Goal: Task Accomplishment & Management: Complete application form

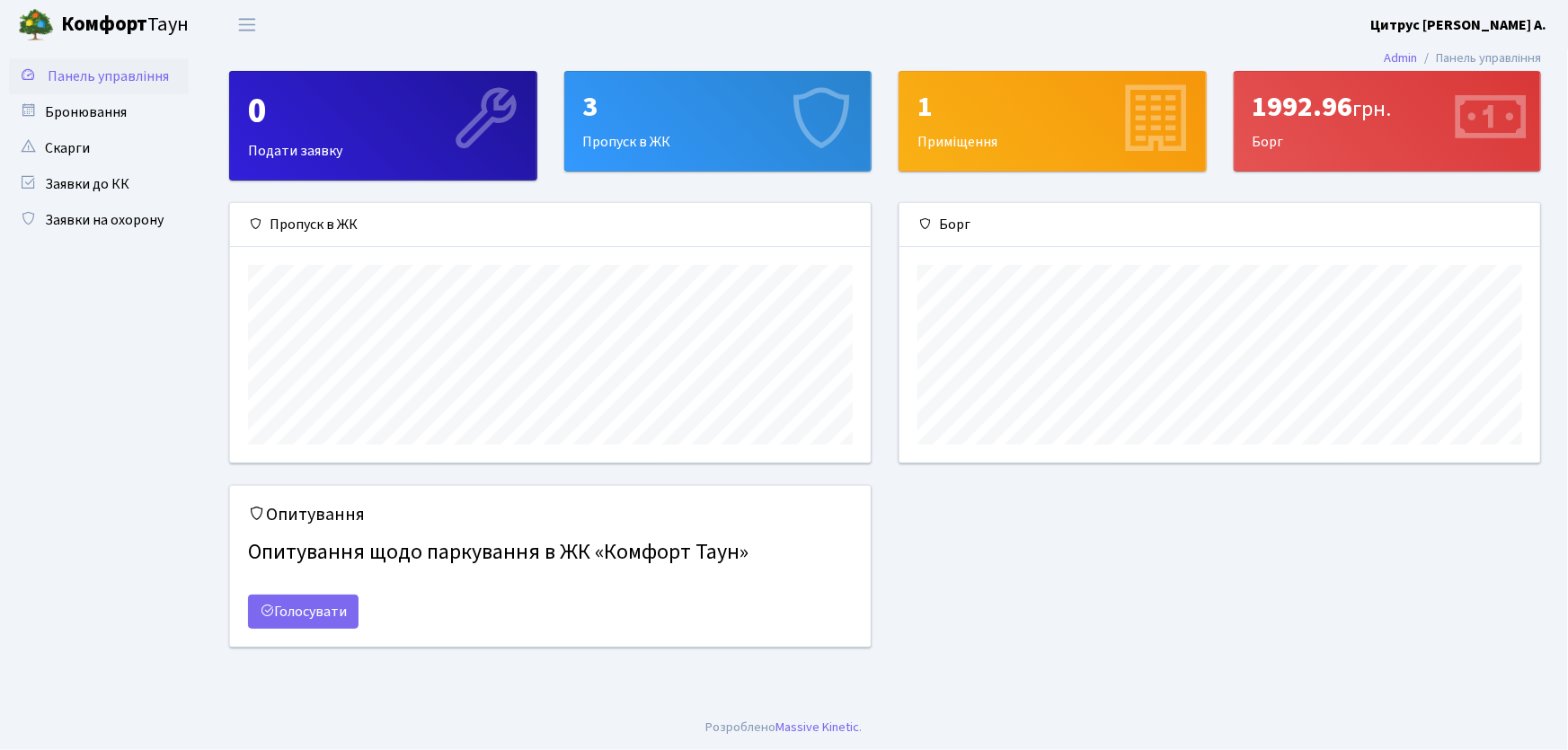
scroll to position [260, 640]
click at [124, 219] on link "Заявки на охорону" at bounding box center [99, 220] width 180 height 36
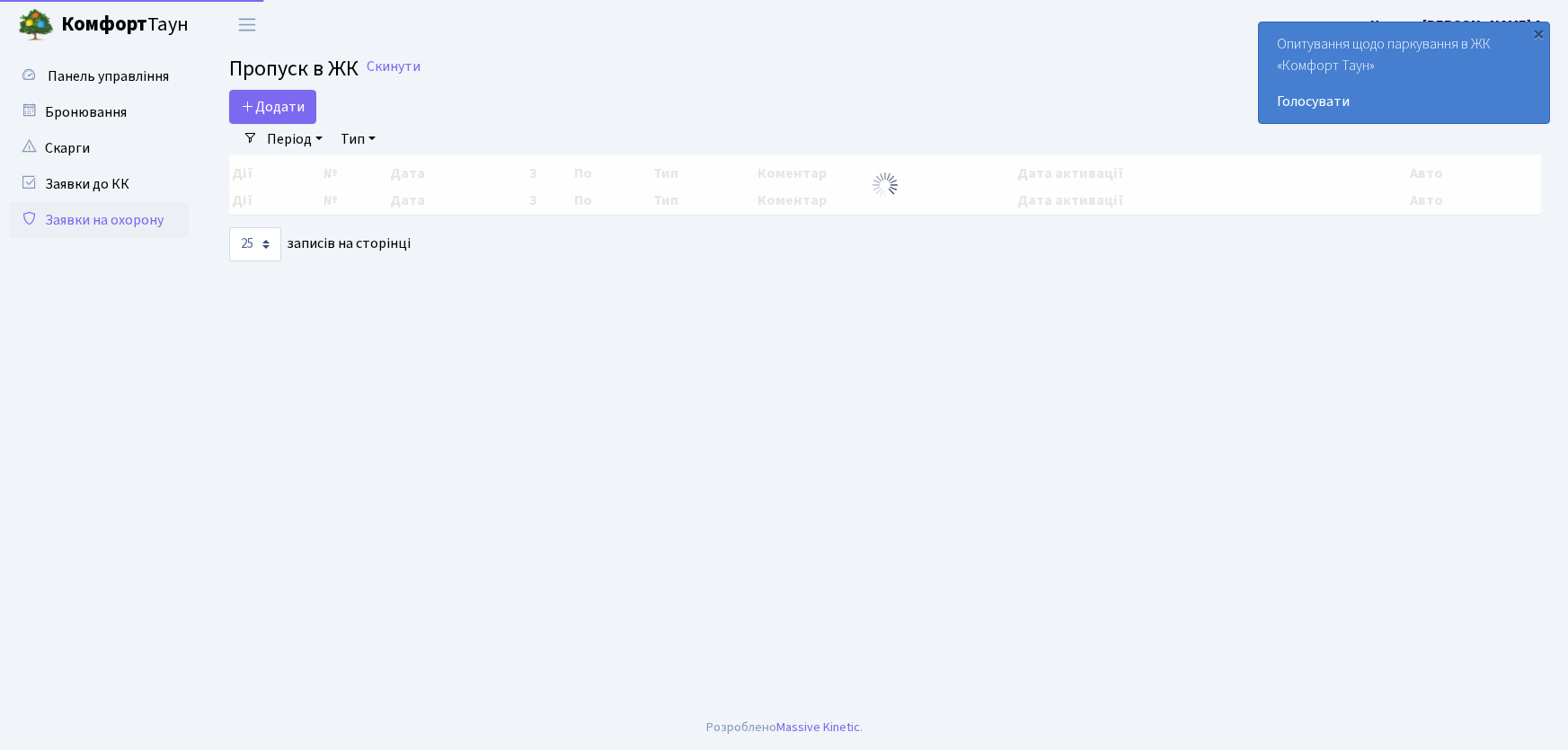
select select "25"
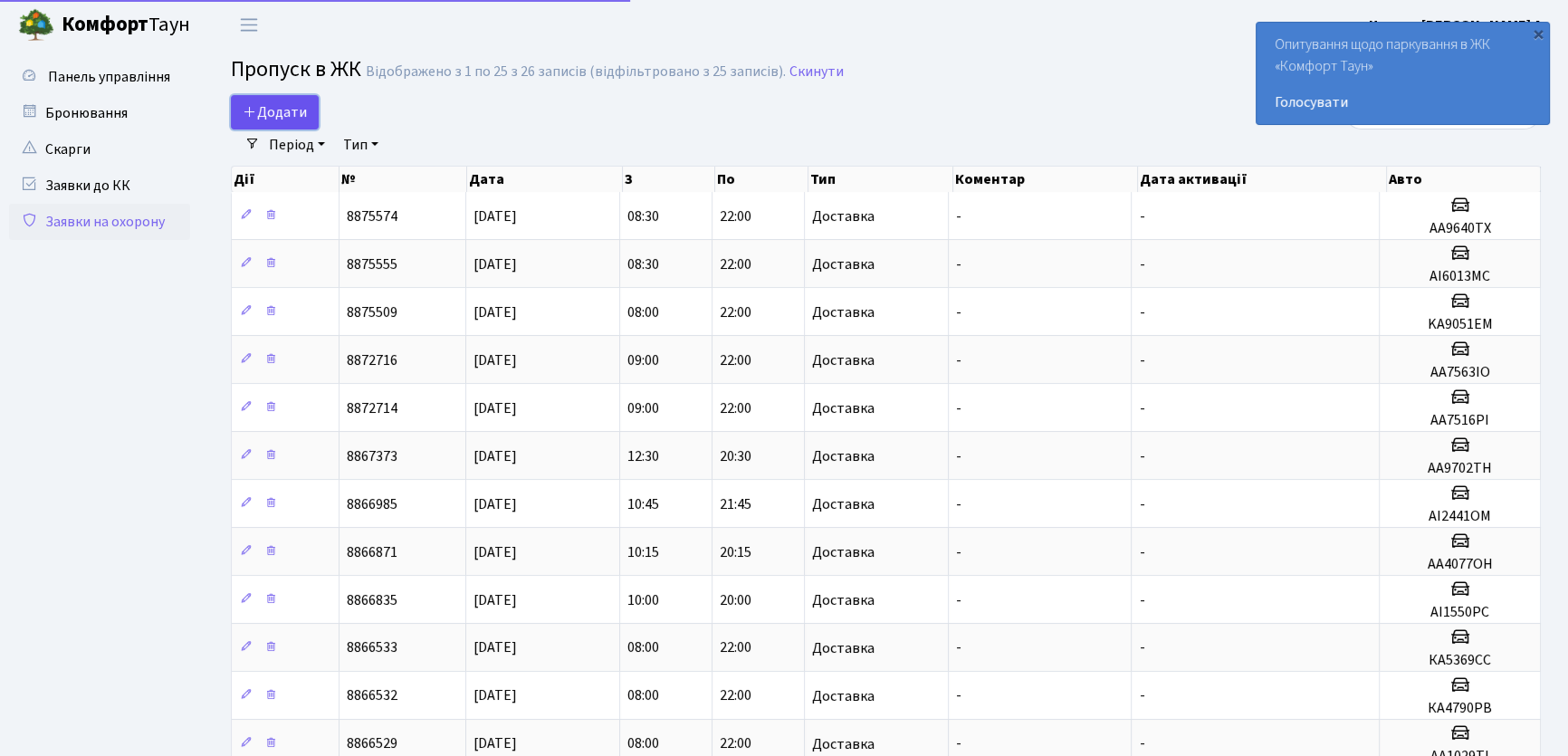
click at [308, 114] on link "Додати" at bounding box center [275, 112] width 88 height 35
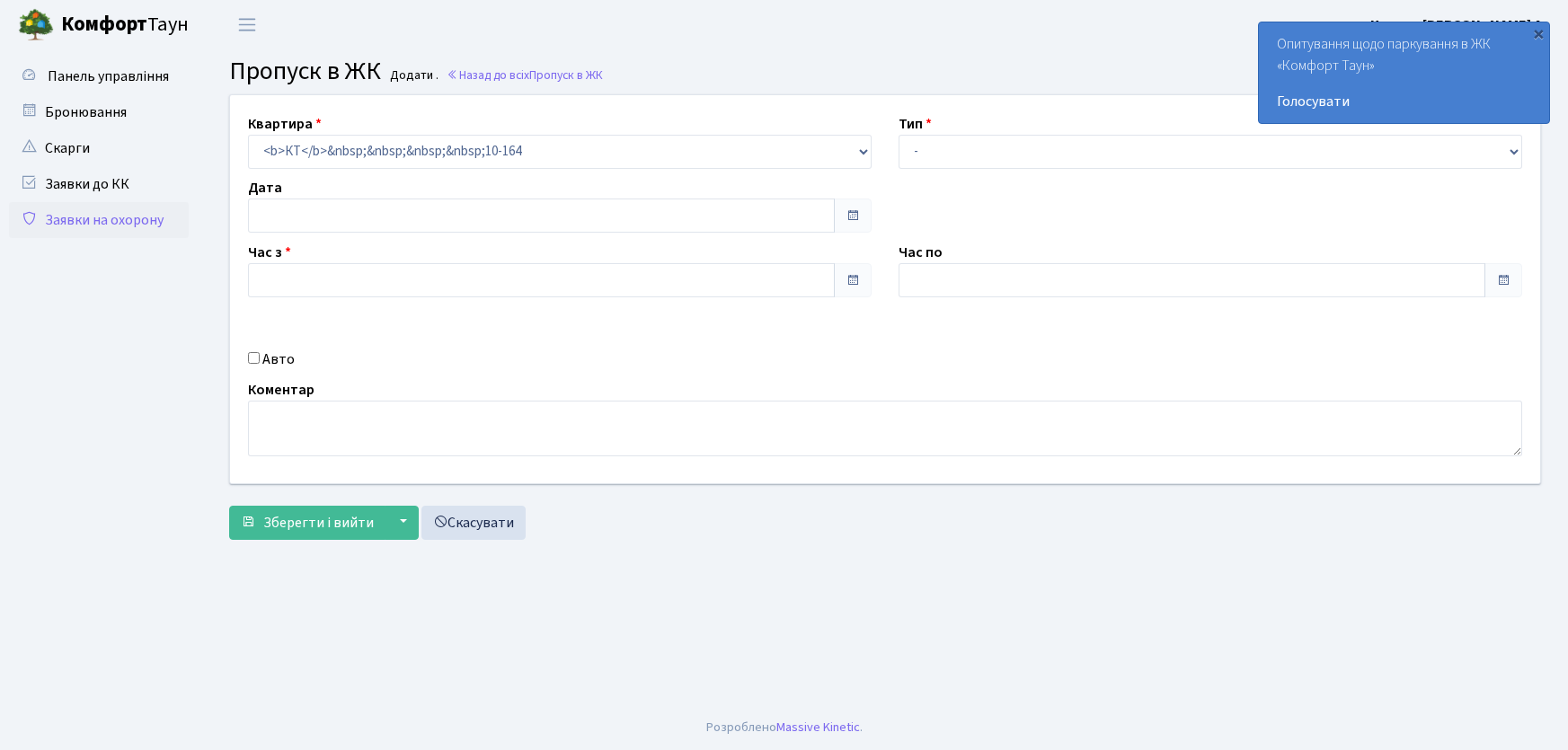
type input "[DATE]"
type input "09:30"
type input "10:30"
click at [948, 155] on select "- Доставка Таксі Гості Сервіс" at bounding box center [1209, 151] width 623 height 35
select select "1"
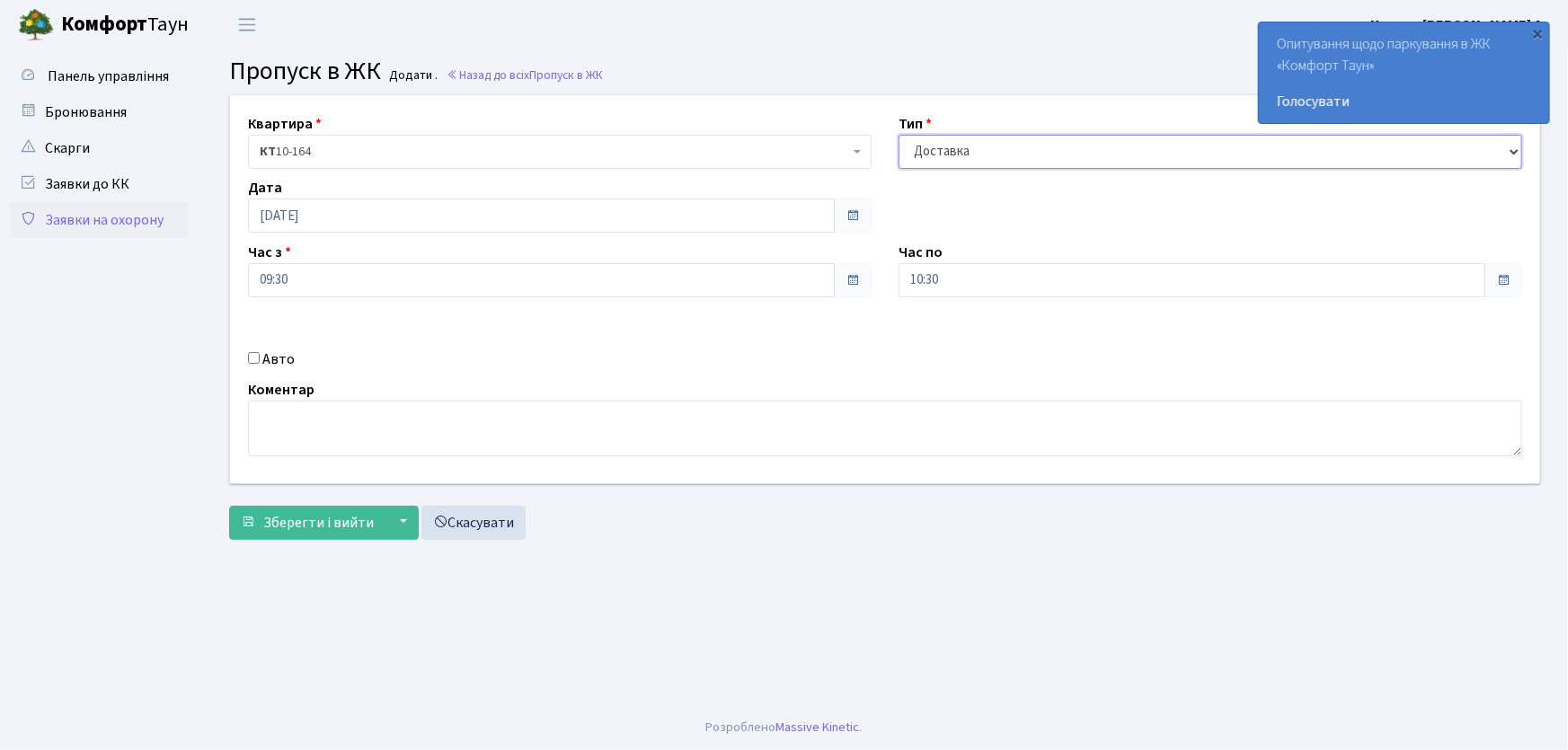
click at [898, 134] on select "- Доставка Таксі Гості Сервіс" at bounding box center [1209, 151] width 623 height 35
click at [818, 300] on div "Квартира <b>КТ</b>&nbsp;&nbsp;&nbsp;&nbsp;10-164 КТ 10-164 Тип - Доставка Таксі…" at bounding box center [884, 289] width 1337 height 388
type input "22:00"
click at [259, 360] on input "Авто" at bounding box center [254, 358] width 12 height 12
checkbox input "true"
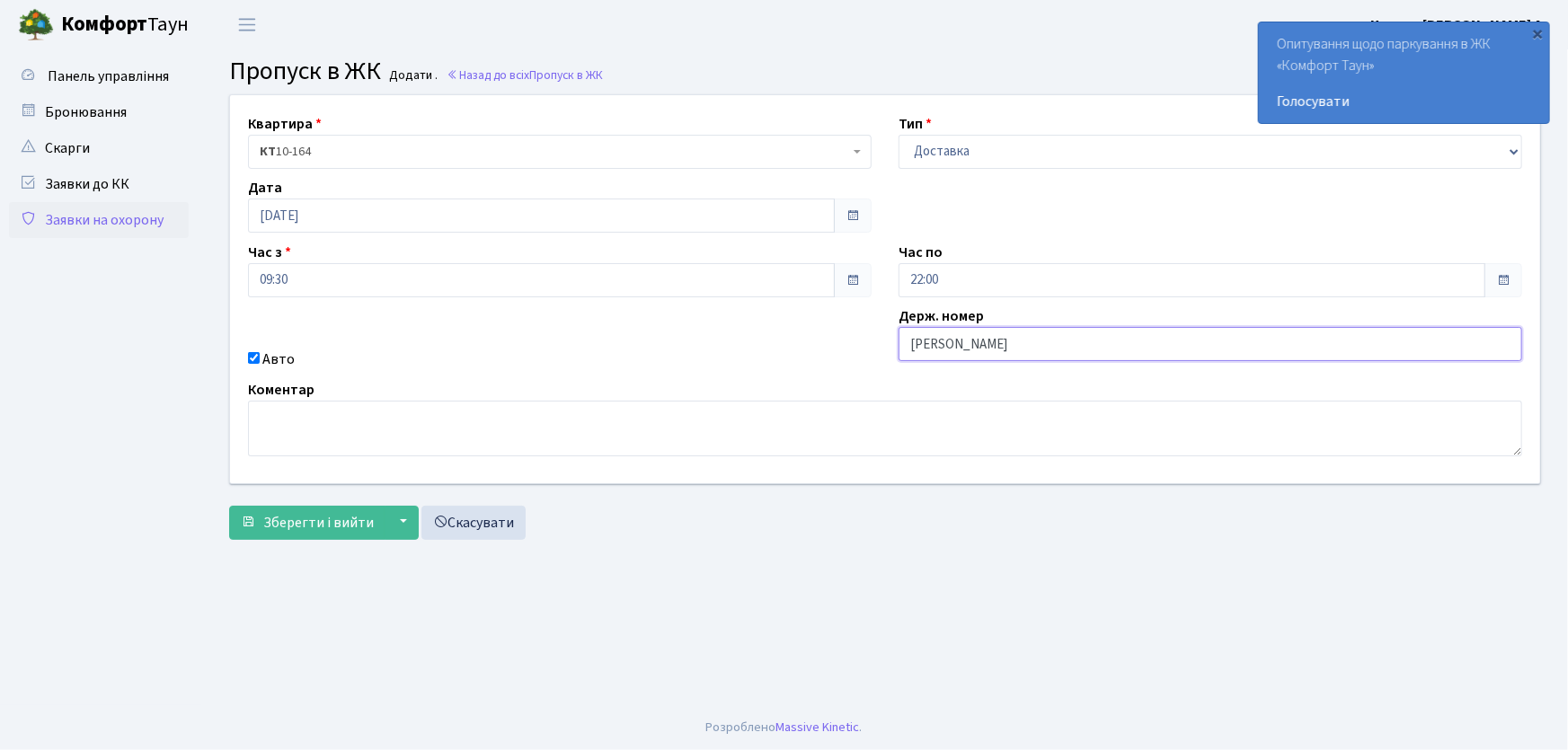
type input "АА7516PI"
click at [229, 506] on button "Зберегти і вийти" at bounding box center [307, 523] width 156 height 35
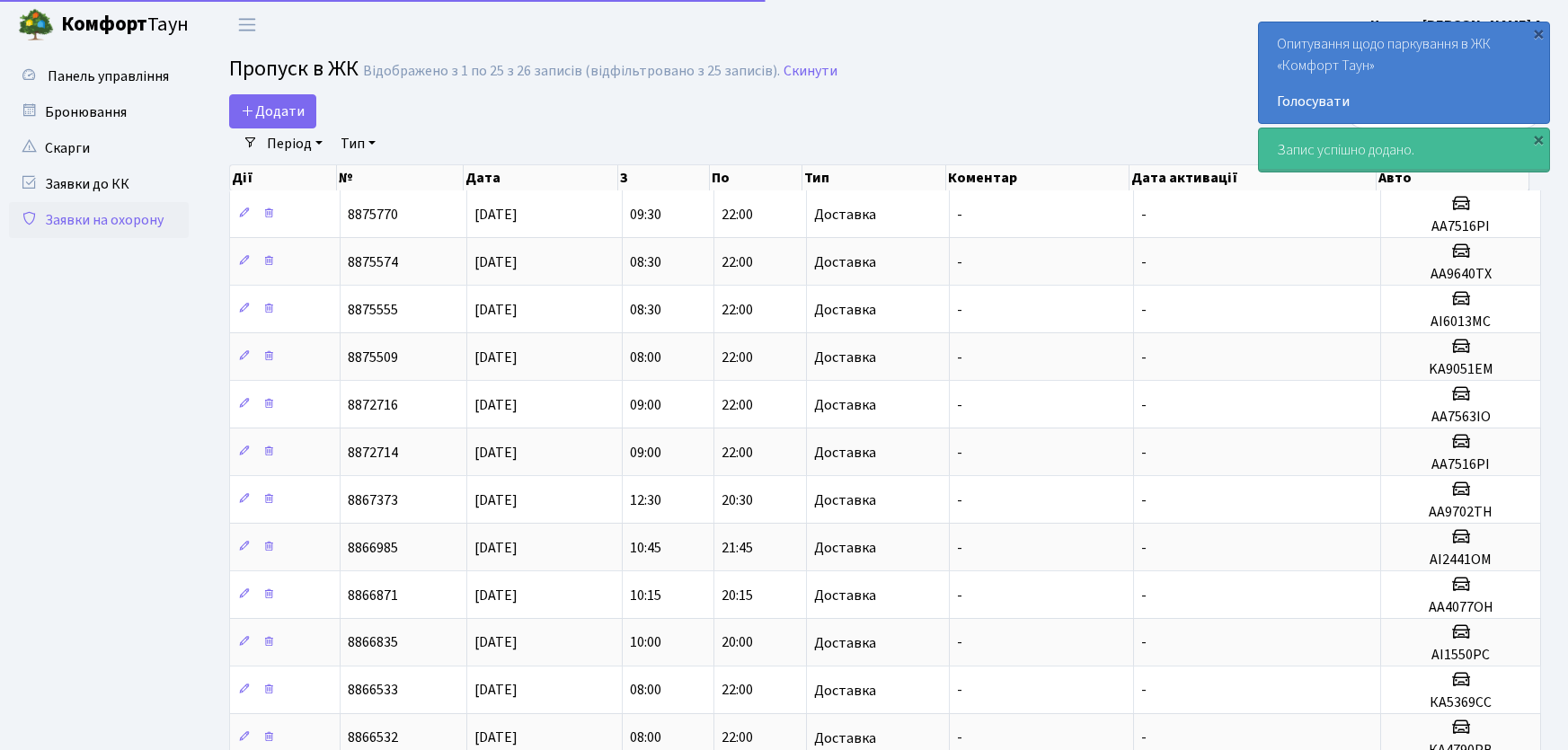
select select "25"
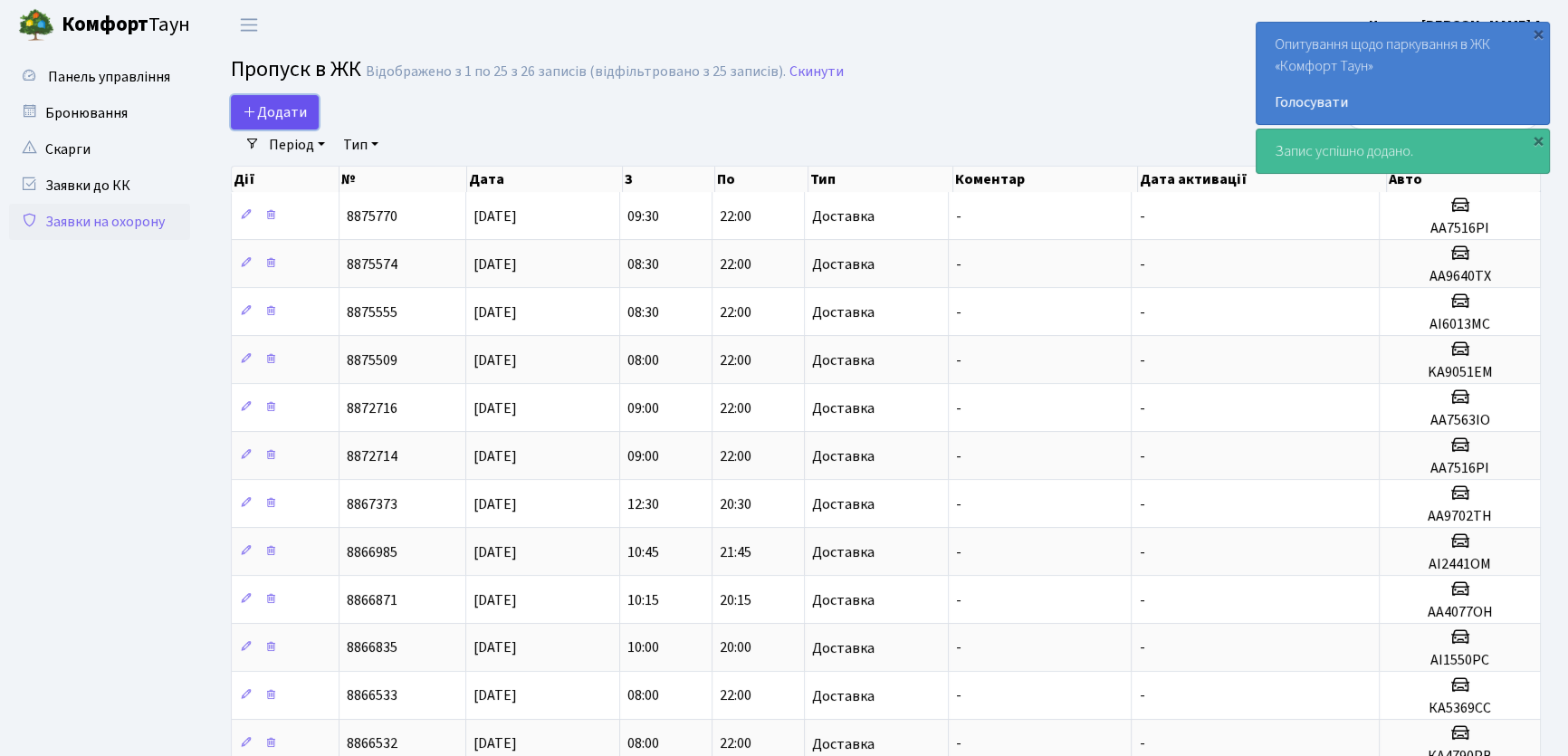
click at [275, 106] on span "Додати" at bounding box center [275, 113] width 65 height 20
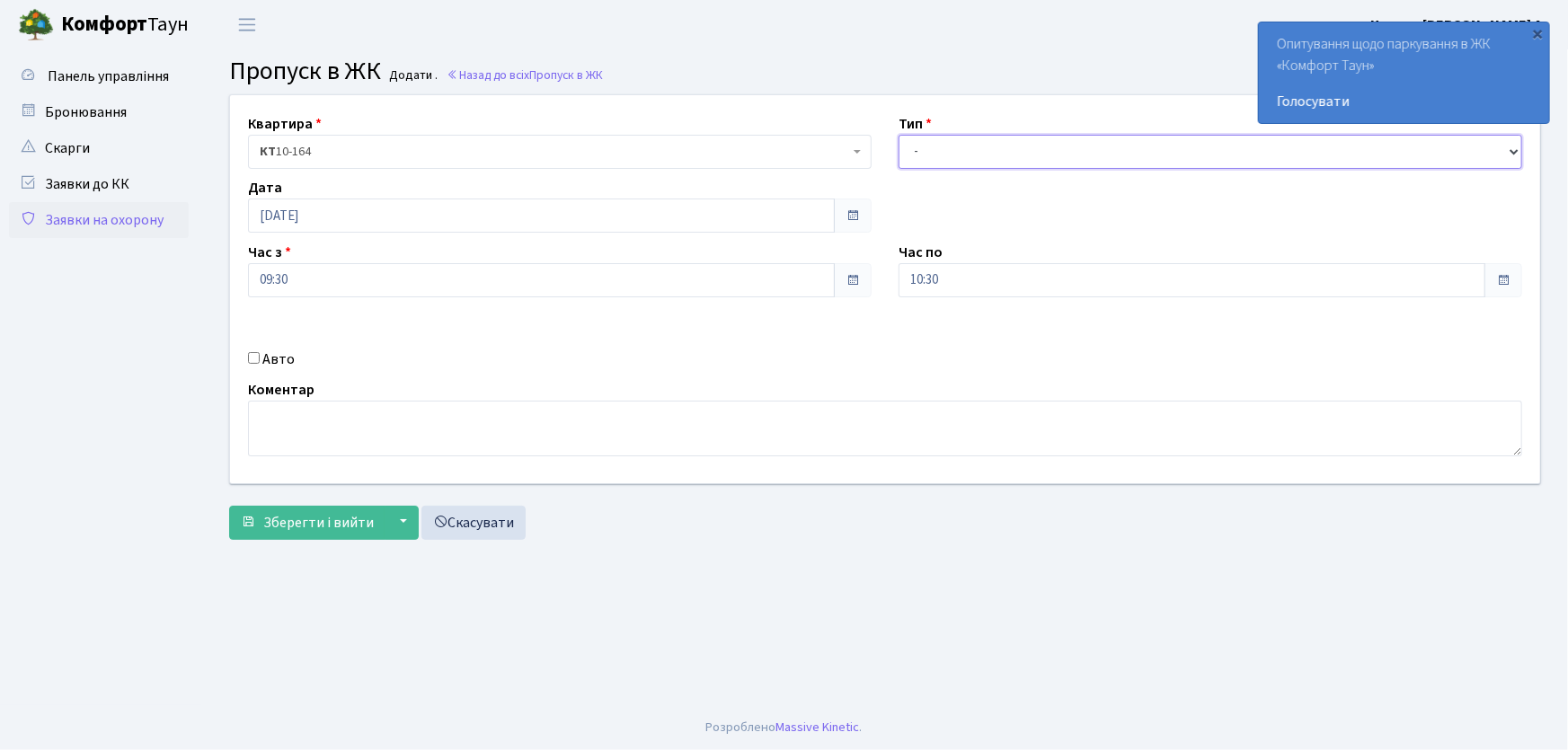
click at [960, 152] on select "- Доставка Таксі Гості Сервіс" at bounding box center [1209, 151] width 623 height 35
select select "1"
click at [898, 134] on select "- Доставка Таксі Гості Сервіс" at bounding box center [1209, 151] width 623 height 35
drag, startPoint x: 905, startPoint y: 283, endPoint x: 869, endPoint y: 283, distance: 36.0
click at [871, 283] on div "Квартира <b>КТ</b>&nbsp;&nbsp;&nbsp;&nbsp;10-164 КТ 10-164 Тип - Доставка Таксі…" at bounding box center [884, 289] width 1337 height 388
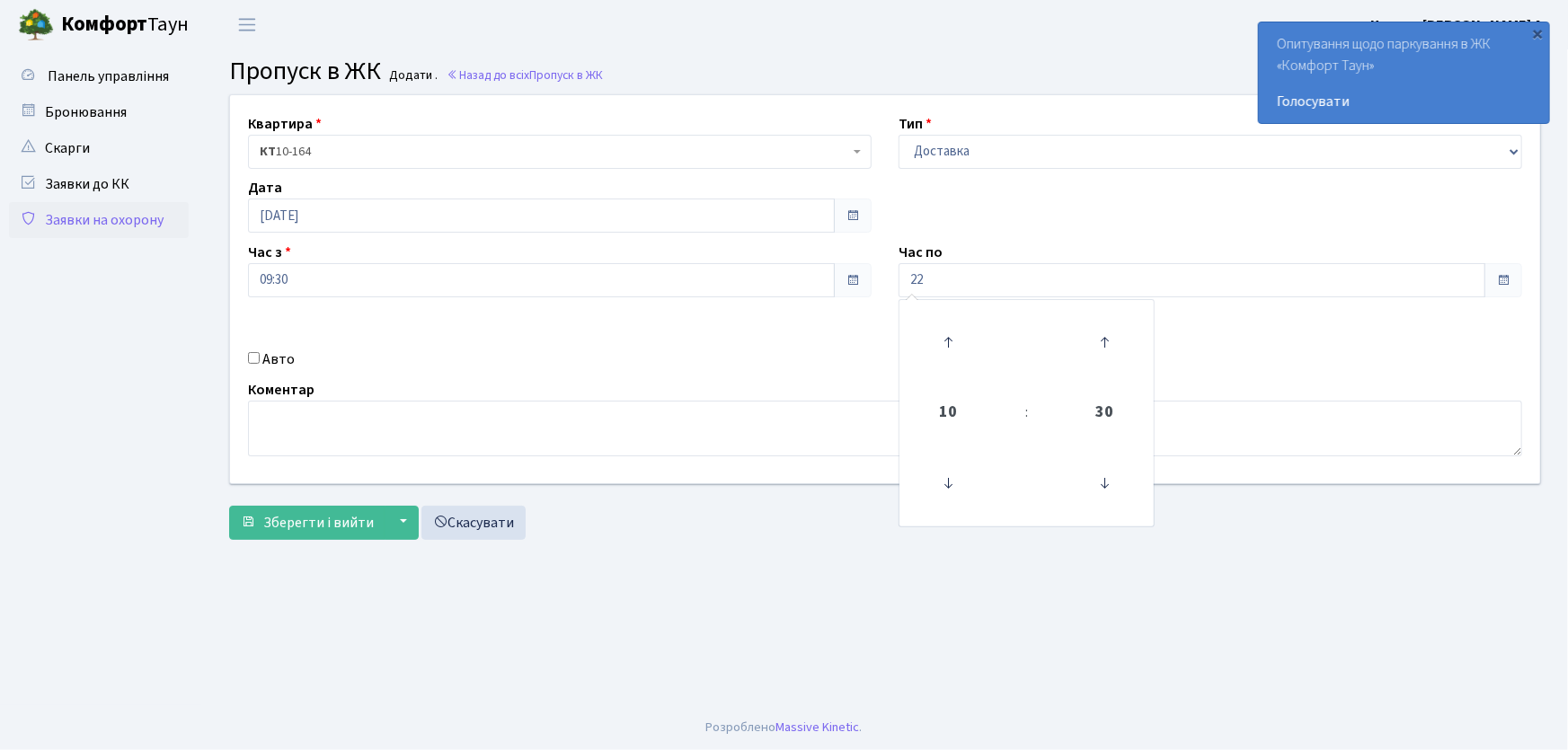
type input "22:00"
click at [254, 354] on input "Авто" at bounding box center [254, 358] width 12 height 12
checkbox input "true"
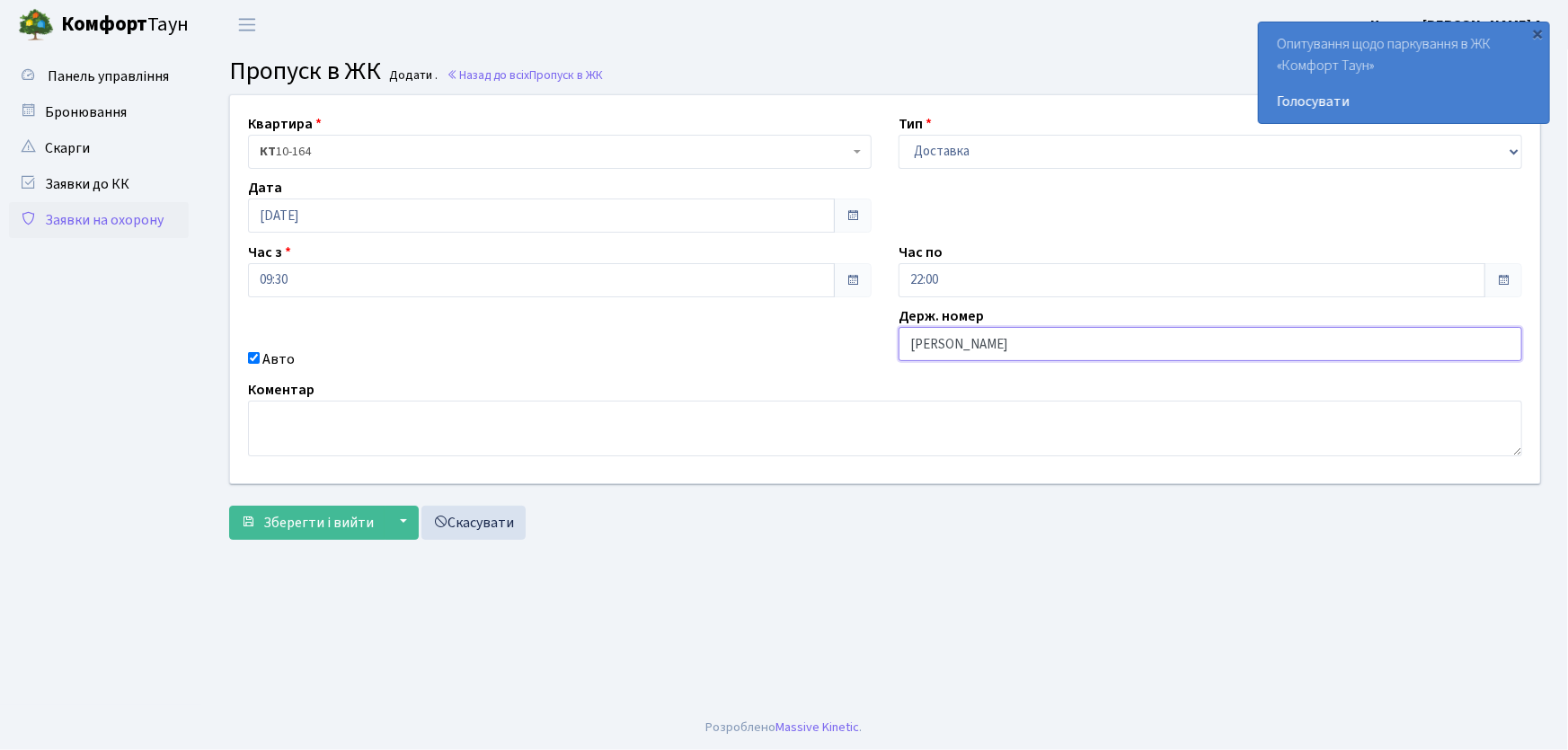
type input "АА7563ІО"
click at [229, 506] on button "Зберегти і вийти" at bounding box center [307, 523] width 156 height 35
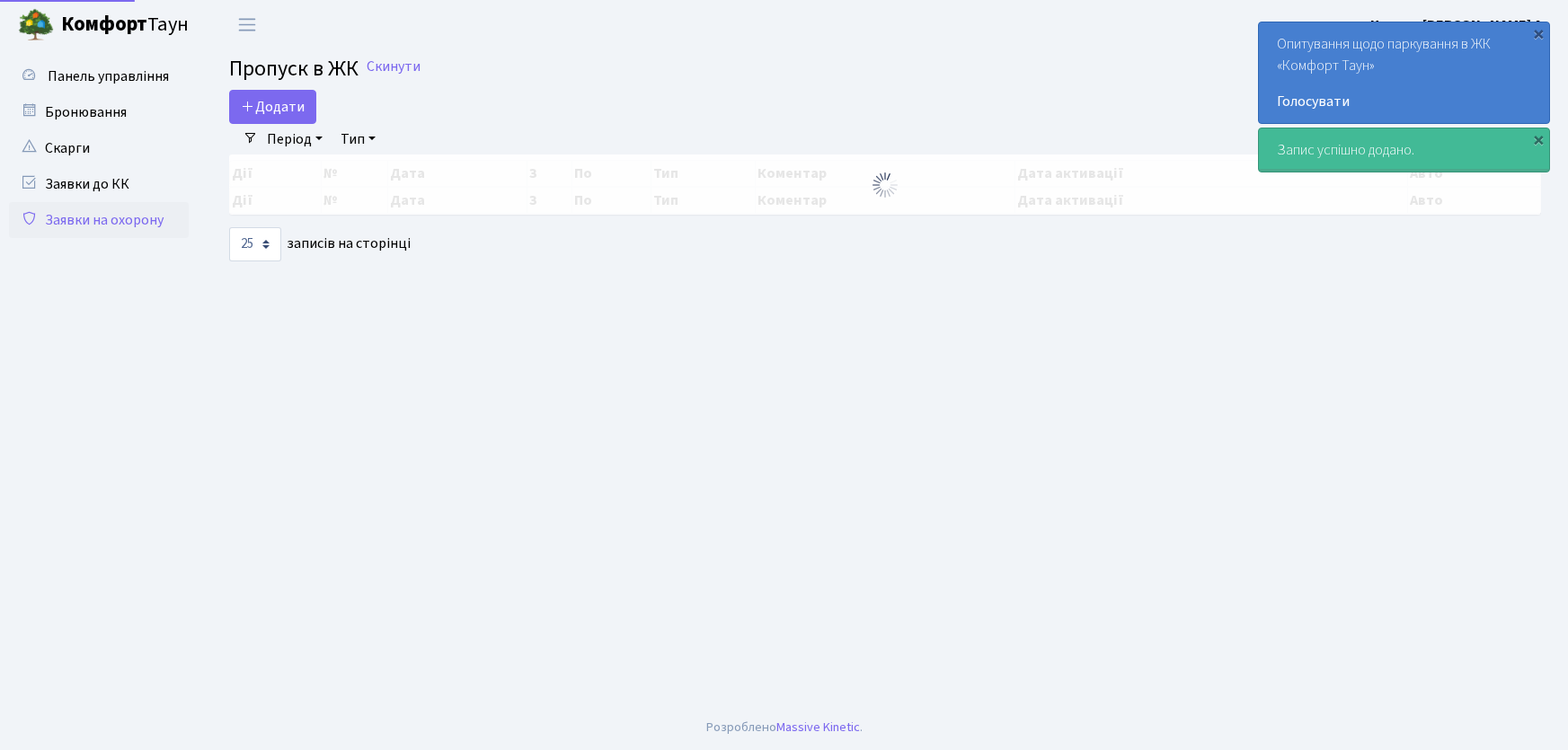
select select "25"
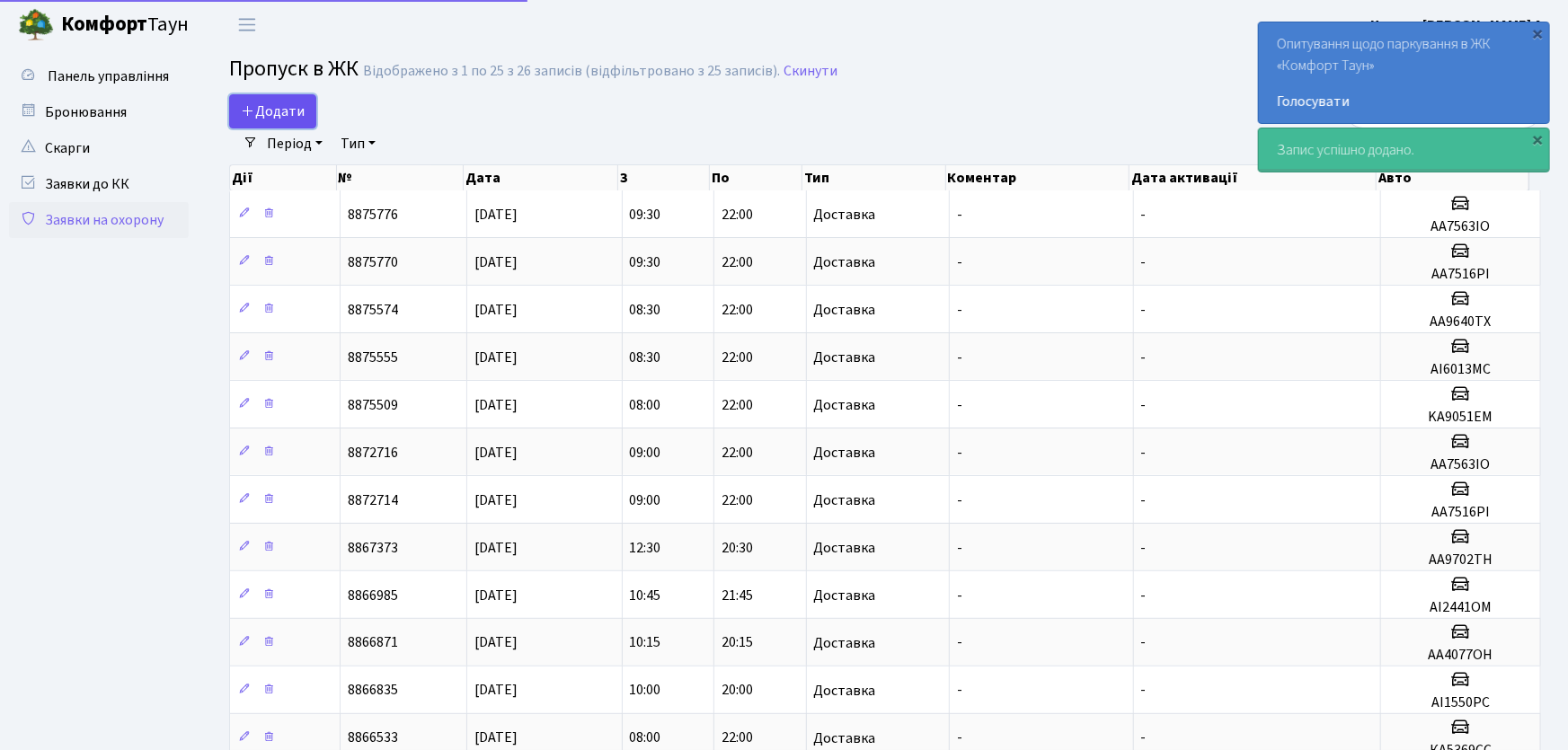
click at [285, 116] on span "Додати" at bounding box center [273, 112] width 64 height 20
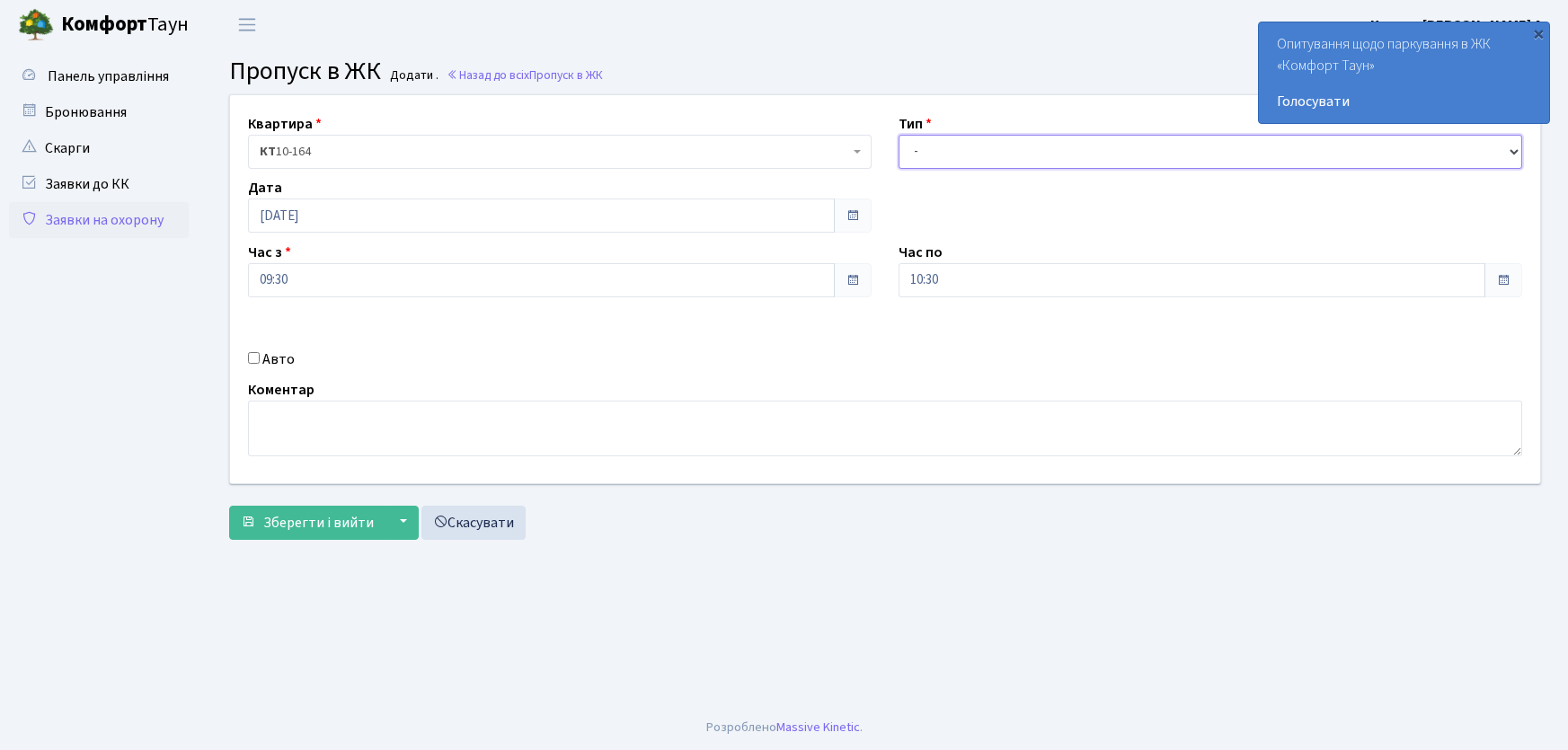
drag, startPoint x: 0, startPoint y: 0, endPoint x: 988, endPoint y: 167, distance: 1002.0
click at [992, 143] on select "- Доставка Таксі Гості Сервіс" at bounding box center [1209, 151] width 623 height 35
select select "1"
click at [898, 134] on select "- Доставка Таксі Гості Сервіс" at bounding box center [1209, 151] width 623 height 35
drag, startPoint x: 895, startPoint y: 286, endPoint x: 860, endPoint y: 289, distance: 35.1
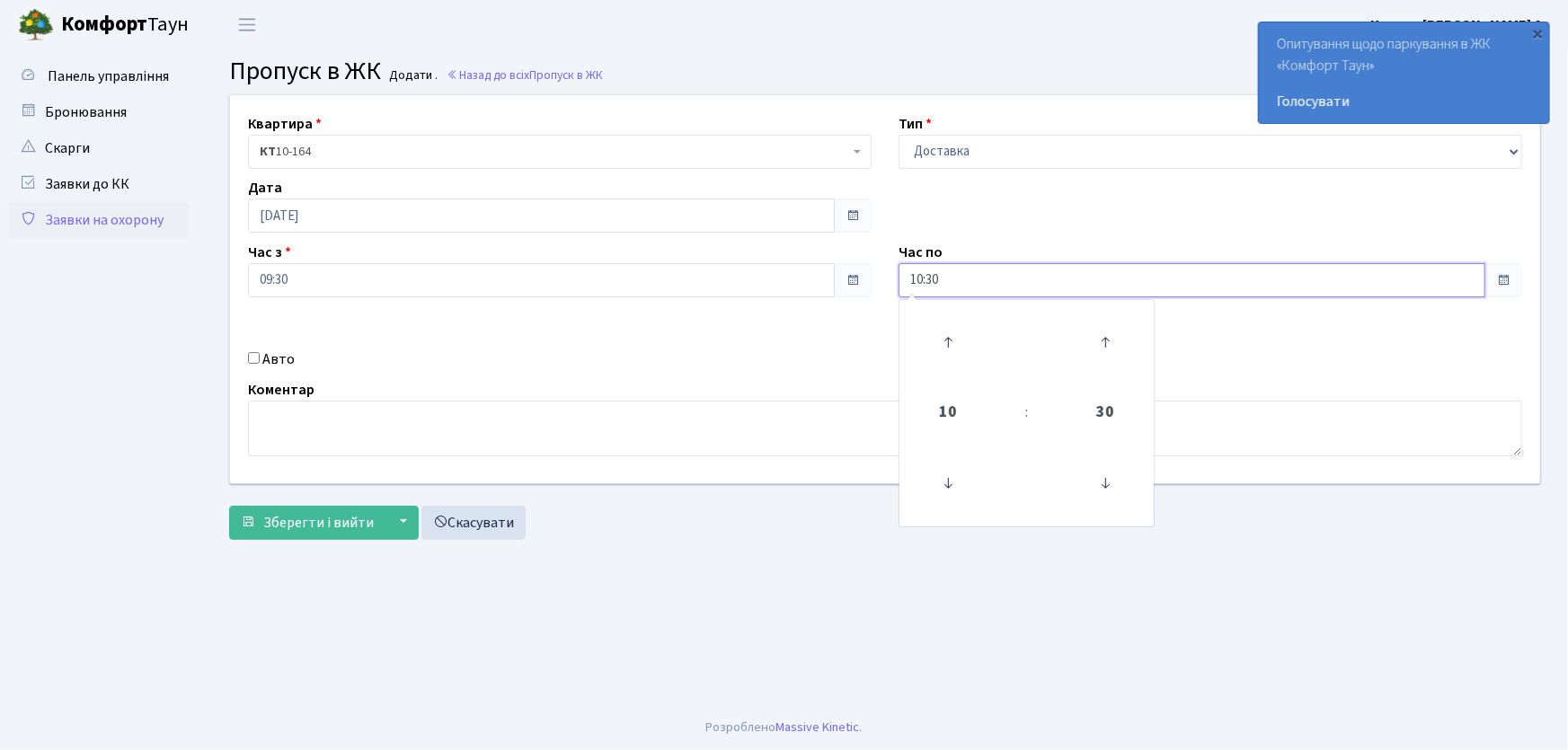
click at [864, 289] on div "Квартира <b>КТ</b>&nbsp;&nbsp;&nbsp;&nbsp;10-164 КТ 10-164 Тип - Доставка Таксі…" at bounding box center [884, 289] width 1337 height 388
click at [229, 506] on button "Зберегти і вийти" at bounding box center [307, 523] width 156 height 35
type input "22:00"
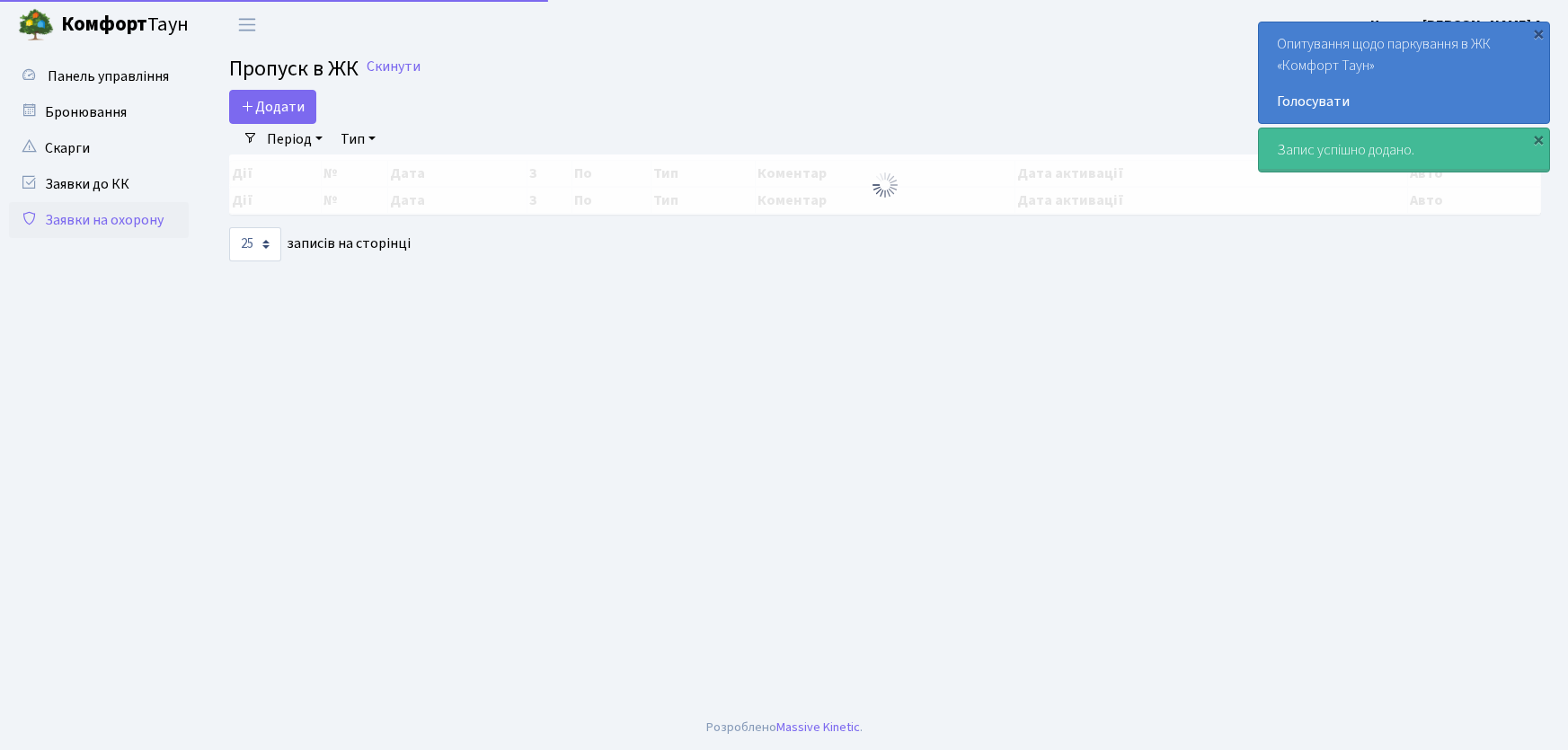
select select "25"
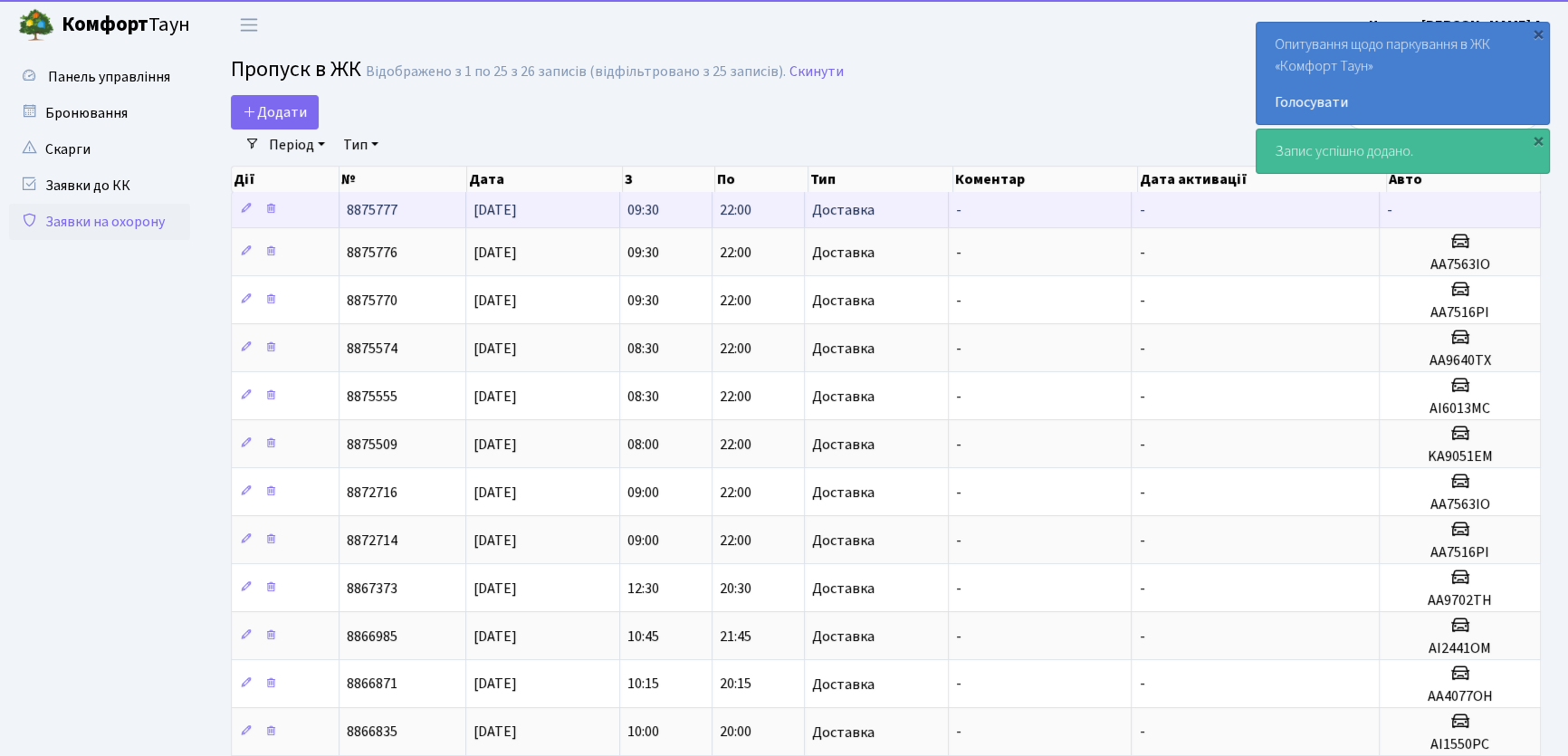
click at [517, 209] on span "[DATE]" at bounding box center [496, 210] width 44 height 20
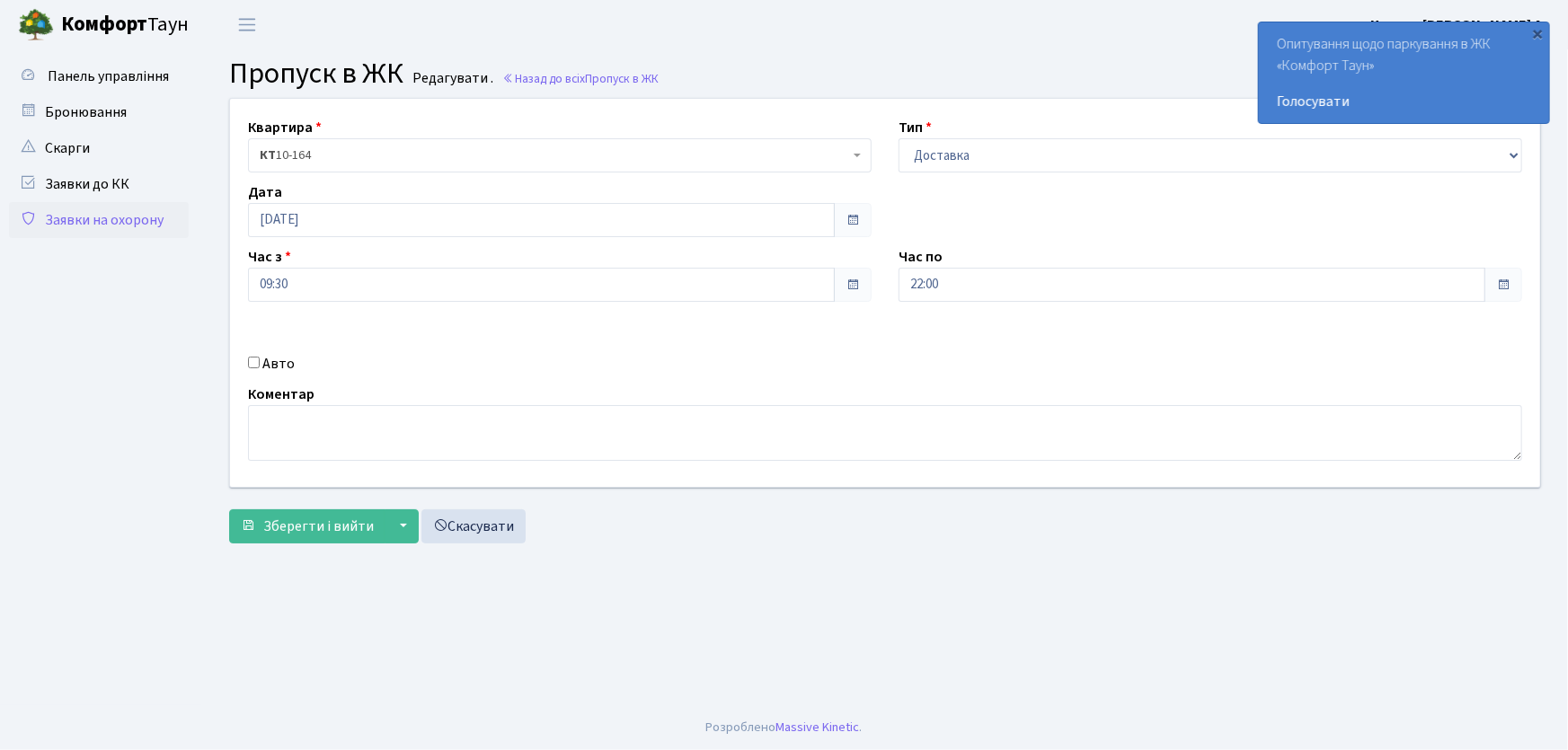
click at [253, 364] on input "Авто" at bounding box center [254, 363] width 12 height 12
checkbox input "true"
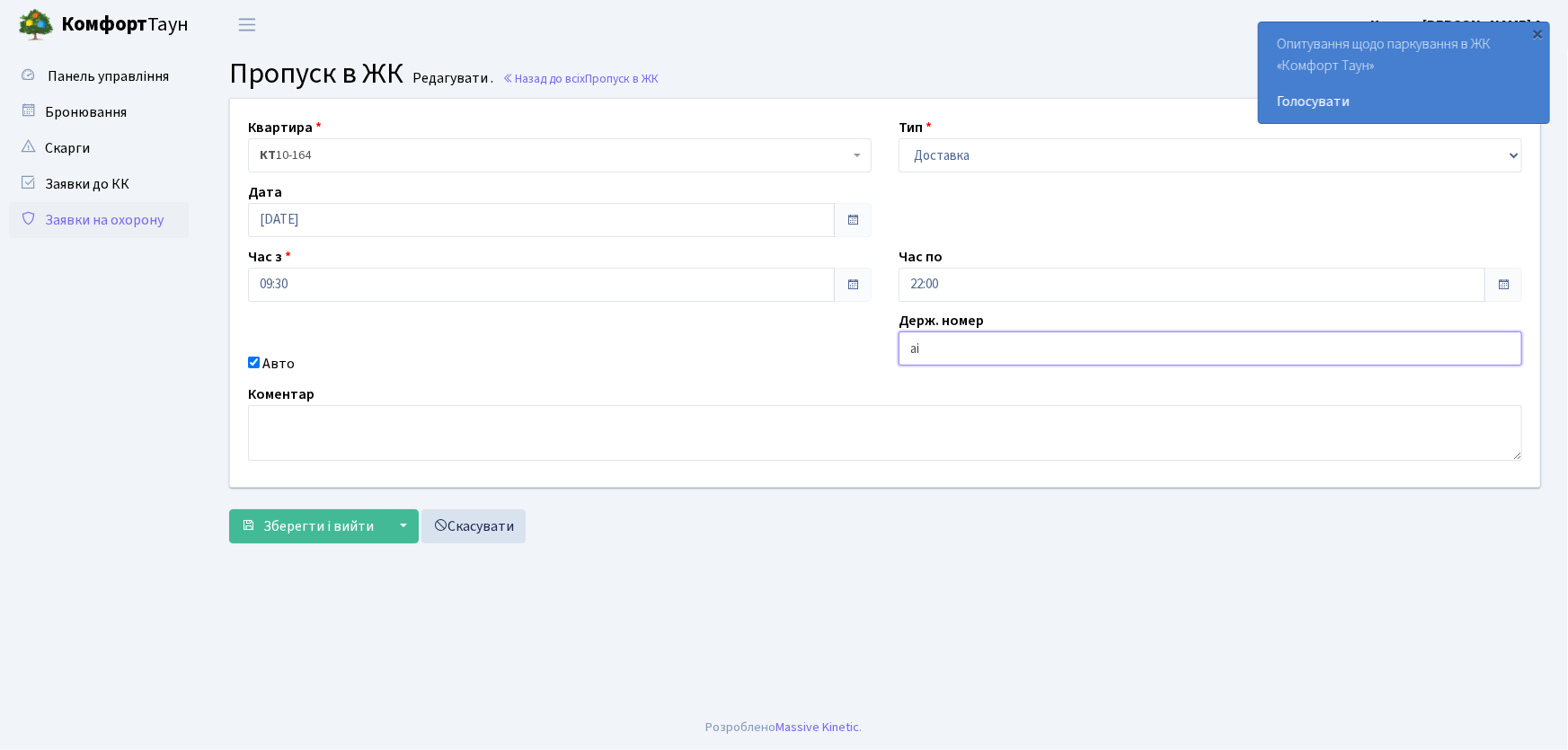
type input "АІ6013МС"
click at [229, 510] on button "Зберегти і вийти" at bounding box center [307, 527] width 156 height 35
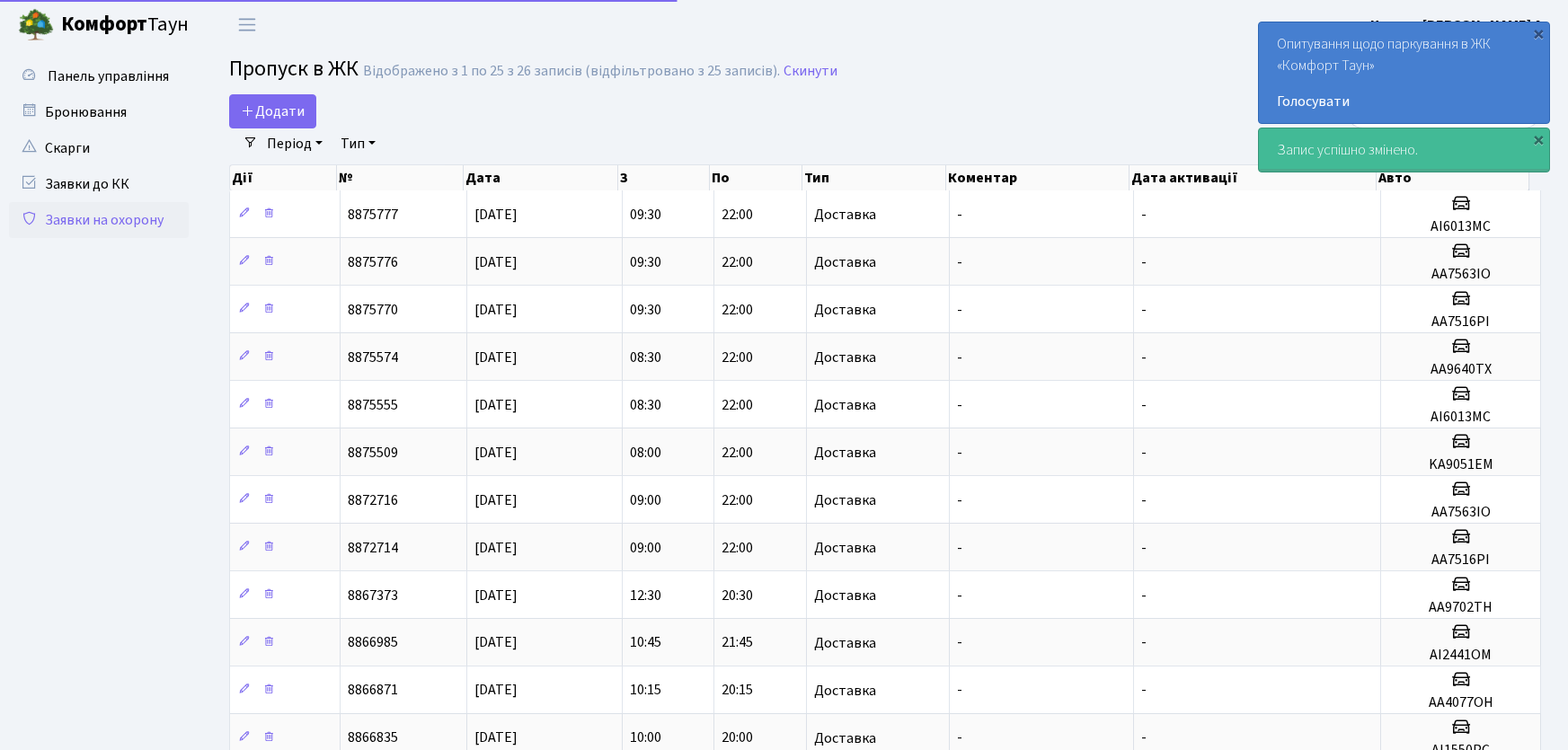
select select "25"
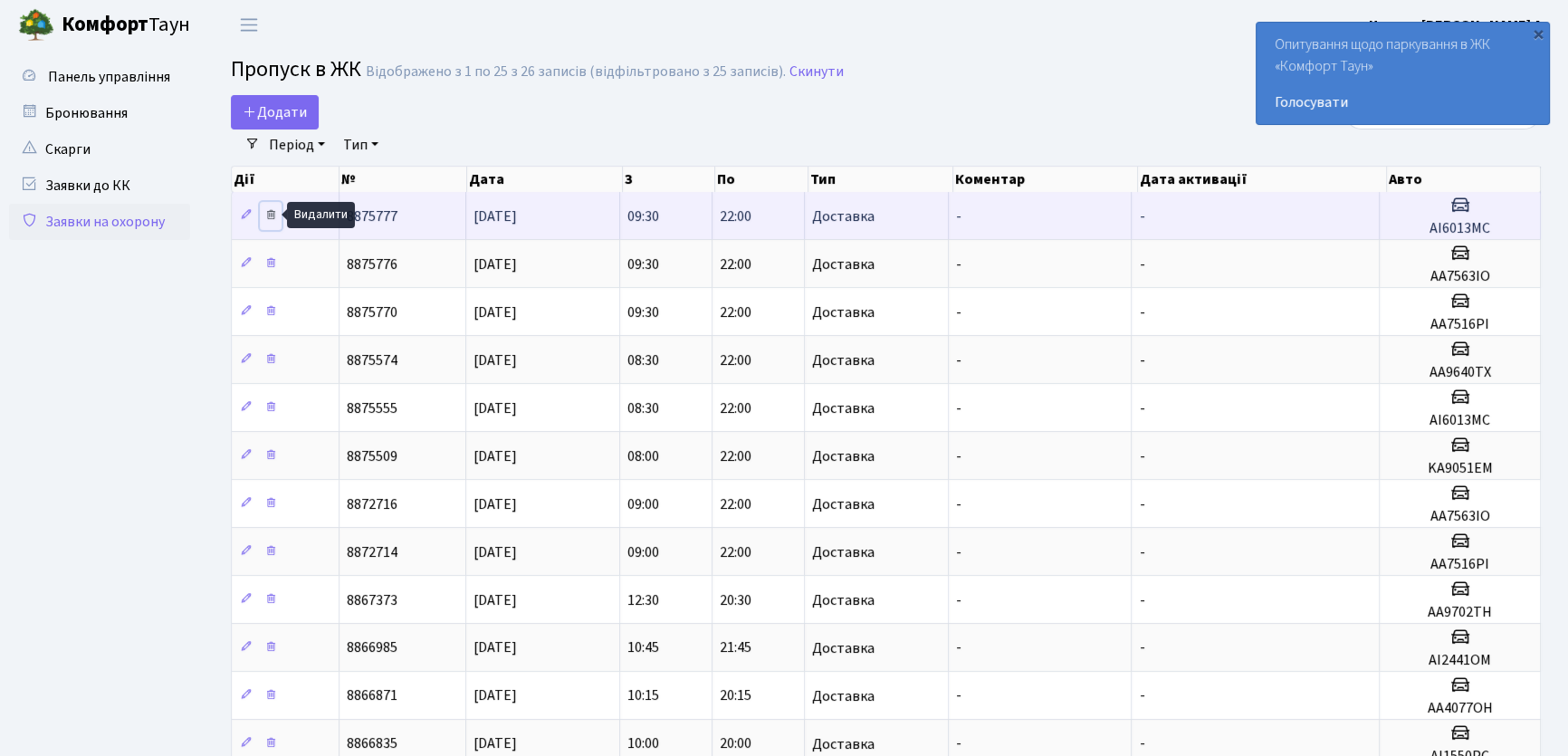
click at [272, 215] on icon at bounding box center [271, 214] width 13 height 13
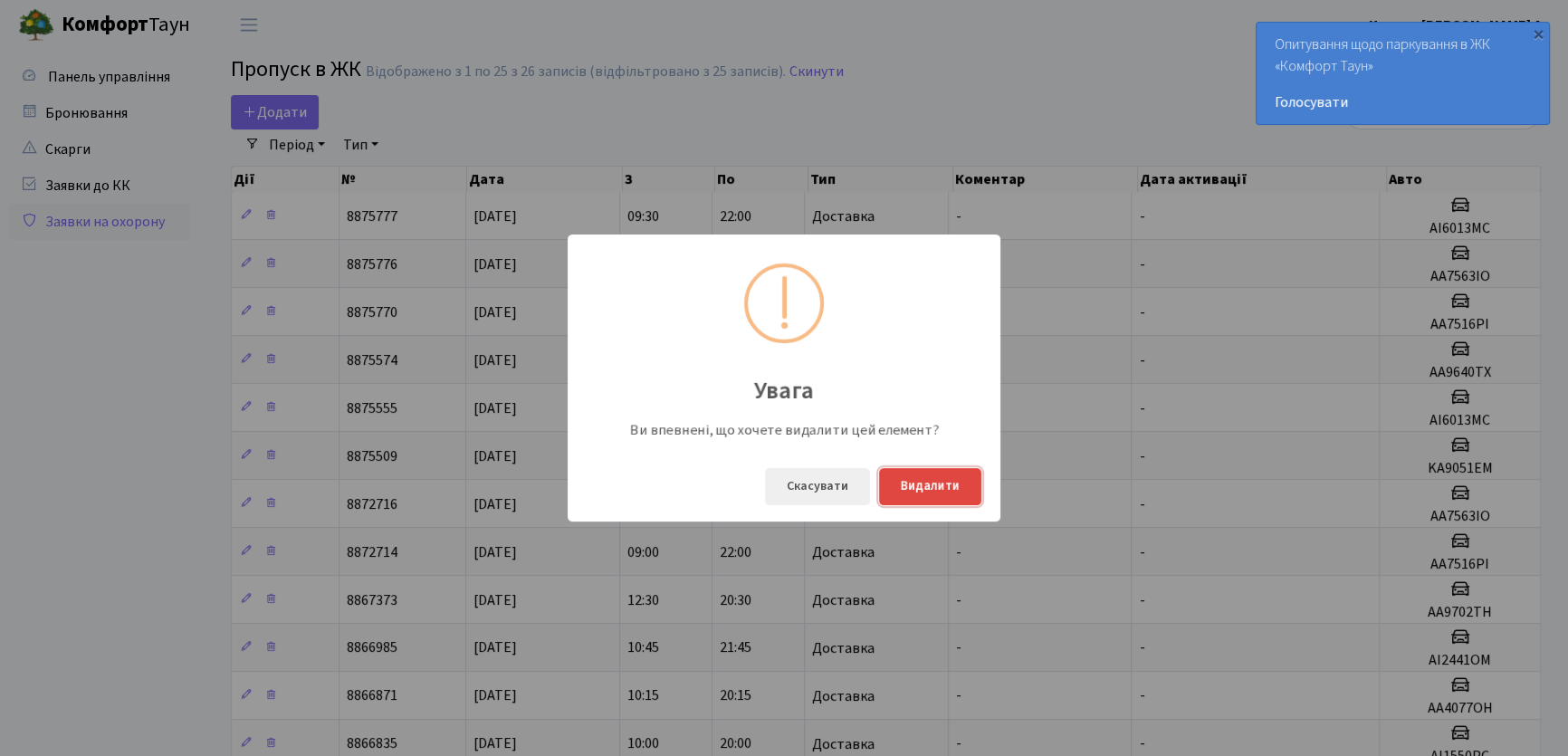
click at [911, 493] on button "Видалити" at bounding box center [930, 486] width 103 height 37
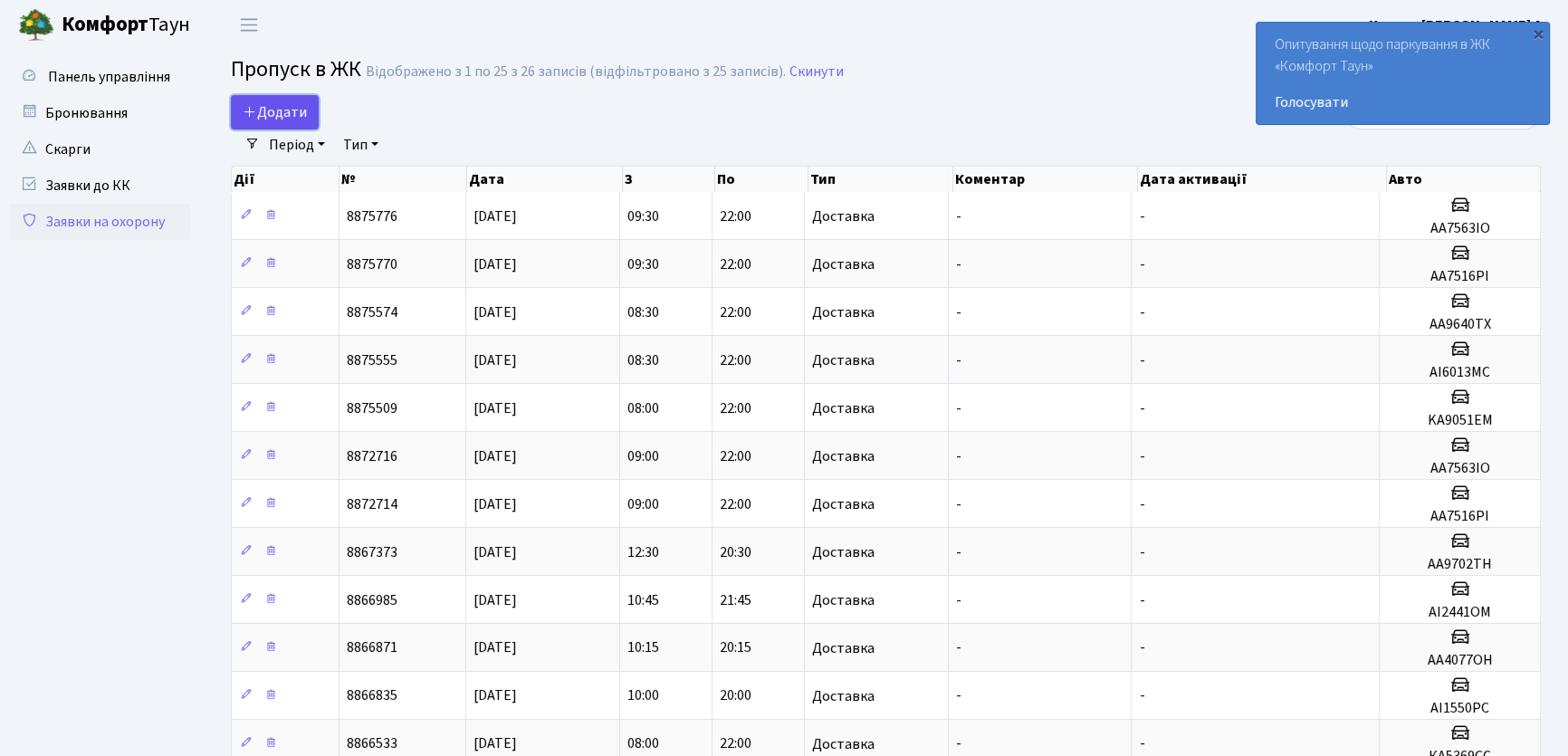
click at [261, 120] on span "Додати" at bounding box center [275, 113] width 65 height 20
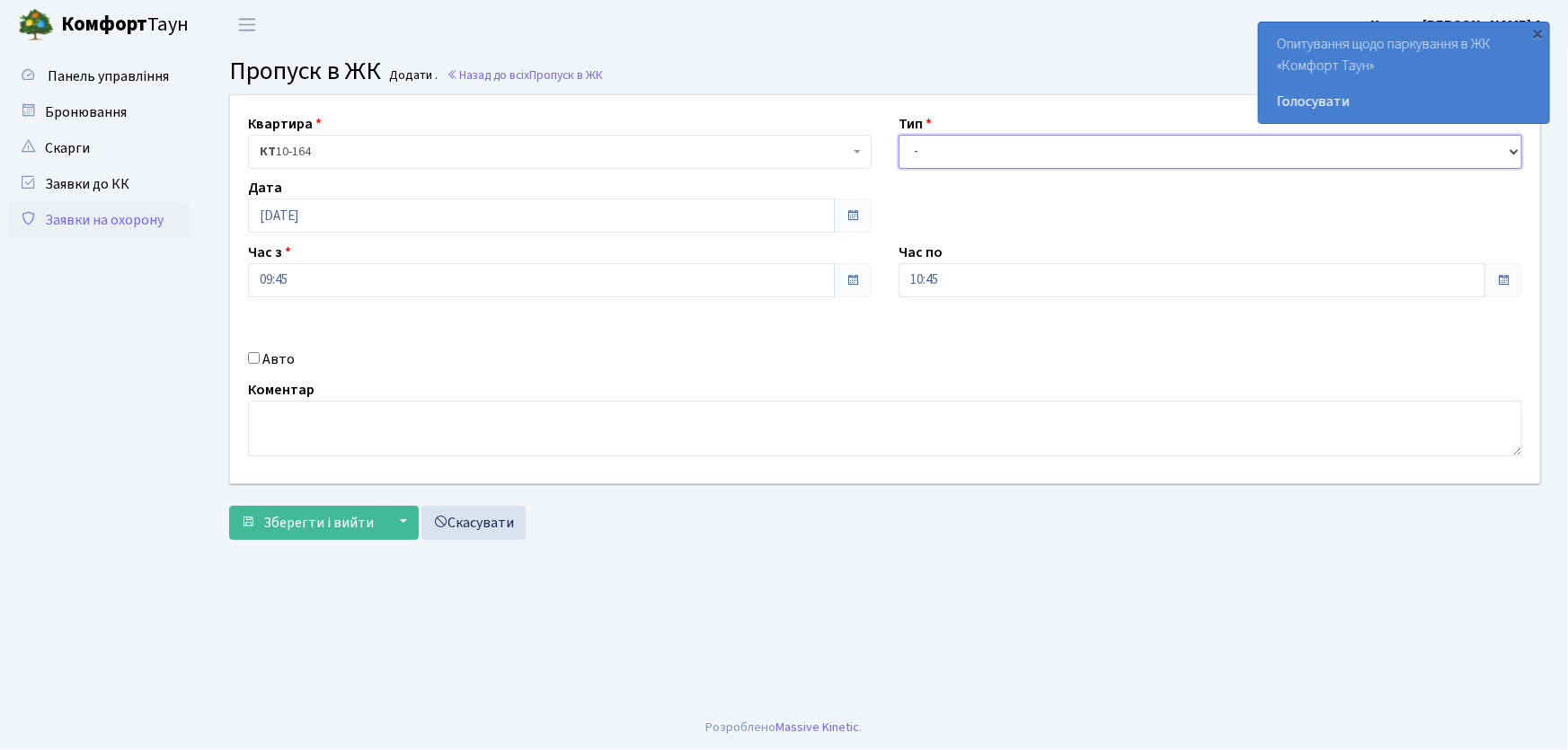
drag, startPoint x: 966, startPoint y: 148, endPoint x: 966, endPoint y: 164, distance: 16.0
click at [966, 153] on select "- Доставка Таксі Гості Сервіс" at bounding box center [1209, 151] width 623 height 35
select select "1"
click at [898, 134] on select "- Доставка Таксі Гості Сервіс" at bounding box center [1209, 151] width 623 height 35
drag, startPoint x: 920, startPoint y: 285, endPoint x: 887, endPoint y: 292, distance: 33.7
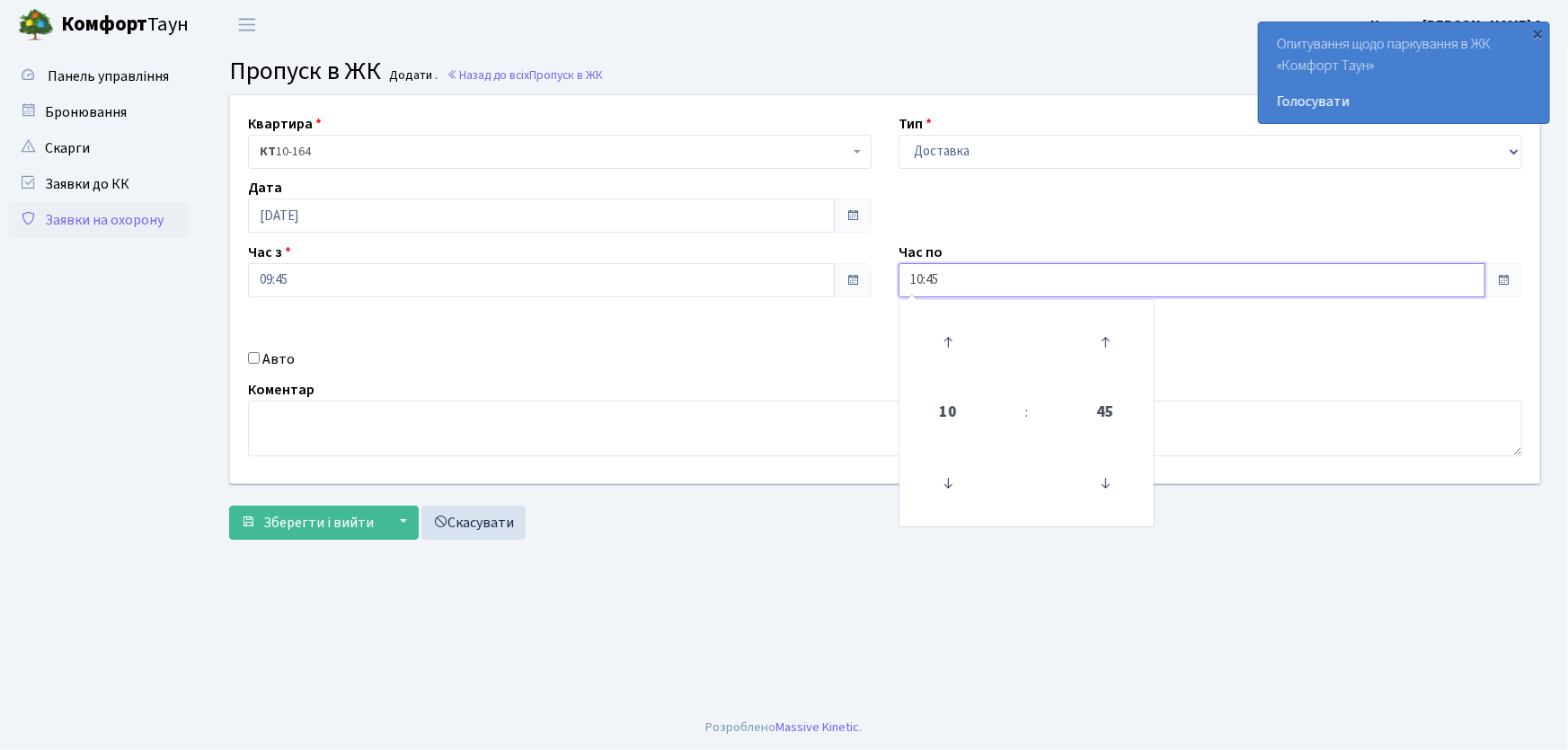
click at [887, 292] on div "Час по 10:45 10 : 45 00 01 02 03 04 05 06 07 08 09 10 11 12 13 14 15 16 17 18 1…" at bounding box center [1210, 270] width 650 height 55
type input "22:00"
click at [259, 358] on input "Авто" at bounding box center [254, 358] width 12 height 12
checkbox input "true"
type input "АА9702ТН"
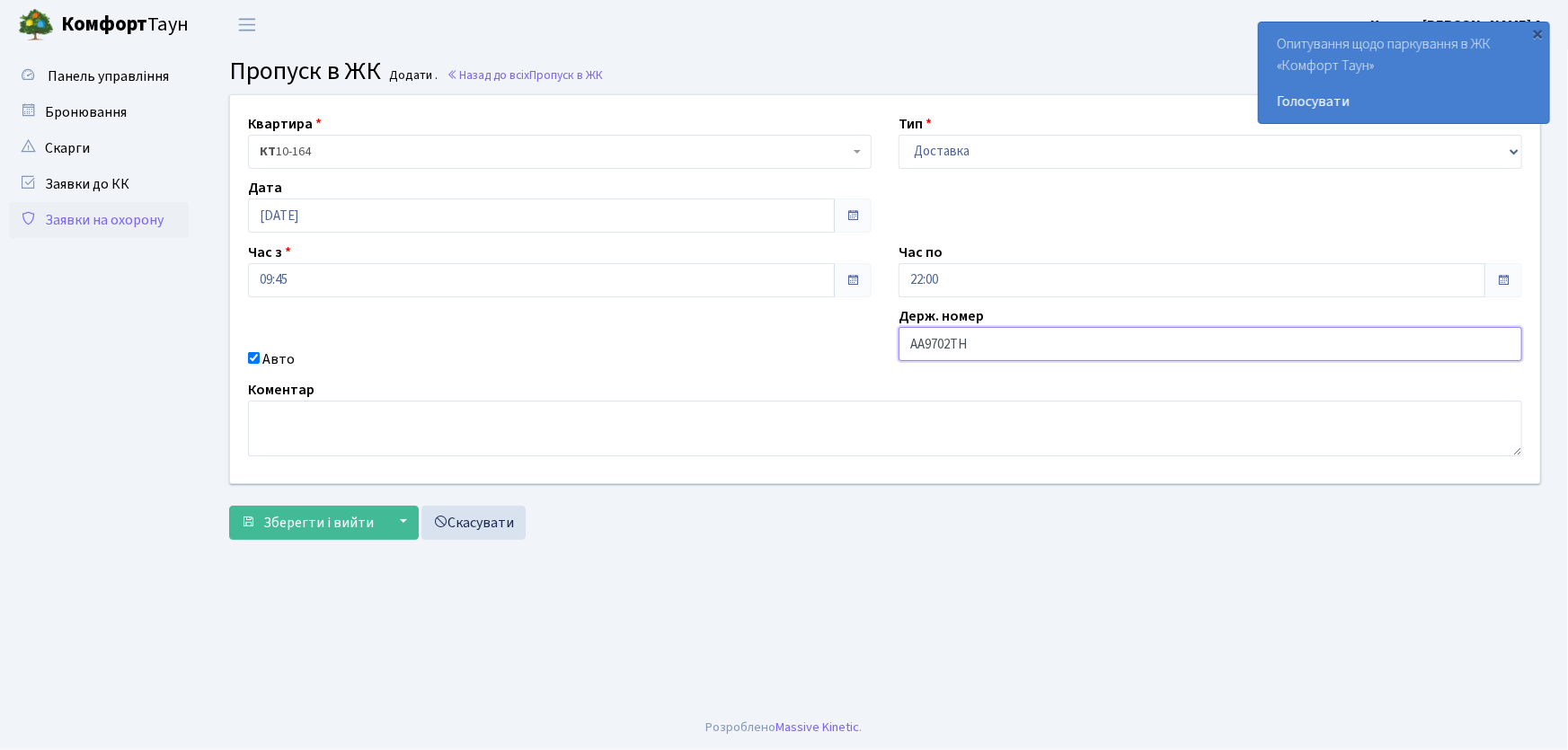
click at [229, 506] on button "Зберегти і вийти" at bounding box center [307, 523] width 156 height 35
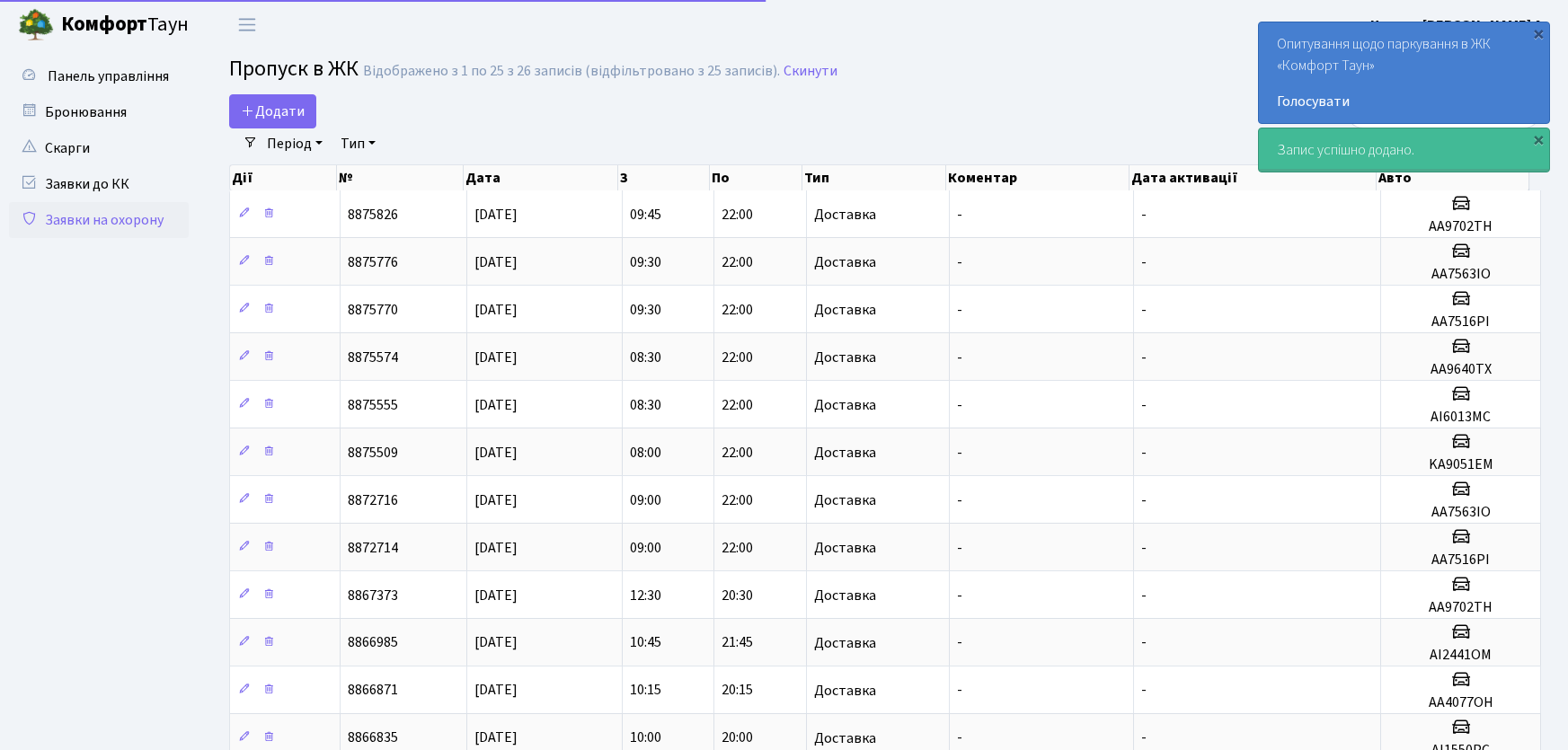
select select "25"
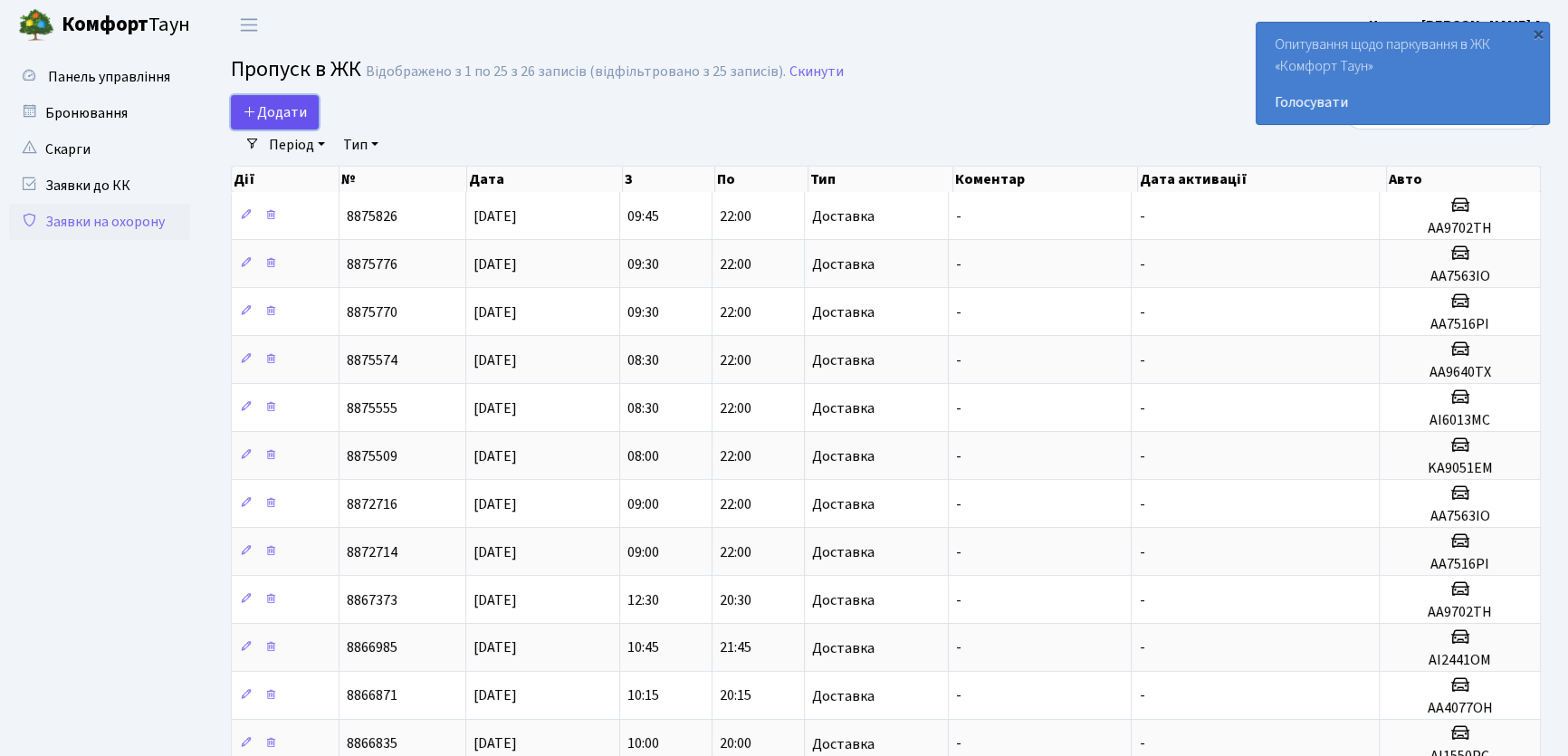
click at [251, 105] on icon at bounding box center [250, 112] width 15 height 15
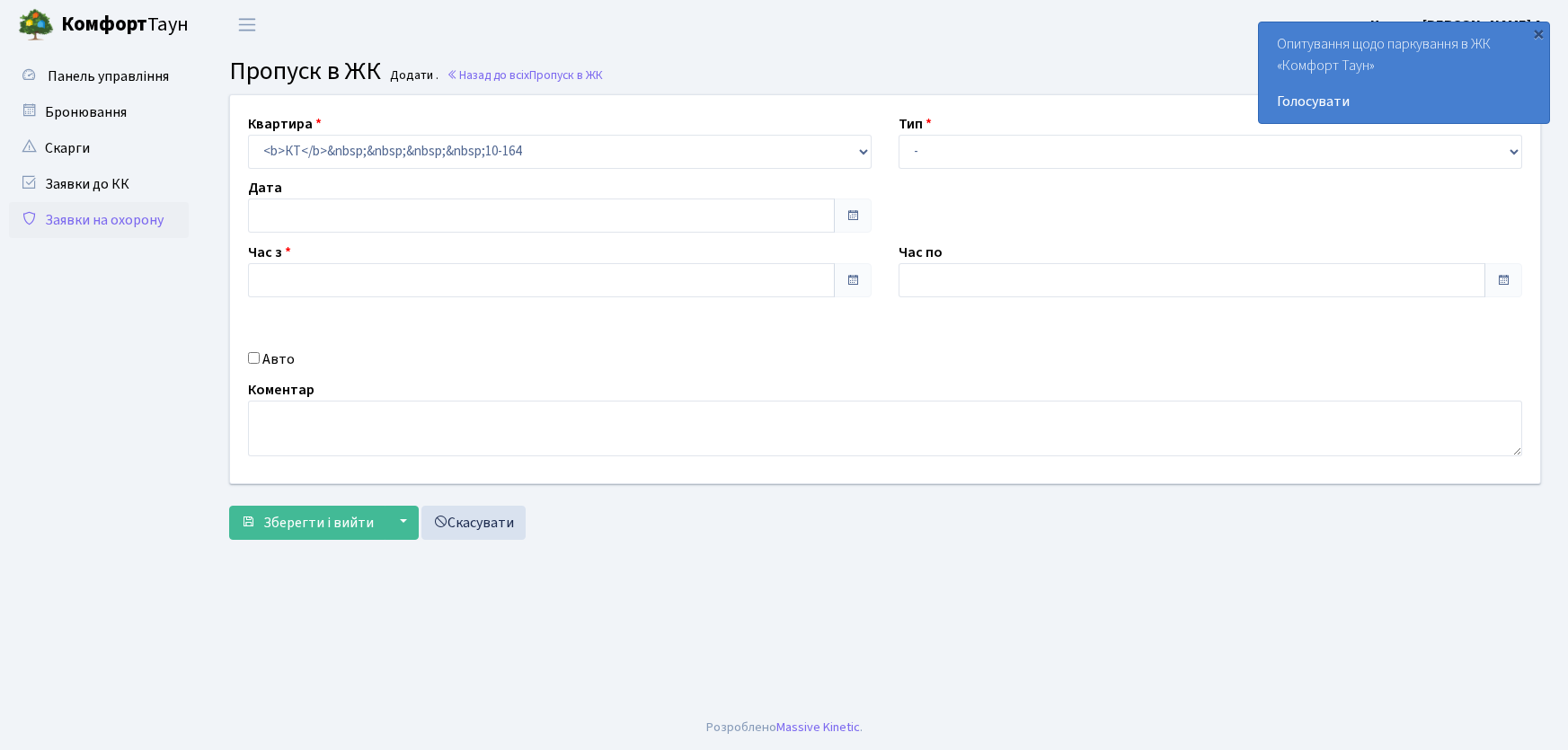
type input "[DATE]"
type input "10:00"
type input "11:00"
click at [953, 149] on select "- Доставка Таксі Гості Сервіс" at bounding box center [1209, 151] width 623 height 35
select select "1"
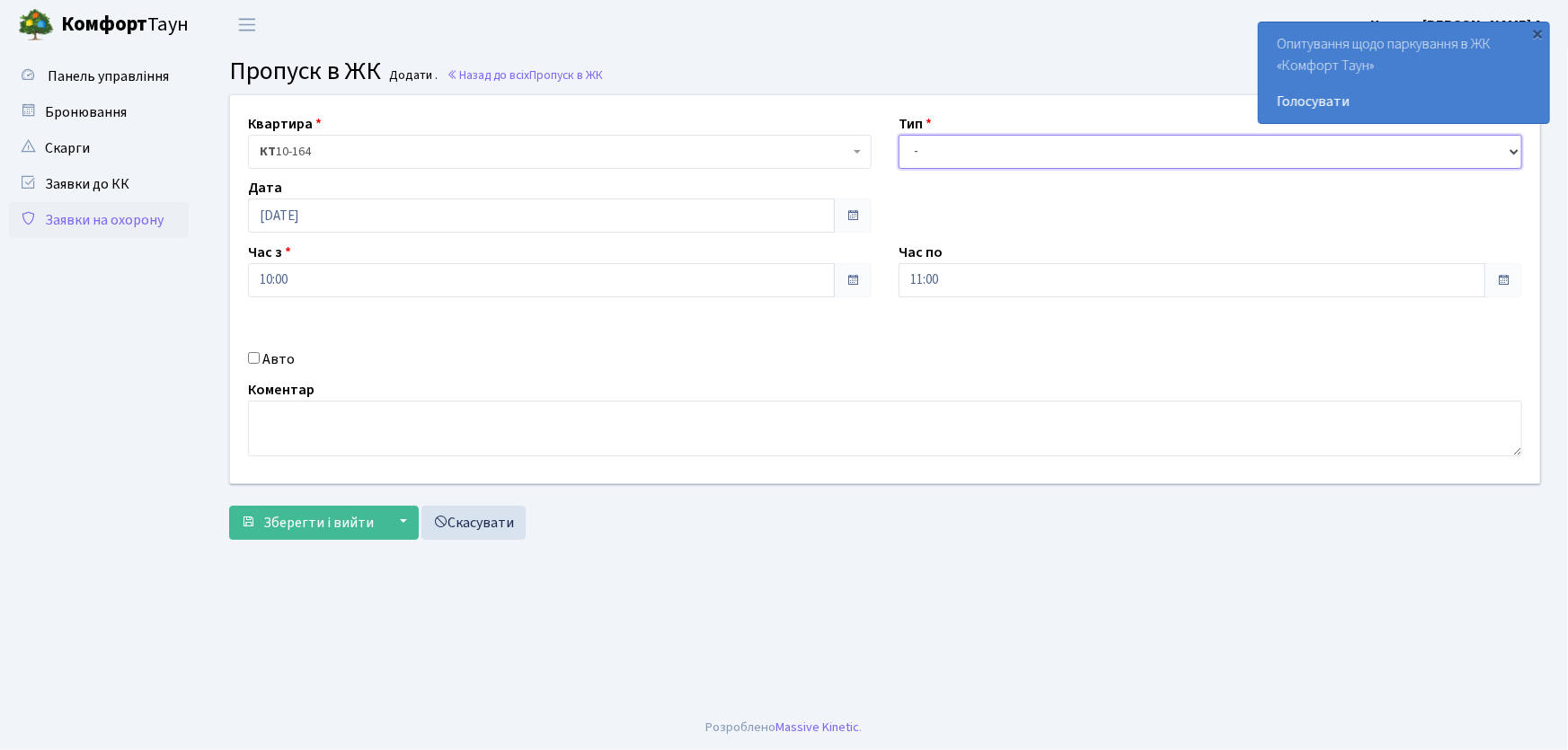
click at [898, 134] on select "- Доставка Таксі Гості Сервіс" at bounding box center [1209, 151] width 623 height 35
drag, startPoint x: 967, startPoint y: 273, endPoint x: 879, endPoint y: 274, distance: 88.0
click at [879, 273] on div "Квартира <b>КТ</b>&nbsp;&nbsp;&nbsp;&nbsp;10-164 КТ 10-164 Тип - Доставка Таксі…" at bounding box center [884, 289] width 1337 height 388
type input "22:00"
click at [254, 357] on input "Авто" at bounding box center [254, 358] width 12 height 12
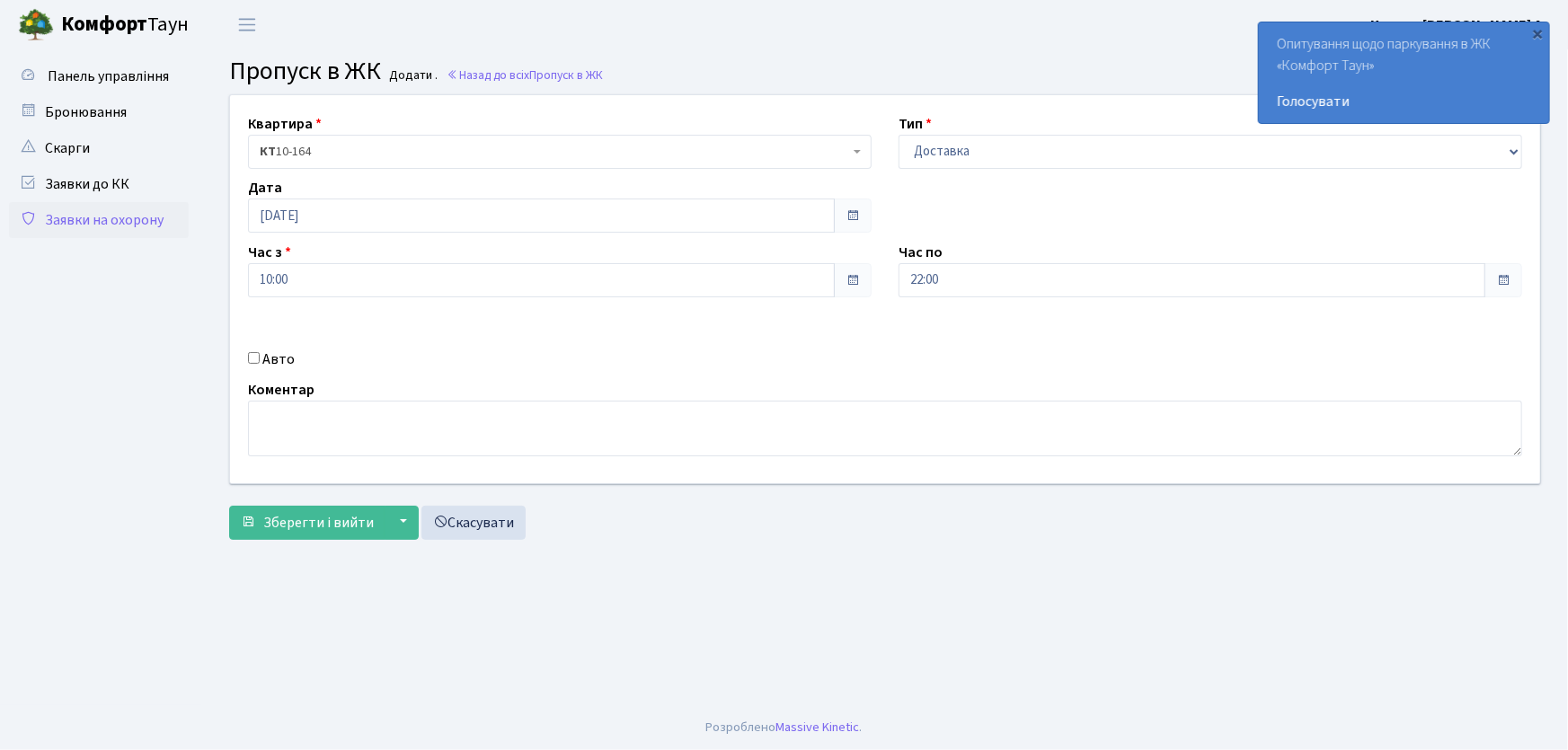
checkbox input "true"
click at [229, 506] on button "Зберегти і вийти" at bounding box center [307, 523] width 156 height 35
click at [779, 518] on div "Зберегти і вийти ▼ Зберегти та продовжити редагування Зберегти та створити Скас…" at bounding box center [885, 523] width 1312 height 35
click at [728, 578] on main "Admin Пропуск в ЖК Додати Пропуск в ЖК Додати . Назад до всіх Пропуск в ЖК Квар…" at bounding box center [885, 377] width 1365 height 656
click at [957, 351] on input "АІ9085НІ" at bounding box center [1209, 344] width 623 height 35
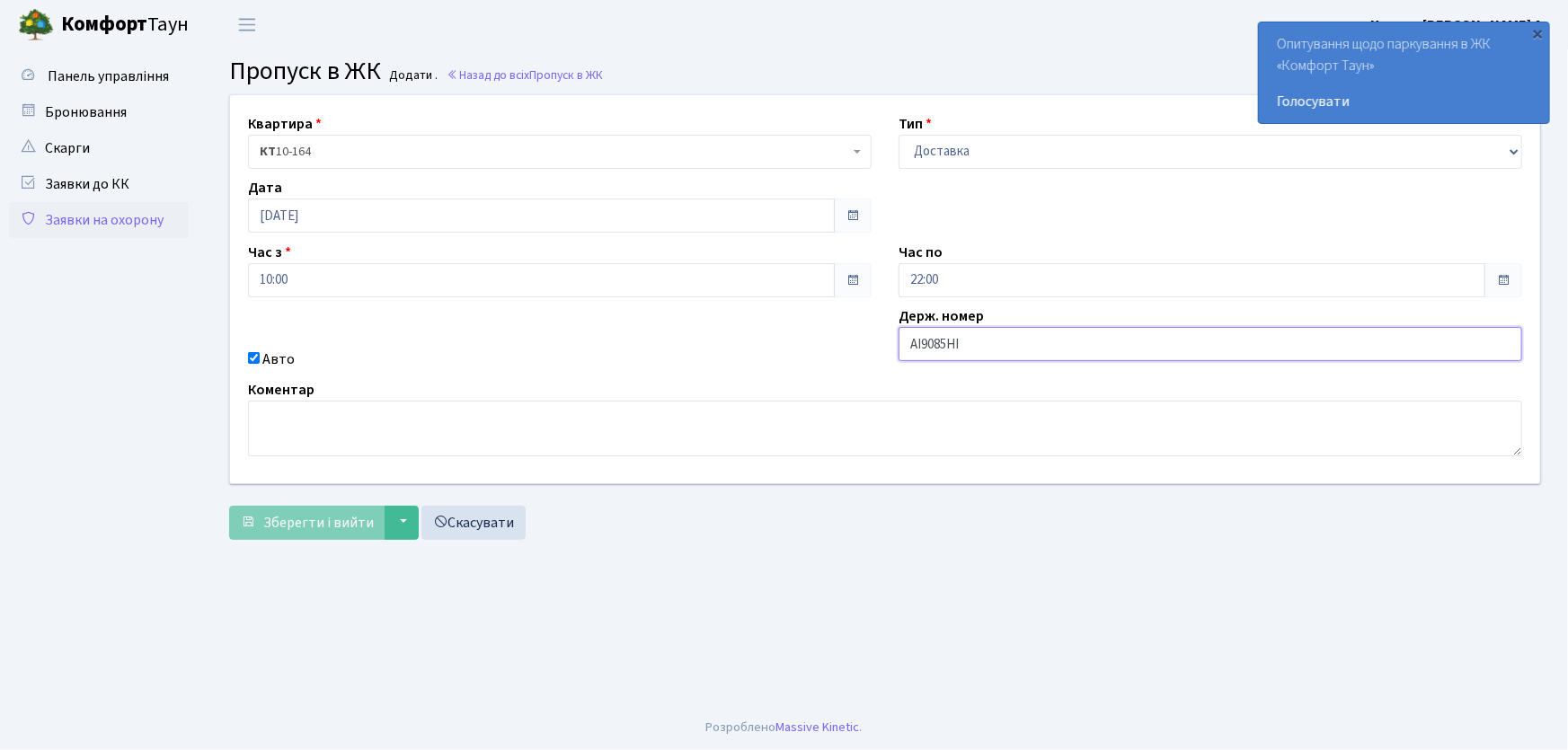
click at [960, 348] on input "АІ9085НІ" at bounding box center [1209, 344] width 623 height 35
click at [700, 590] on main "Admin Пропуск в ЖК Додати Пропуск в ЖК Додати . Назад до всіх Пропуск в ЖК Квар…" at bounding box center [885, 377] width 1365 height 656
click at [401, 527] on button "▼" at bounding box center [401, 523] width 35 height 35
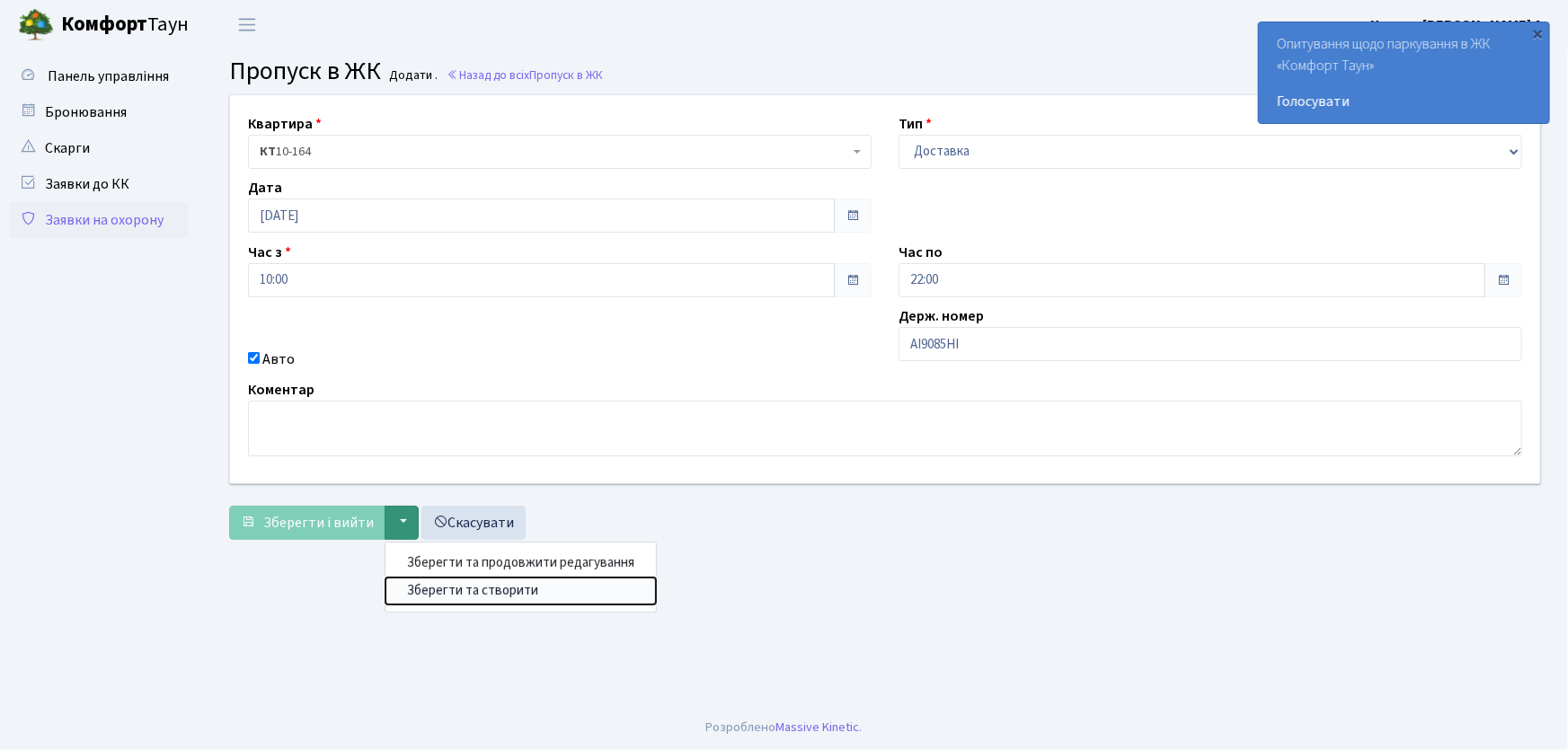
click at [425, 590] on button "Зберегти та створити" at bounding box center [521, 591] width 271 height 28
click at [431, 589] on button "Зберегти та створити" at bounding box center [521, 591] width 271 height 28
click at [774, 523] on div "Зберегти і вийти ▼ Зберегти та продовжити редагування Зберегти та створити Скас…" at bounding box center [885, 523] width 1312 height 35
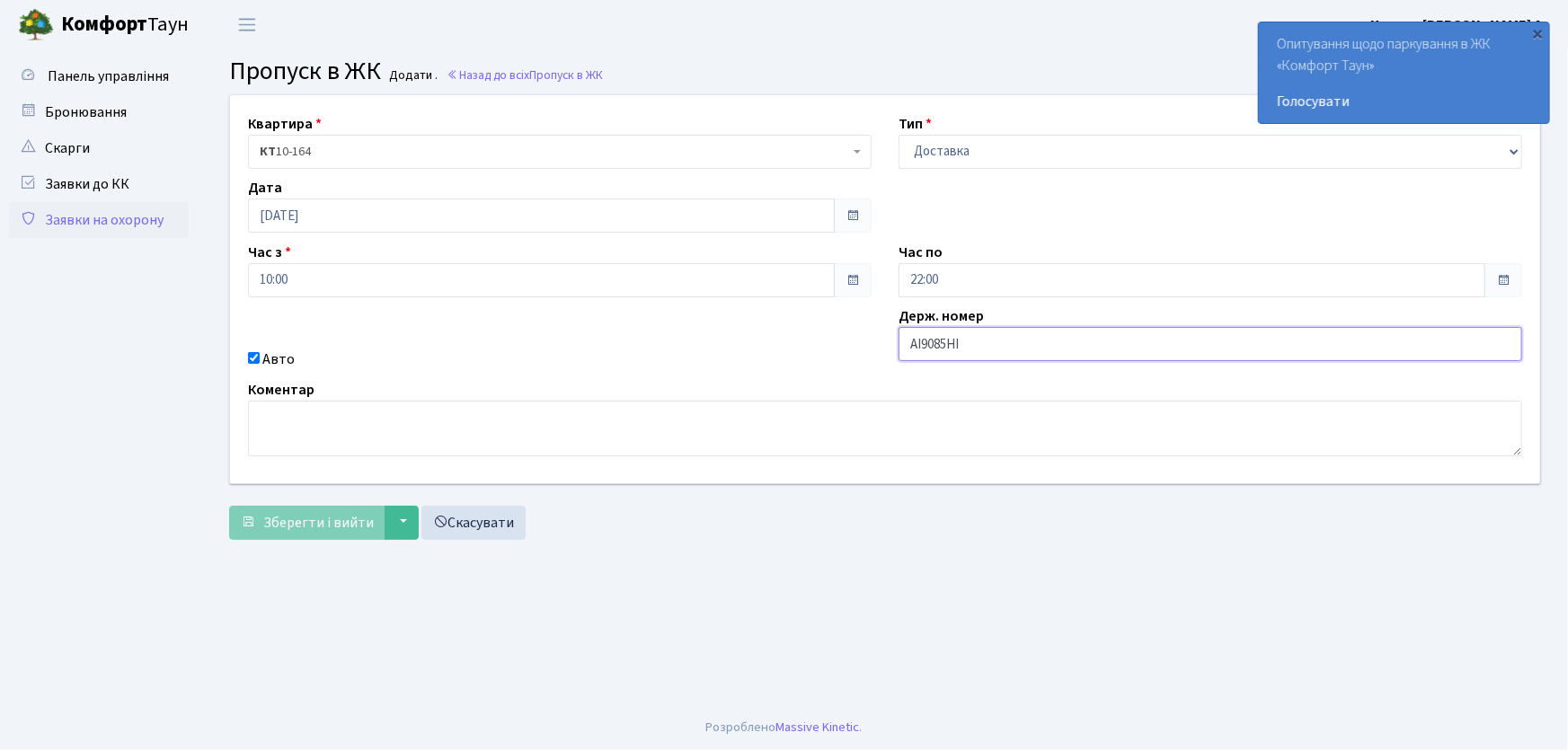
drag, startPoint x: 894, startPoint y: 346, endPoint x: 809, endPoint y: 350, distance: 85.1
click at [819, 346] on div "Квартира <b>КТ</b>&nbsp;&nbsp;&nbsp;&nbsp;10-164 КТ 10-164 Тип - Доставка Таксі…" at bounding box center [884, 289] width 1337 height 388
type input "АІ9085НІ"
click at [1544, 32] on div "×" at bounding box center [1538, 34] width 18 height 18
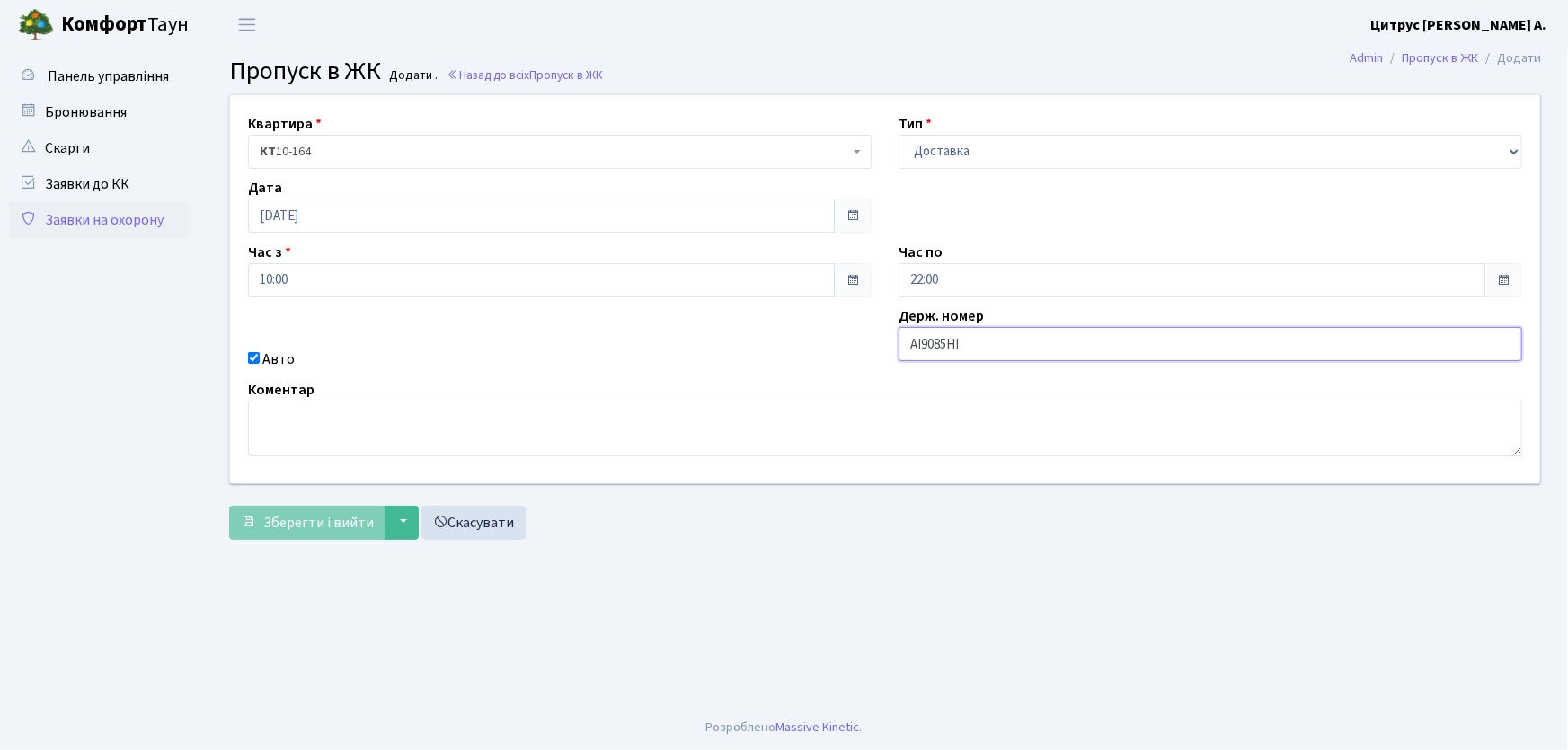
click at [964, 347] on input "АІ9085НІ" at bounding box center [1209, 344] width 623 height 35
click at [104, 216] on link "Заявки на охорону" at bounding box center [99, 220] width 180 height 36
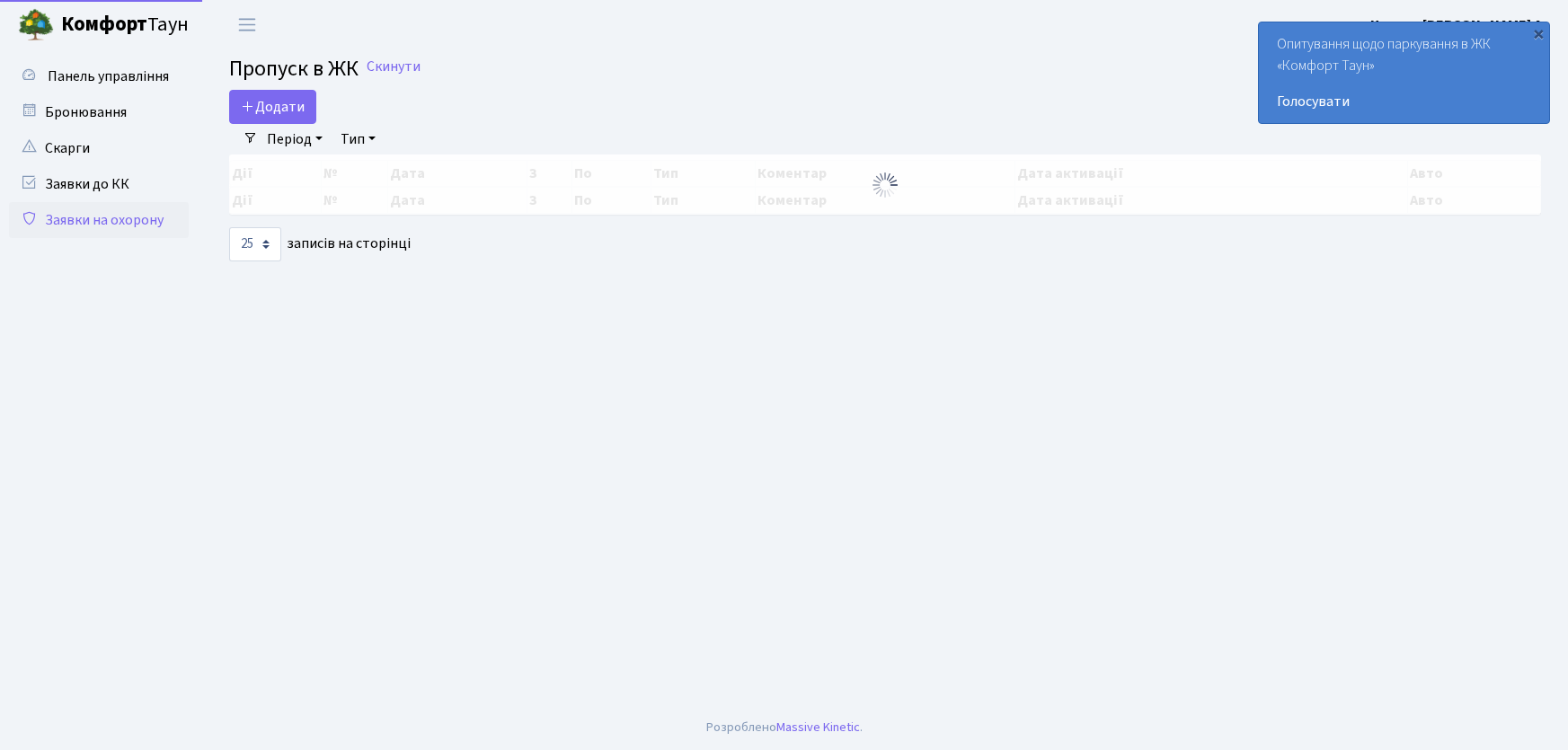
select select "25"
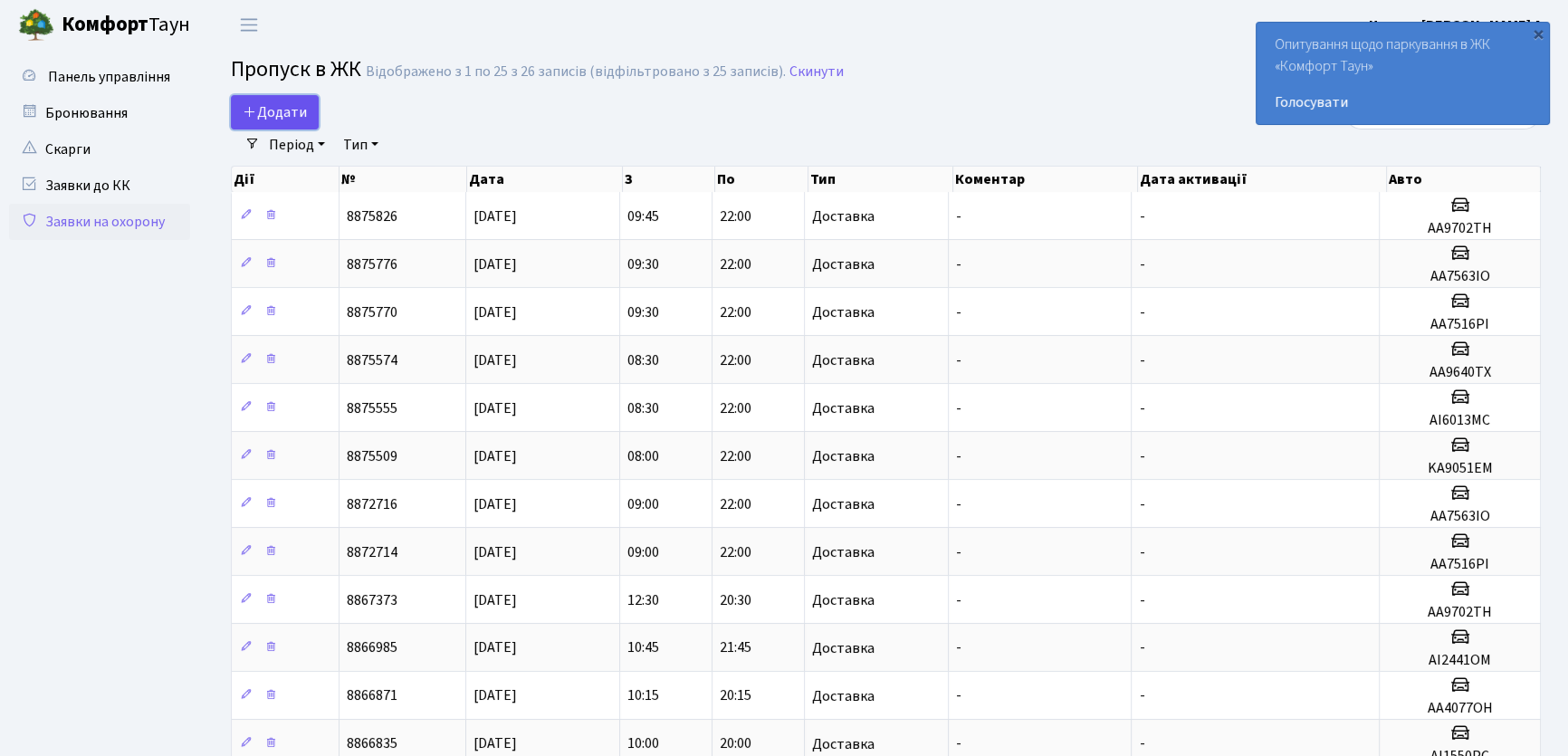
click at [289, 122] on link "Додати" at bounding box center [275, 112] width 88 height 35
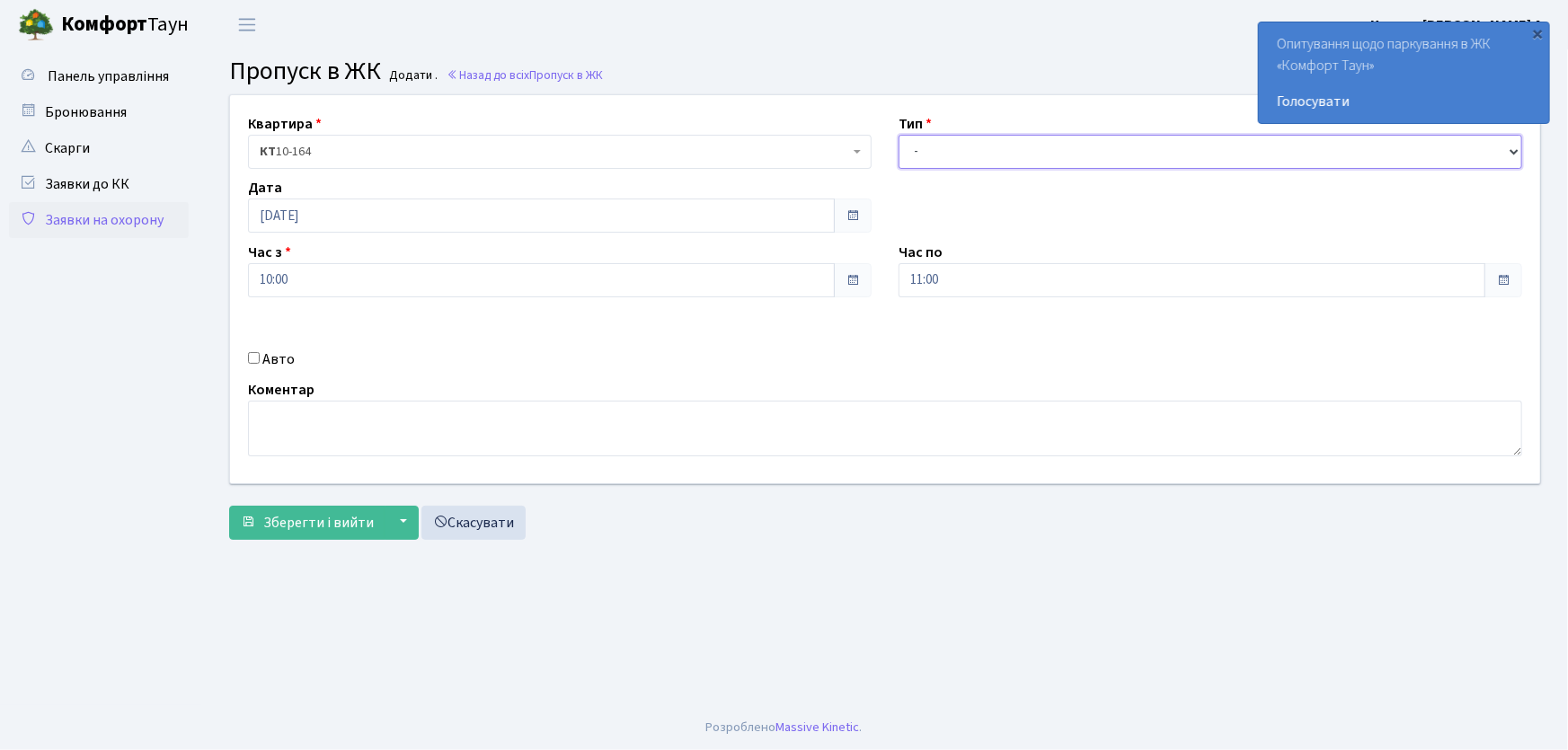
drag, startPoint x: 947, startPoint y: 145, endPoint x: 955, endPoint y: 167, distance: 23.4
click at [948, 150] on select "- Доставка Таксі Гості Сервіс" at bounding box center [1209, 151] width 623 height 35
select select "1"
click at [898, 134] on select "- Доставка Таксі Гості Сервіс" at bounding box center [1209, 151] width 623 height 35
drag, startPoint x: 985, startPoint y: 266, endPoint x: 858, endPoint y: 285, distance: 128.4
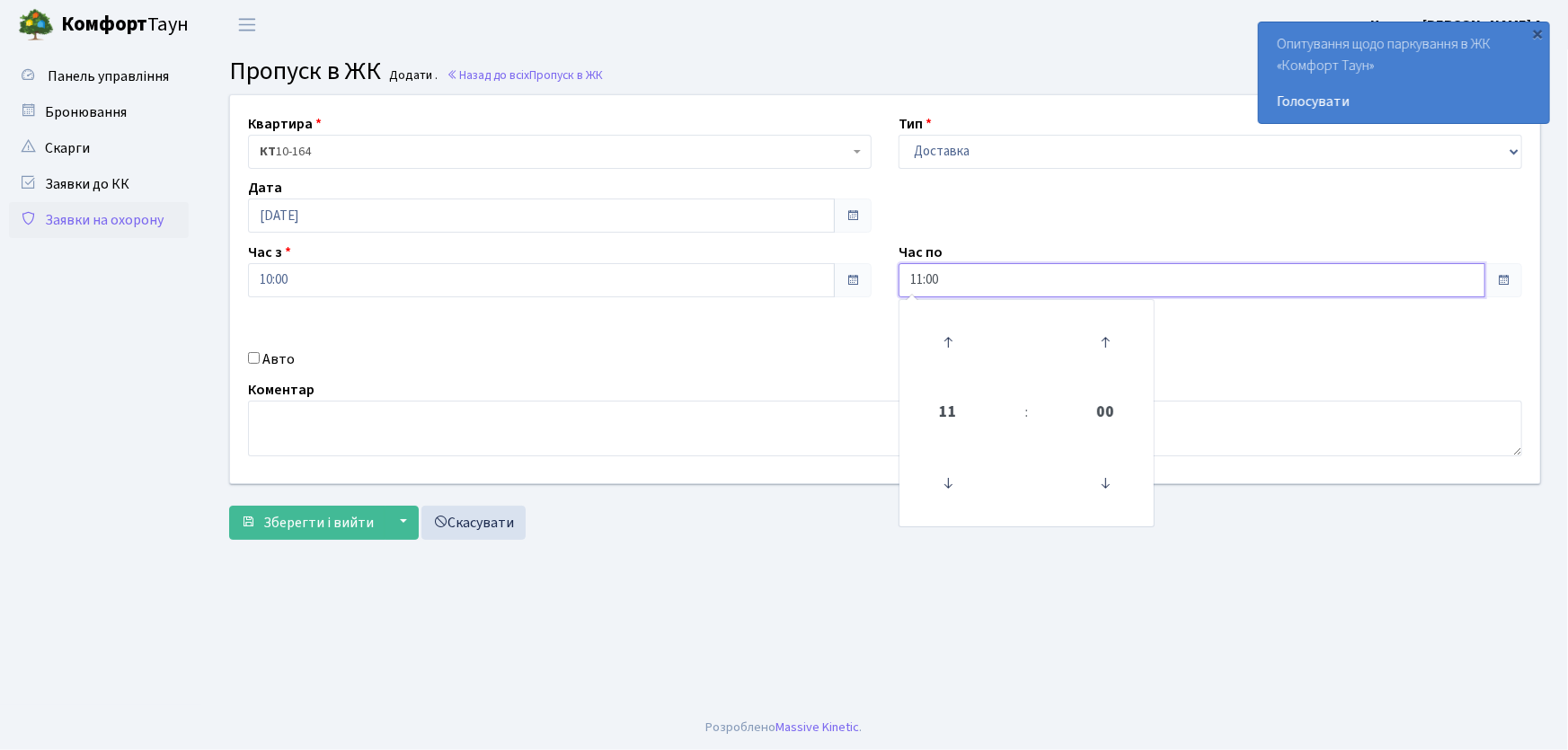
click at [858, 285] on div "Квартира <b>КТ</b>&nbsp;&nbsp;&nbsp;&nbsp;10-164 КТ 10-164 Тип - Доставка Таксі…" at bounding box center [884, 289] width 1337 height 388
type input "22:00"
click at [253, 358] on input "Авто" at bounding box center [254, 358] width 12 height 12
checkbox input "true"
type input "АІ9085НІ"
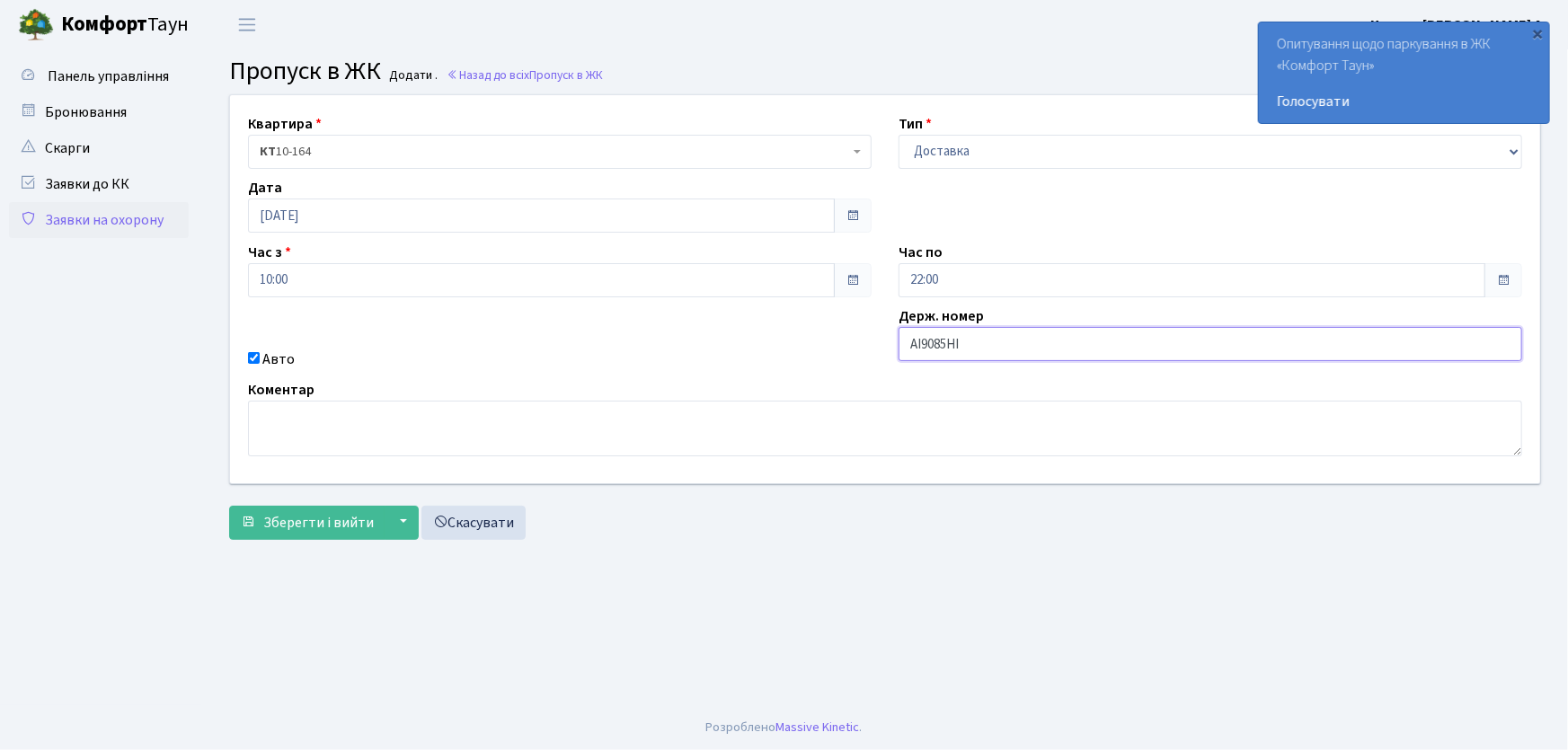
click at [229, 506] on button "Зберегти і вийти" at bounding box center [307, 523] width 156 height 35
click at [385, 527] on button "▼" at bounding box center [401, 523] width 35 height 35
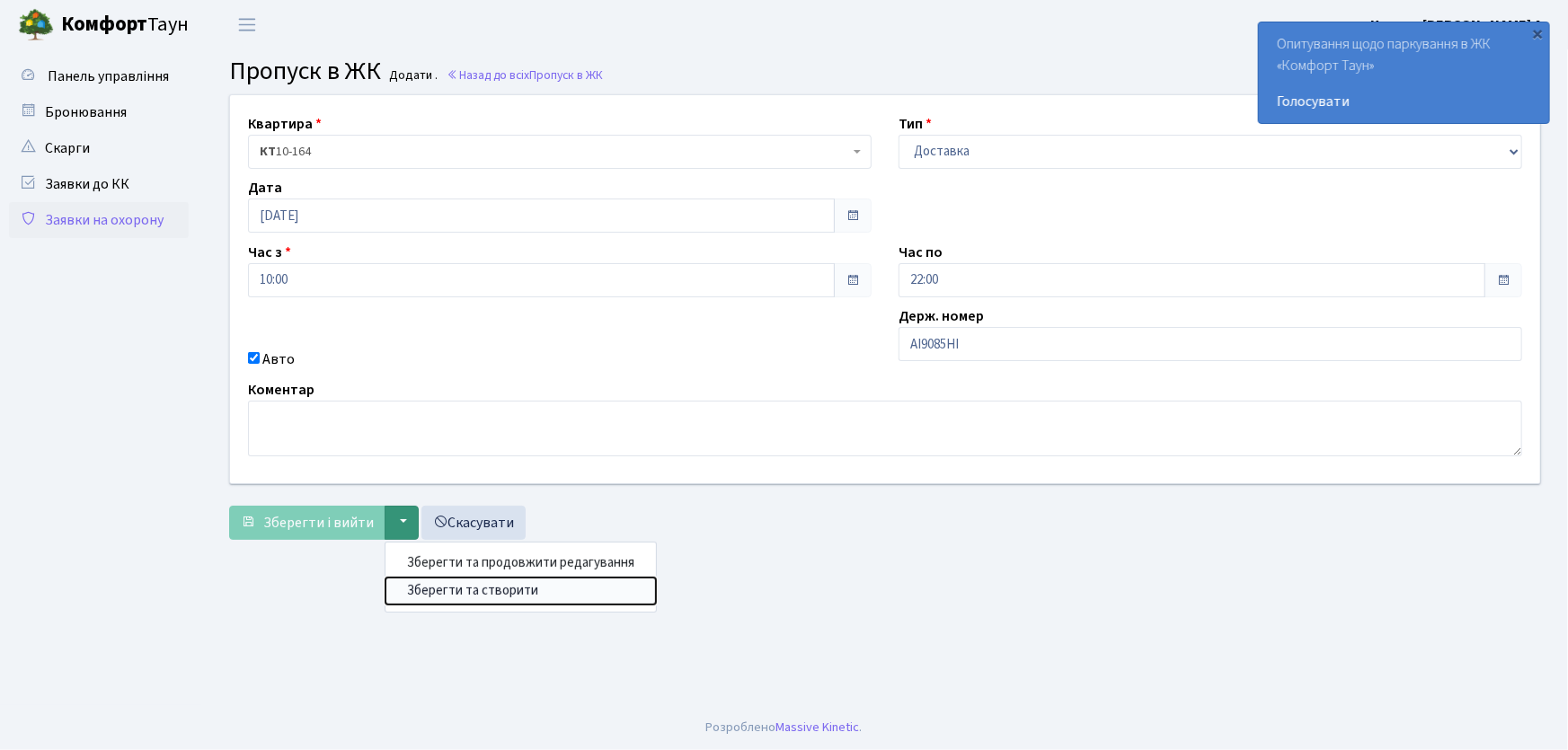
click at [431, 584] on button "Зберегти та створити" at bounding box center [521, 591] width 271 height 28
click at [455, 595] on button "Зберегти та створити" at bounding box center [521, 591] width 271 height 28
click at [385, 577] on button "Зберегти та створити" at bounding box center [521, 591] width 271 height 28
click at [455, 595] on button "Зберегти та створити" at bounding box center [521, 591] width 271 height 28
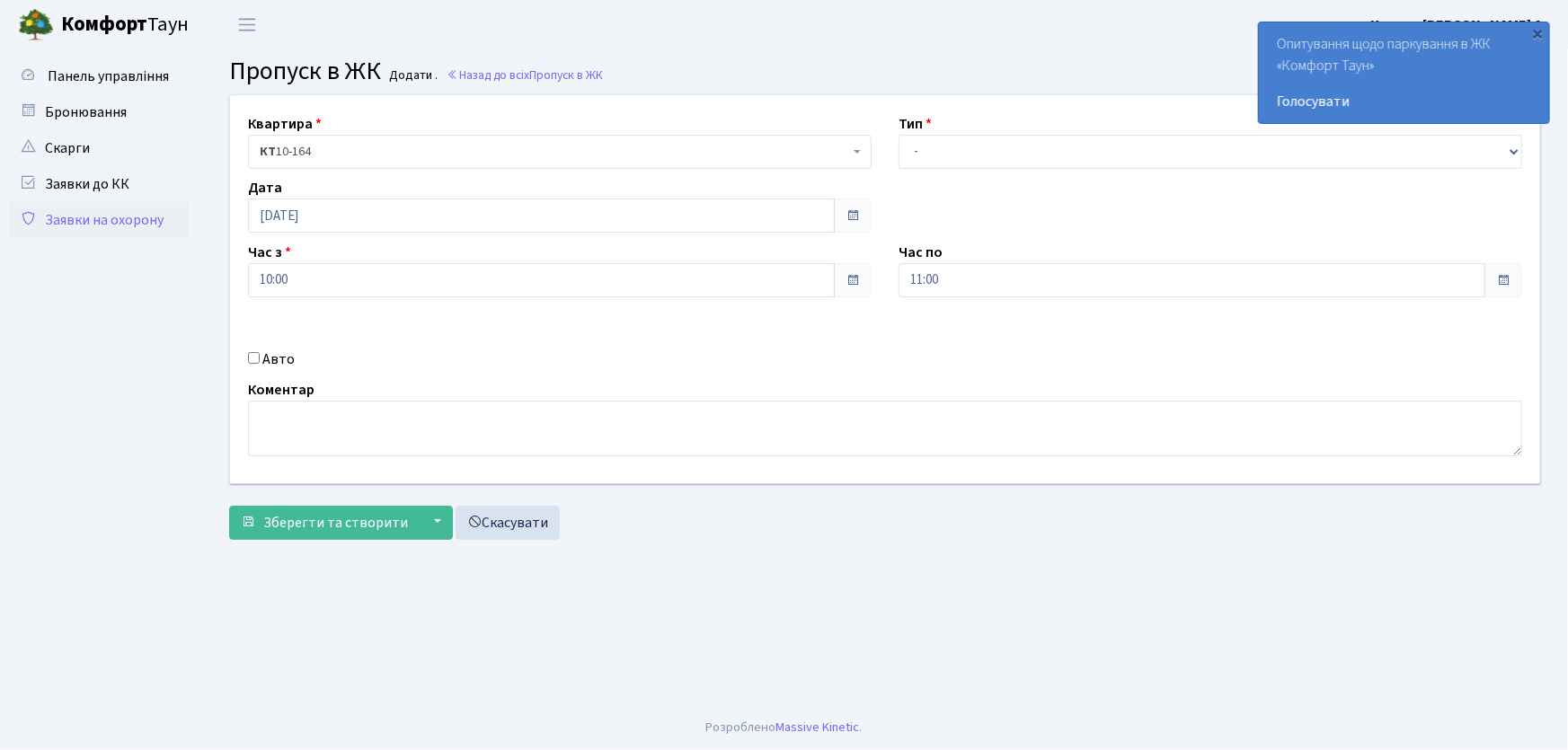
click at [144, 223] on link "Заявки на охорону" at bounding box center [99, 220] width 180 height 36
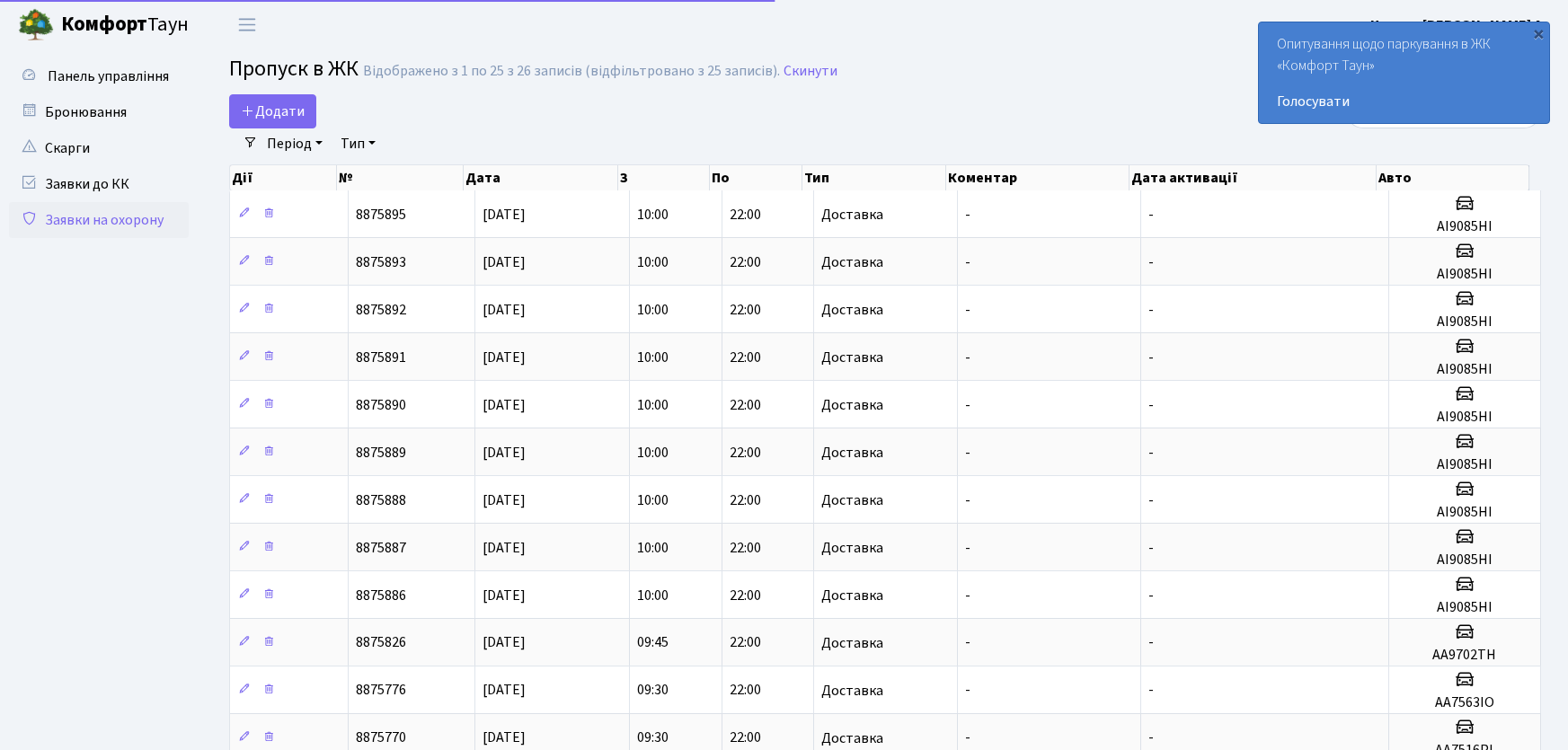
select select "25"
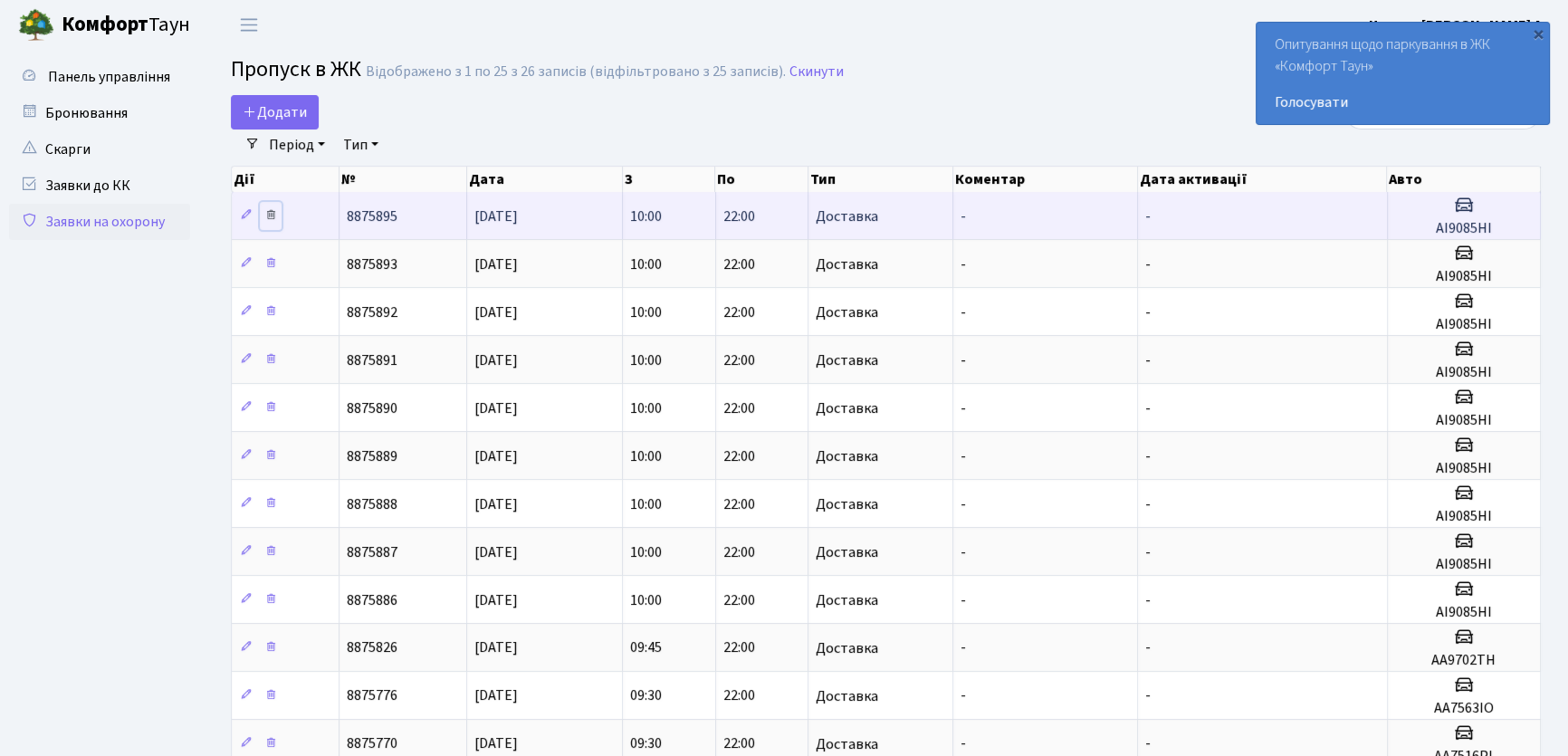
click at [270, 215] on icon at bounding box center [271, 214] width 13 height 13
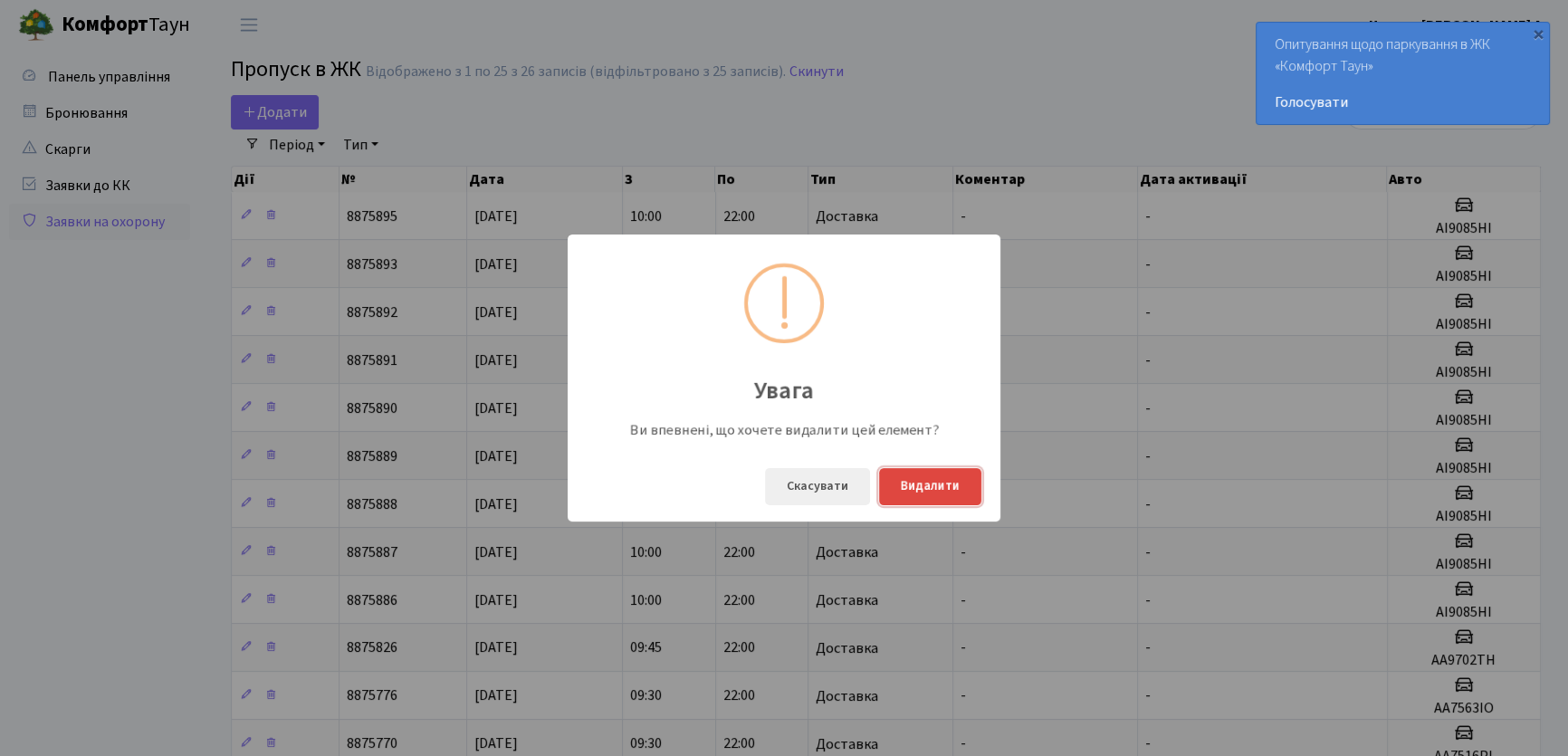
click at [950, 495] on button "Видалити" at bounding box center [930, 486] width 103 height 37
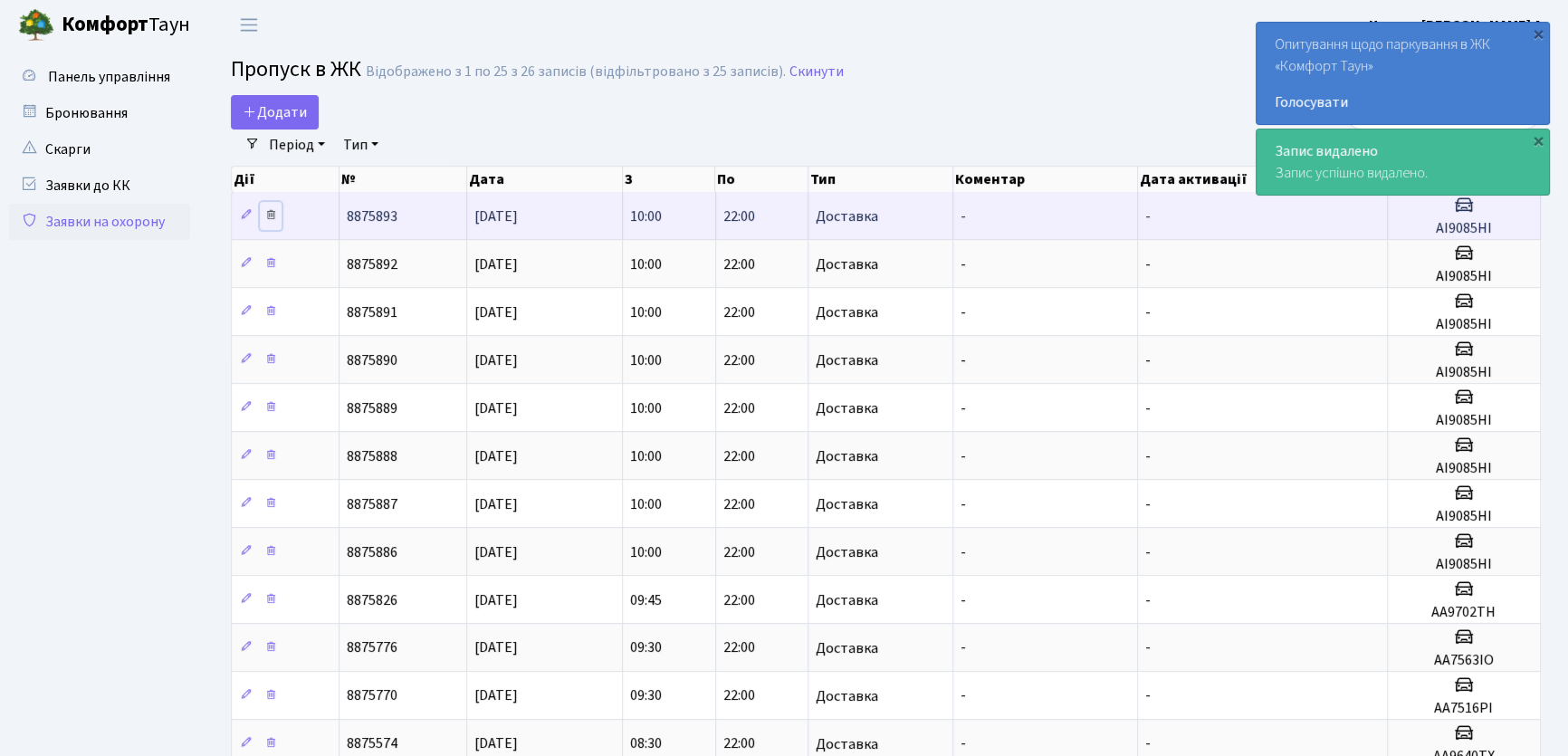
click at [272, 216] on icon at bounding box center [271, 214] width 13 height 13
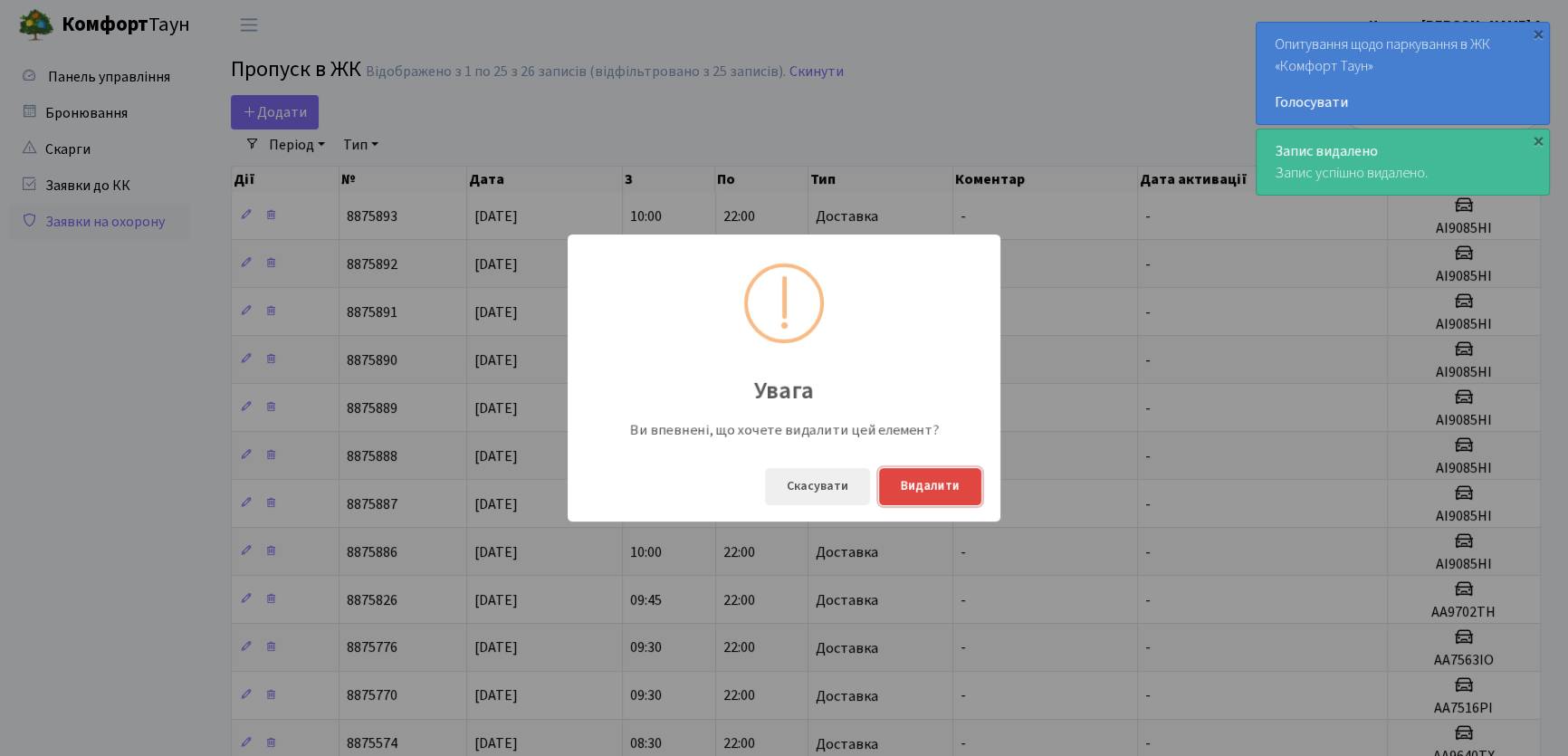
click at [896, 484] on button "Видалити" at bounding box center [930, 486] width 103 height 37
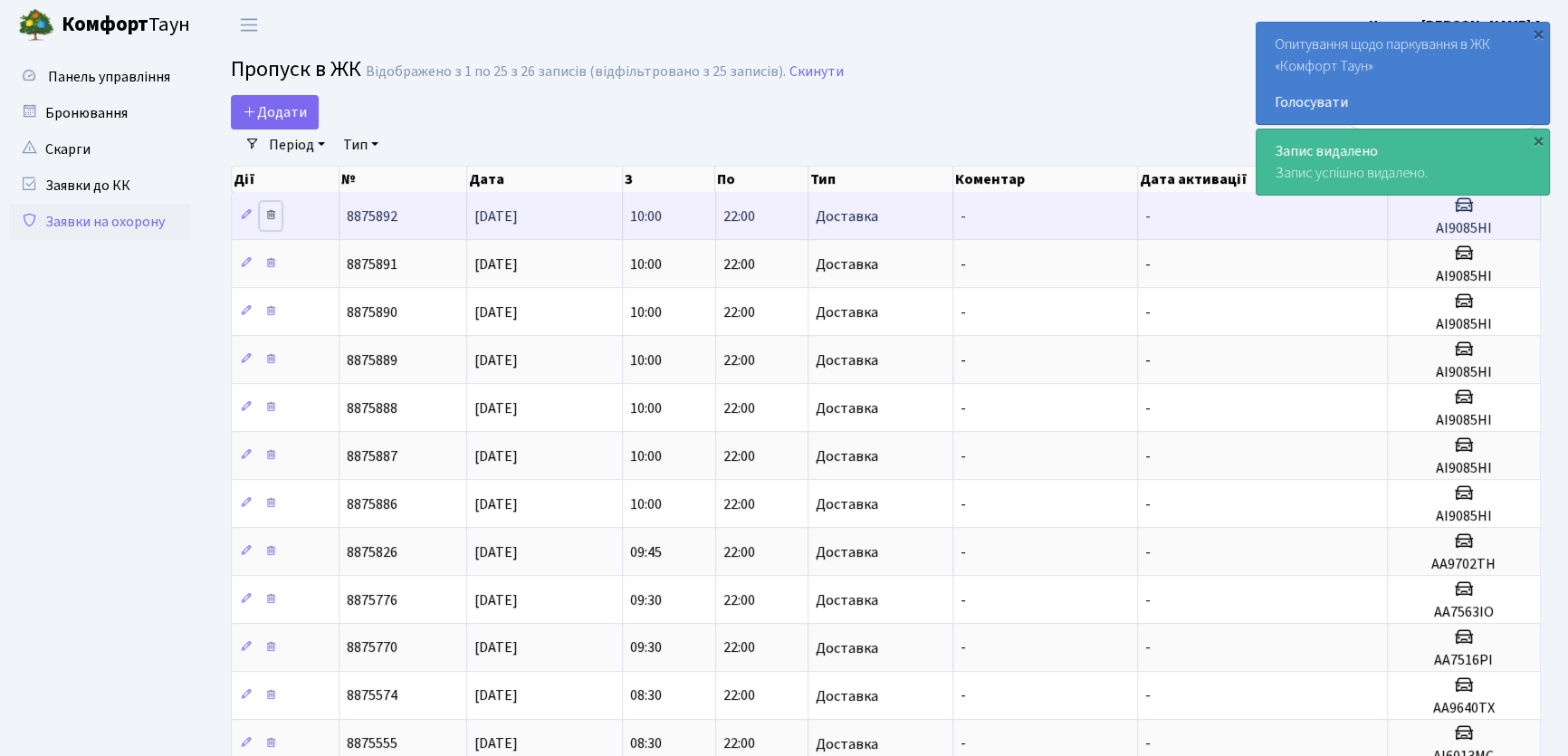
click at [271, 216] on icon at bounding box center [271, 214] width 13 height 13
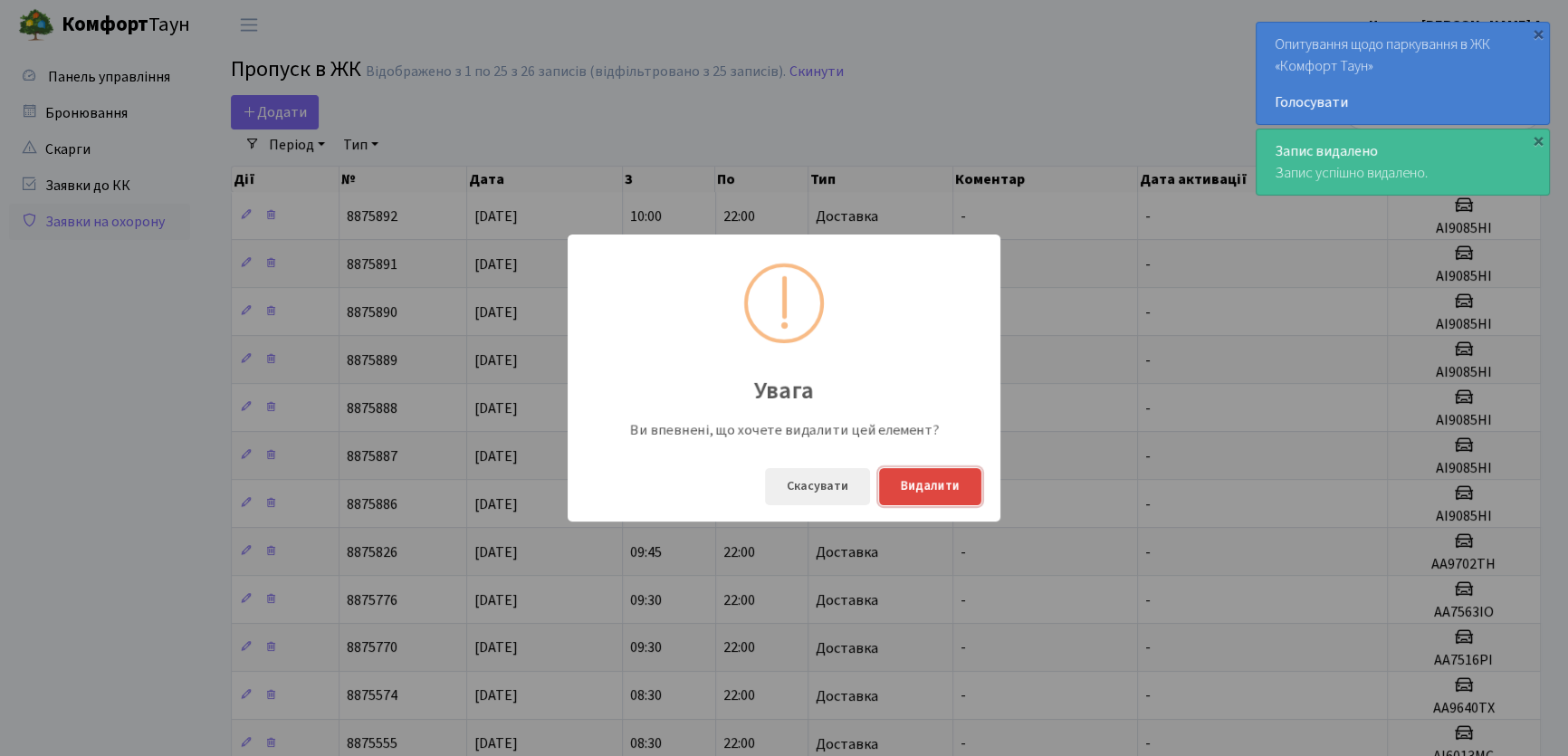
click at [913, 484] on button "Видалити" at bounding box center [930, 486] width 103 height 37
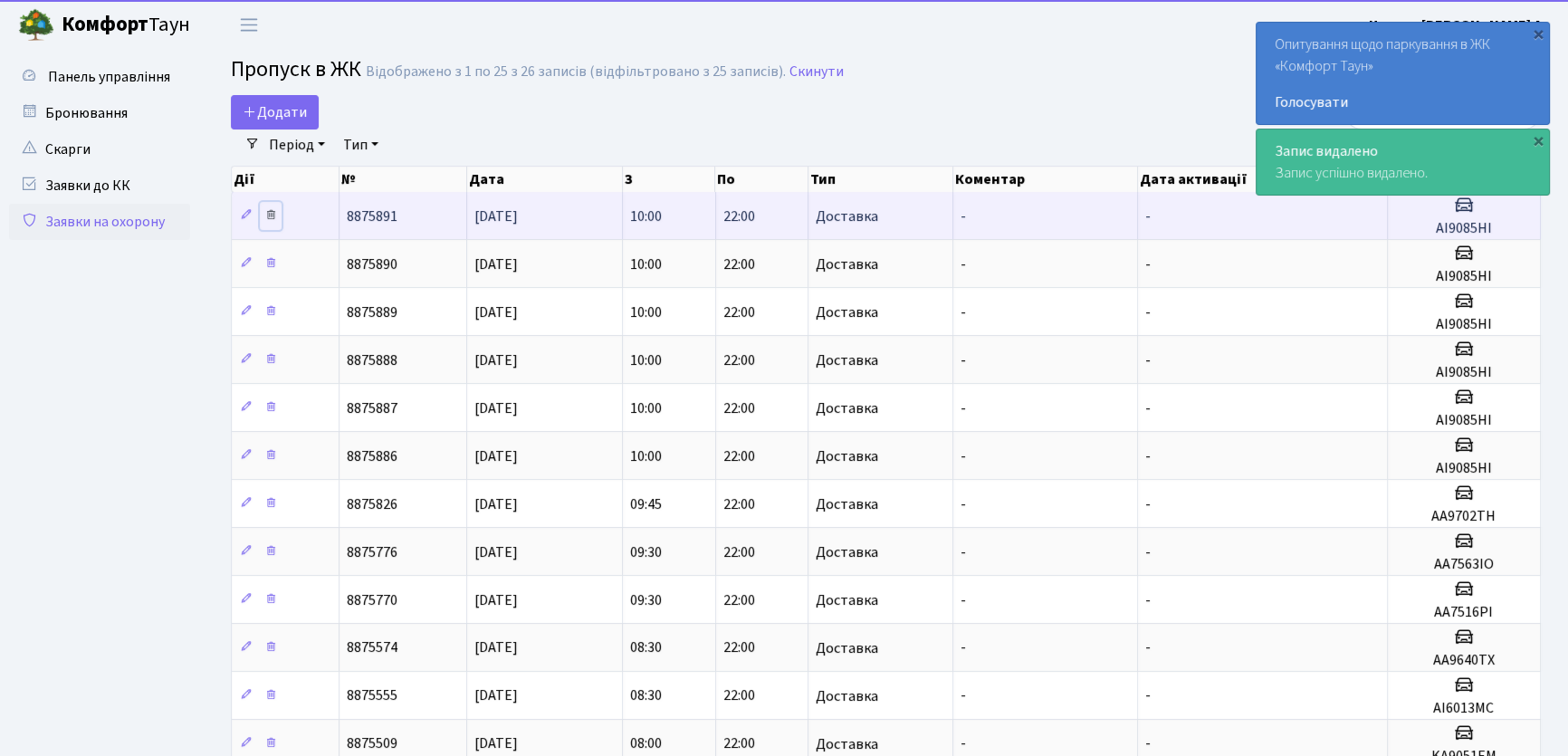
click at [270, 217] on icon at bounding box center [271, 214] width 13 height 13
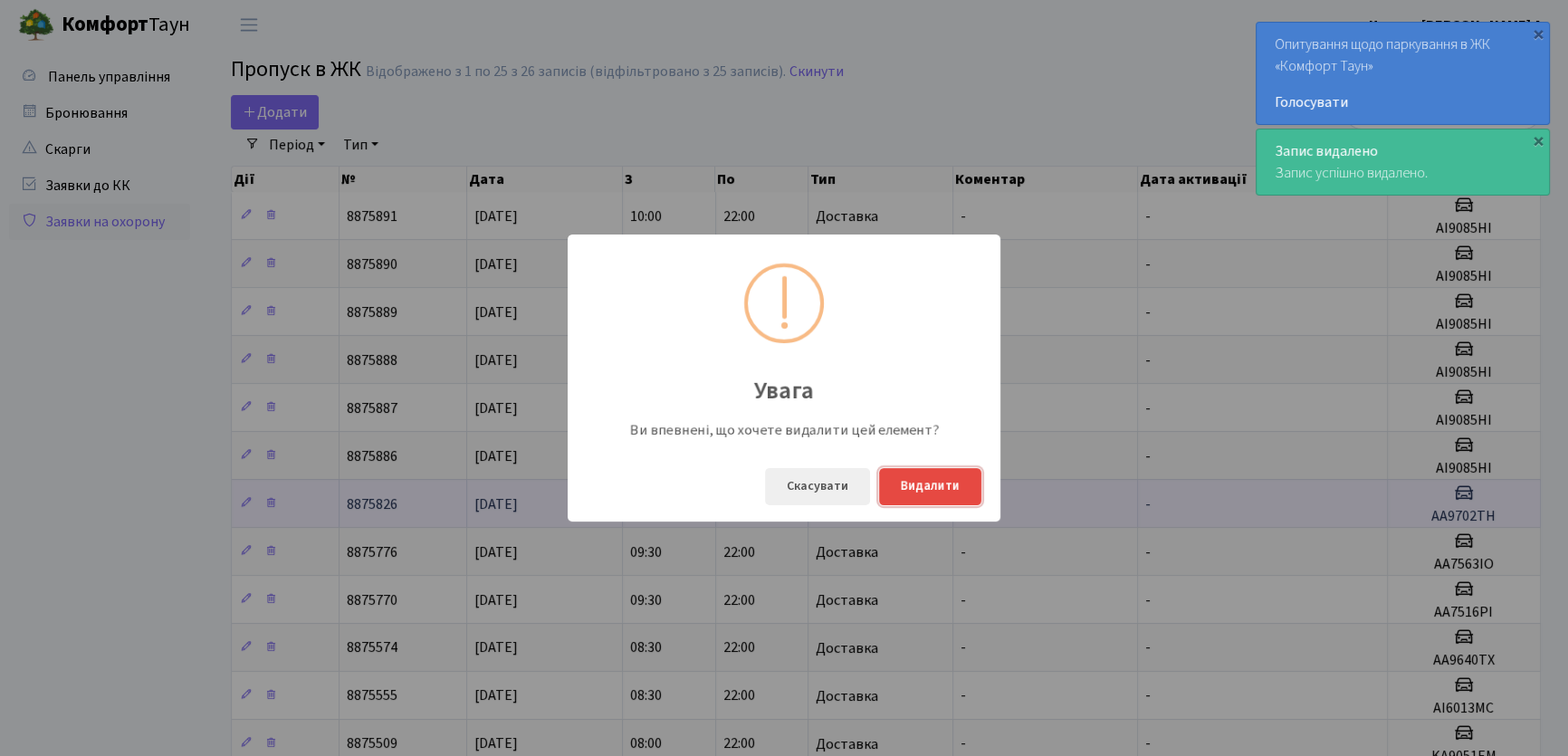
click at [927, 481] on button "Видалити" at bounding box center [930, 486] width 103 height 37
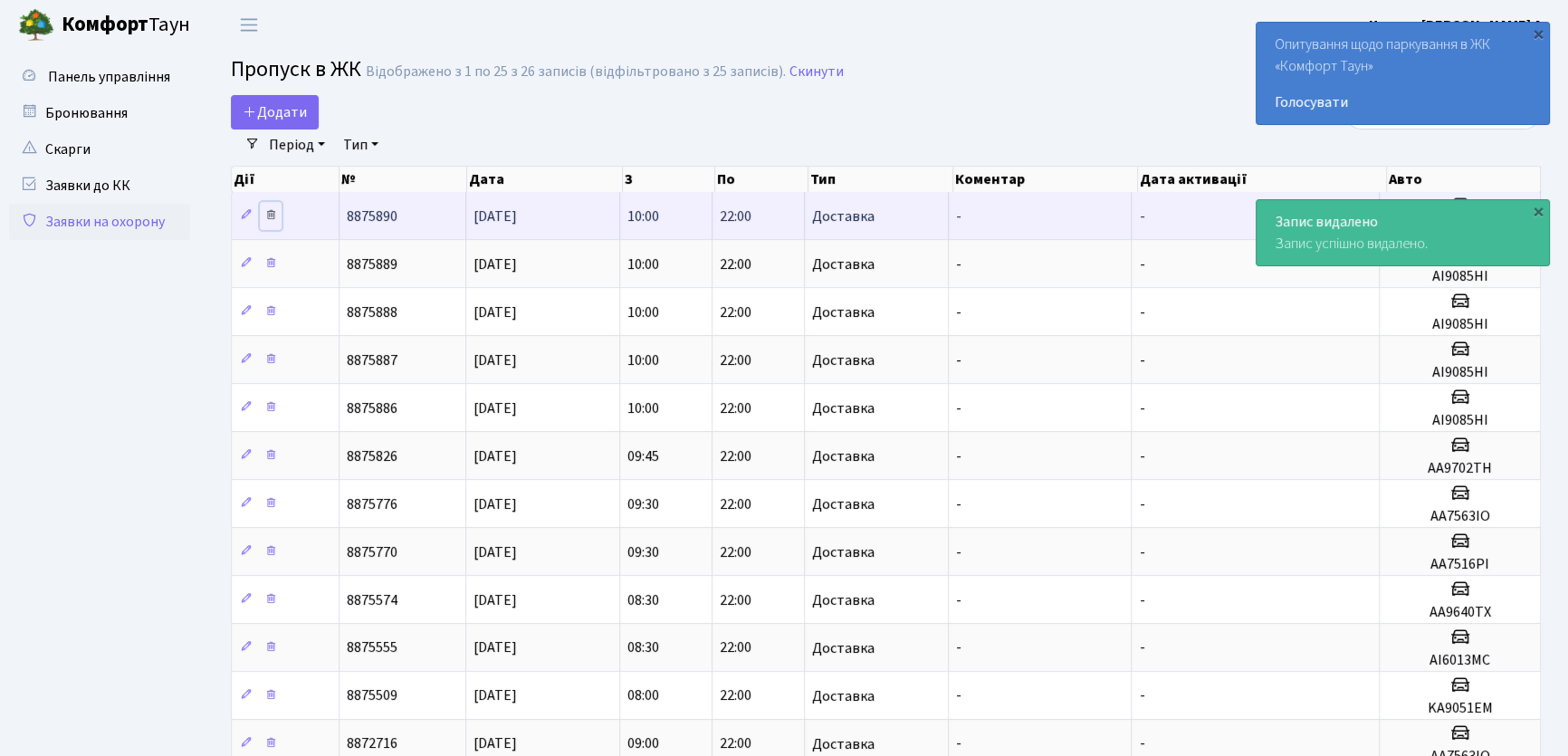
click at [269, 209] on icon at bounding box center [271, 214] width 13 height 13
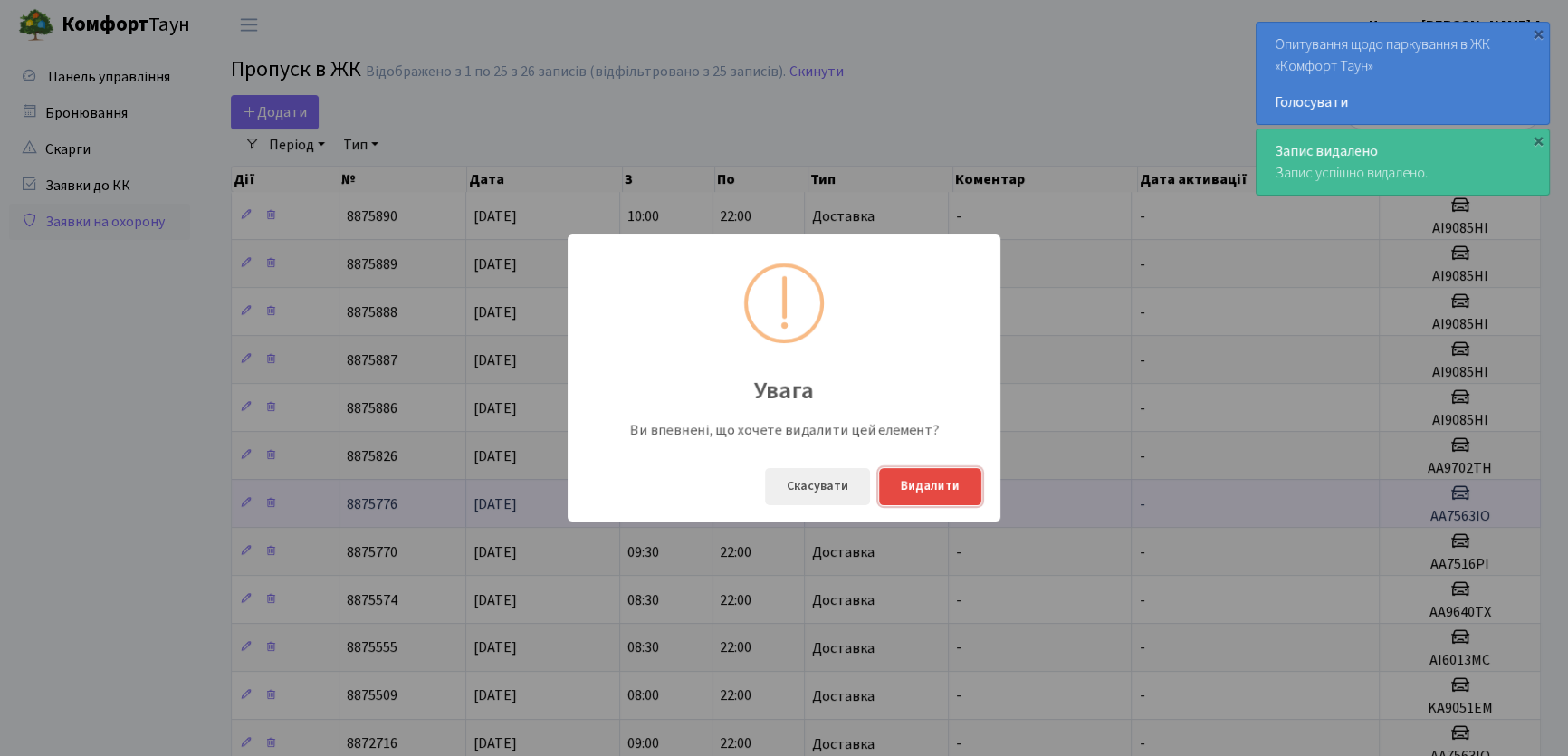
click at [954, 489] on button "Видалити" at bounding box center [930, 486] width 103 height 37
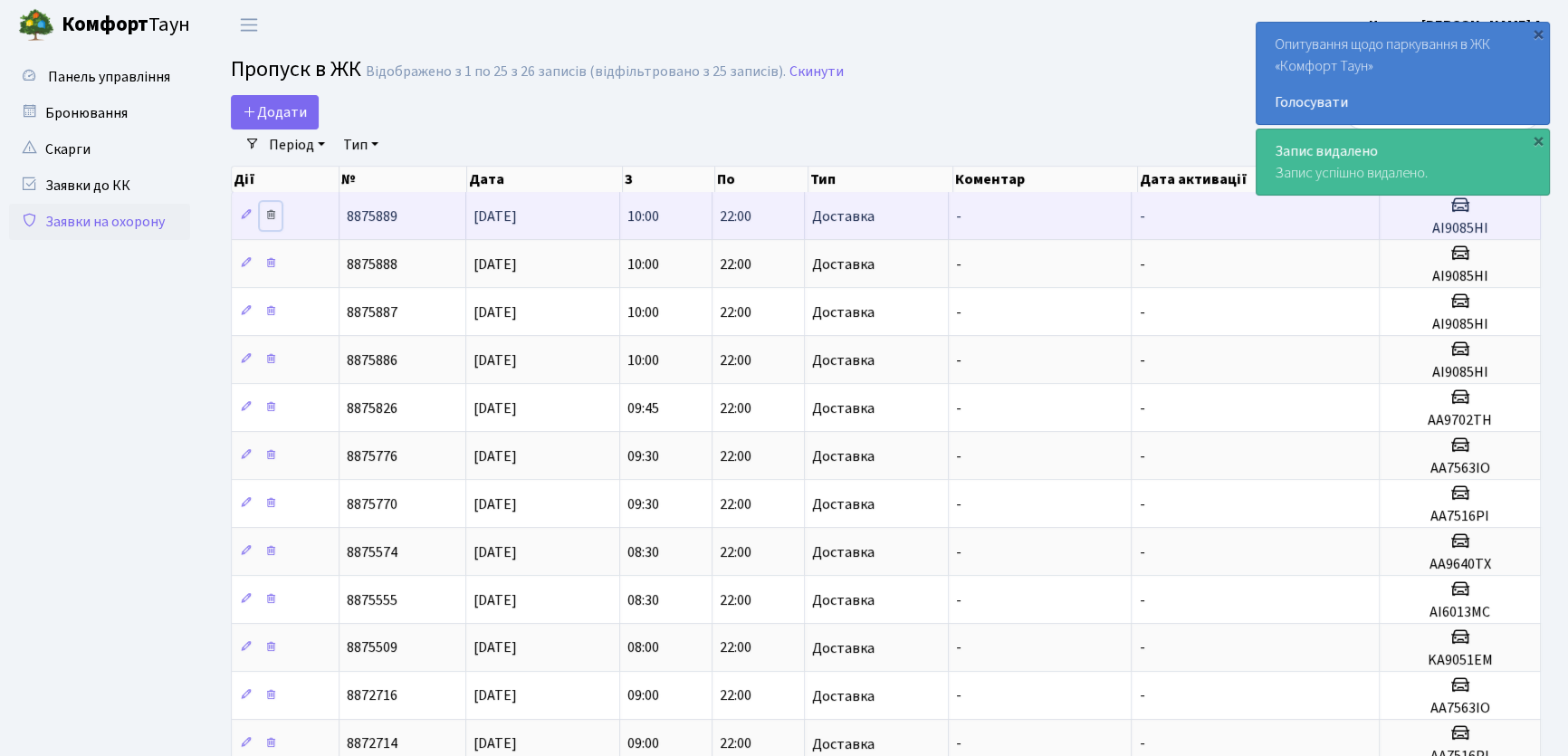
click at [276, 215] on icon at bounding box center [271, 214] width 13 height 13
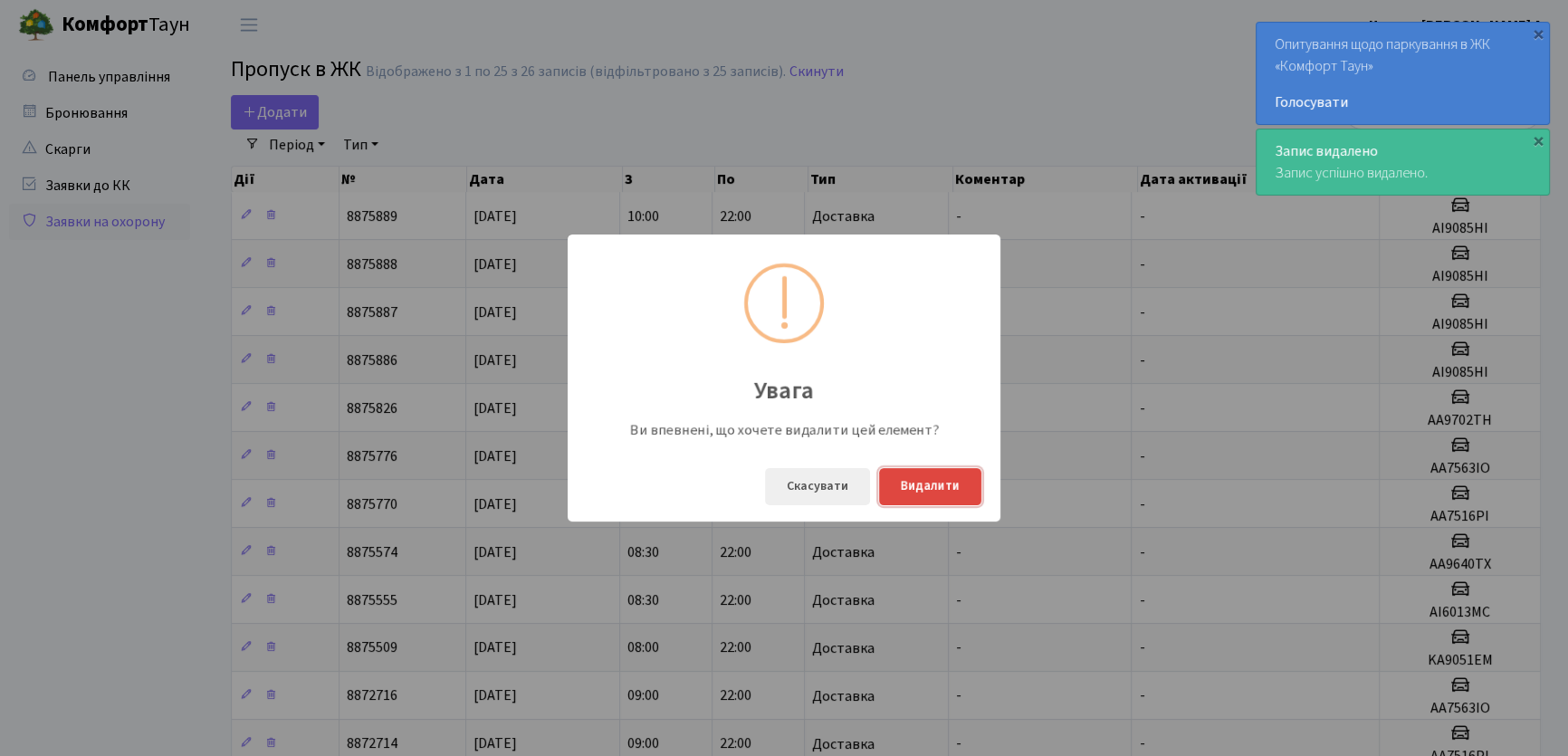
click at [908, 486] on button "Видалити" at bounding box center [930, 486] width 103 height 37
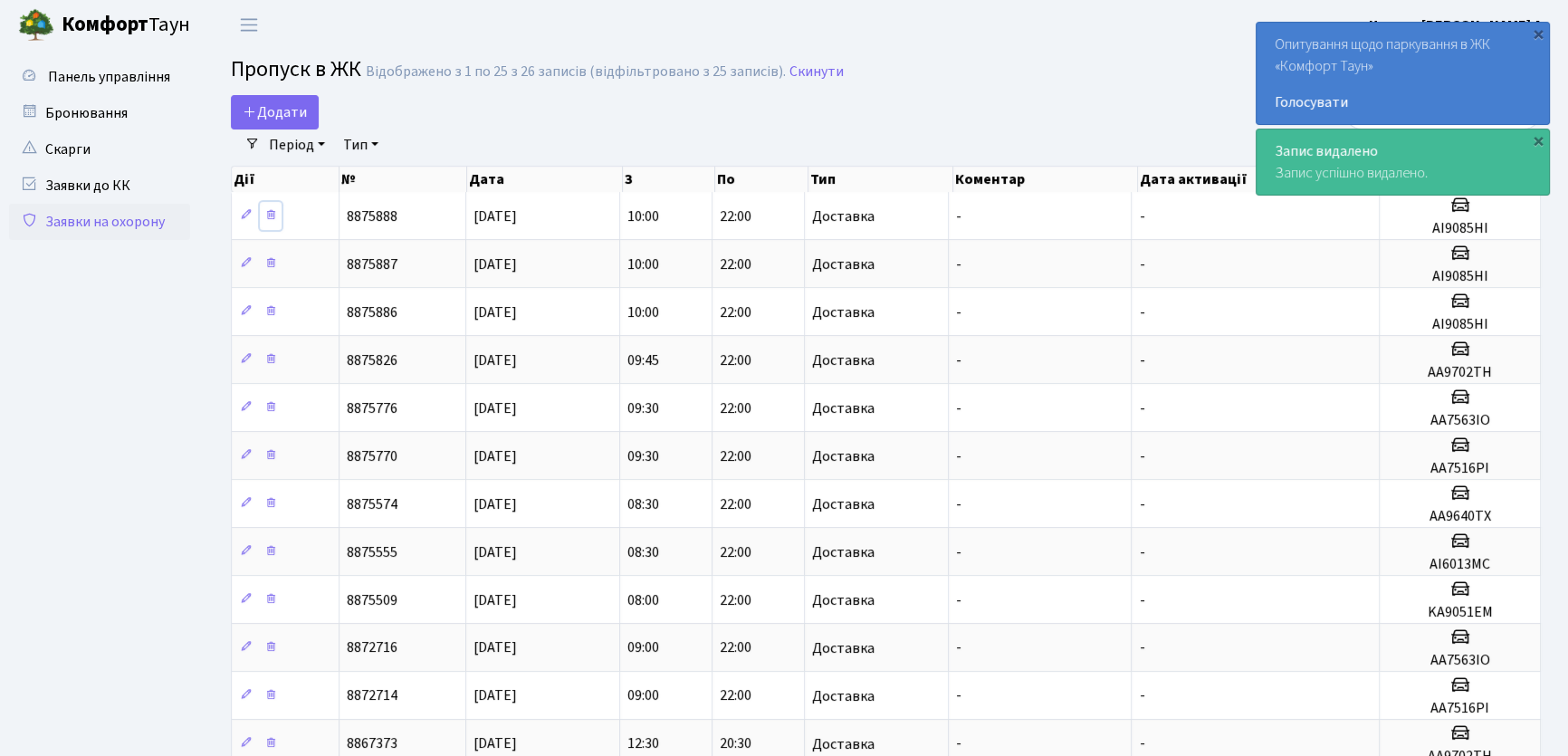
drag, startPoint x: 266, startPoint y: 212, endPoint x: 534, endPoint y: 310, distance: 285.4
click at [268, 212] on icon at bounding box center [271, 214] width 13 height 13
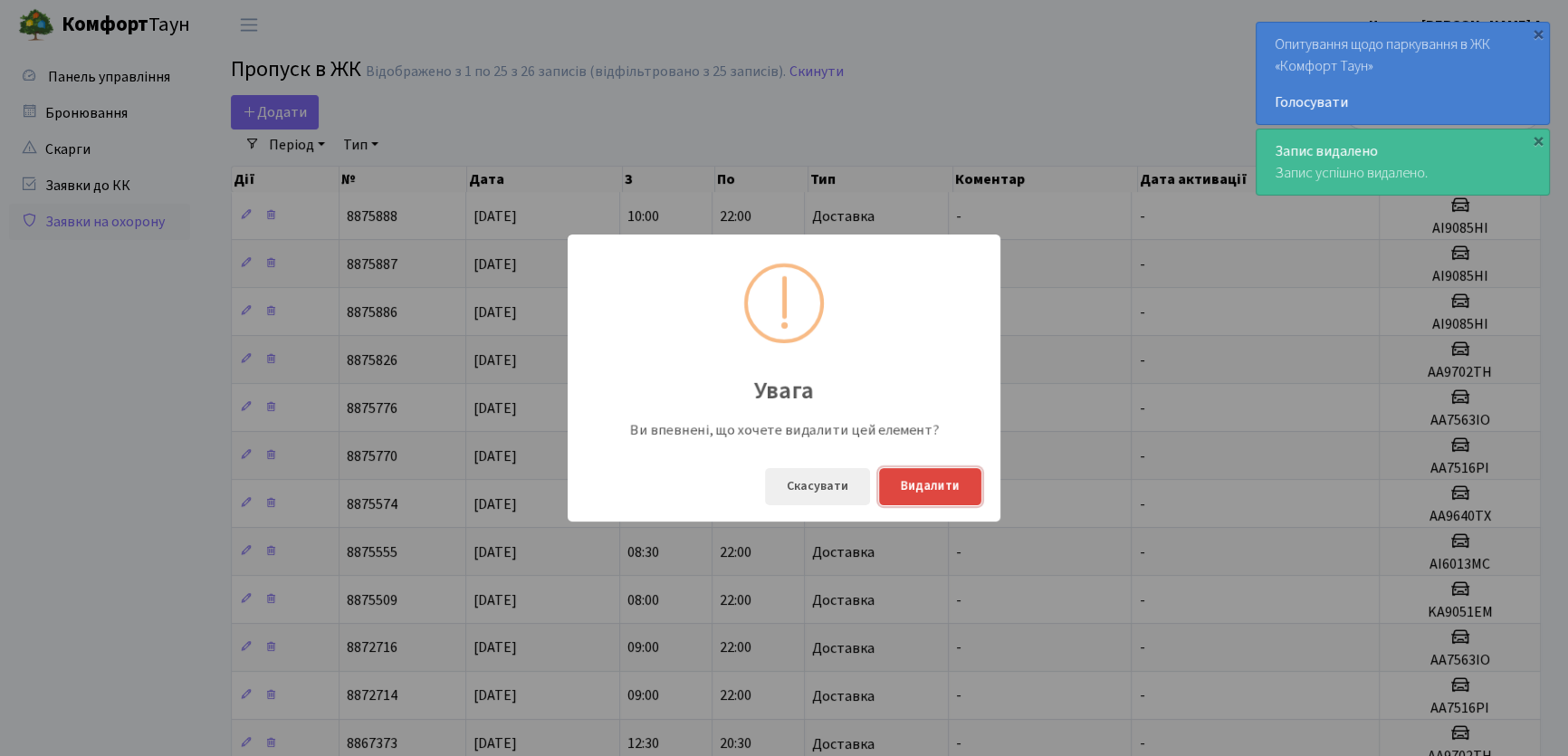
click at [923, 487] on button "Видалити" at bounding box center [930, 486] width 103 height 37
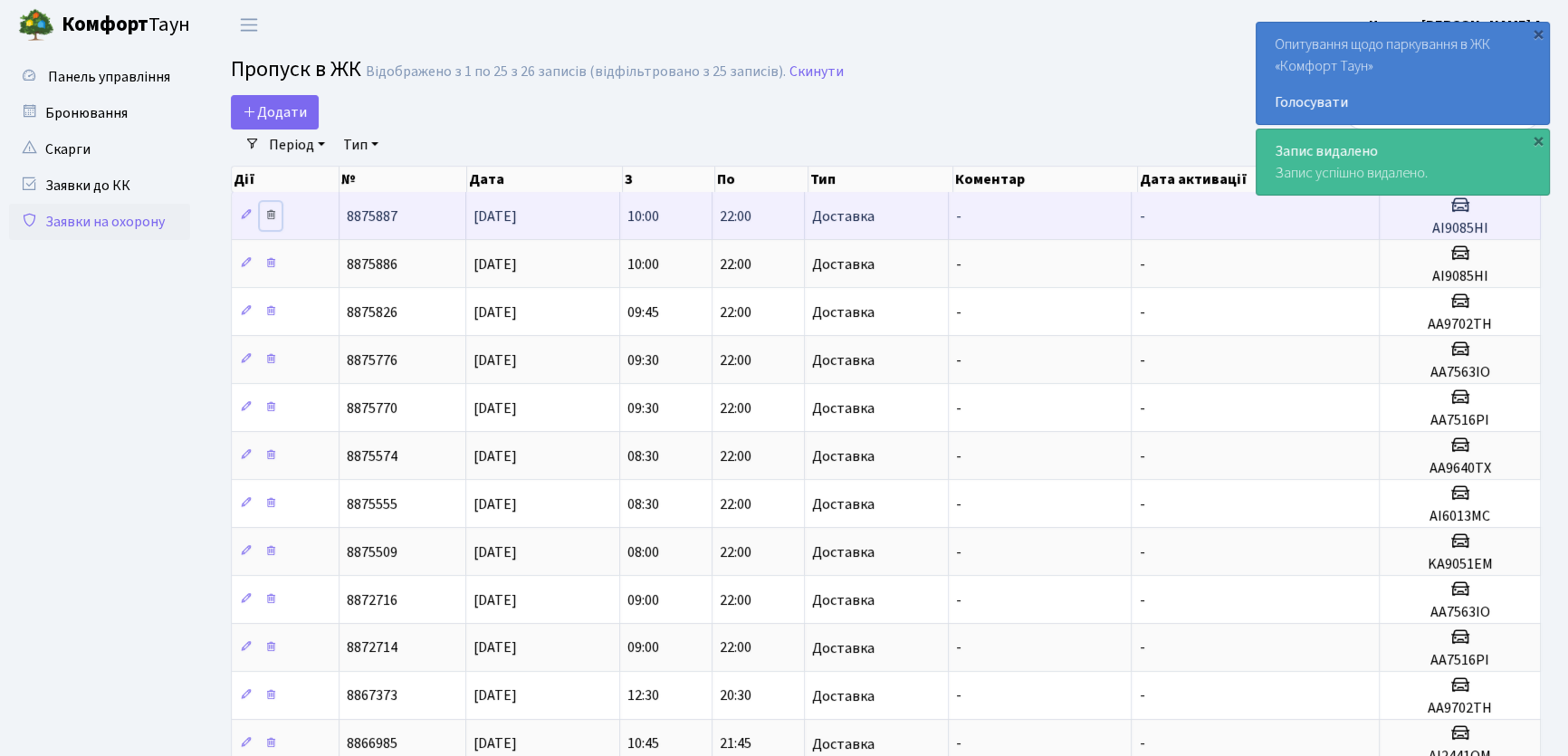
click at [269, 215] on icon at bounding box center [271, 214] width 13 height 13
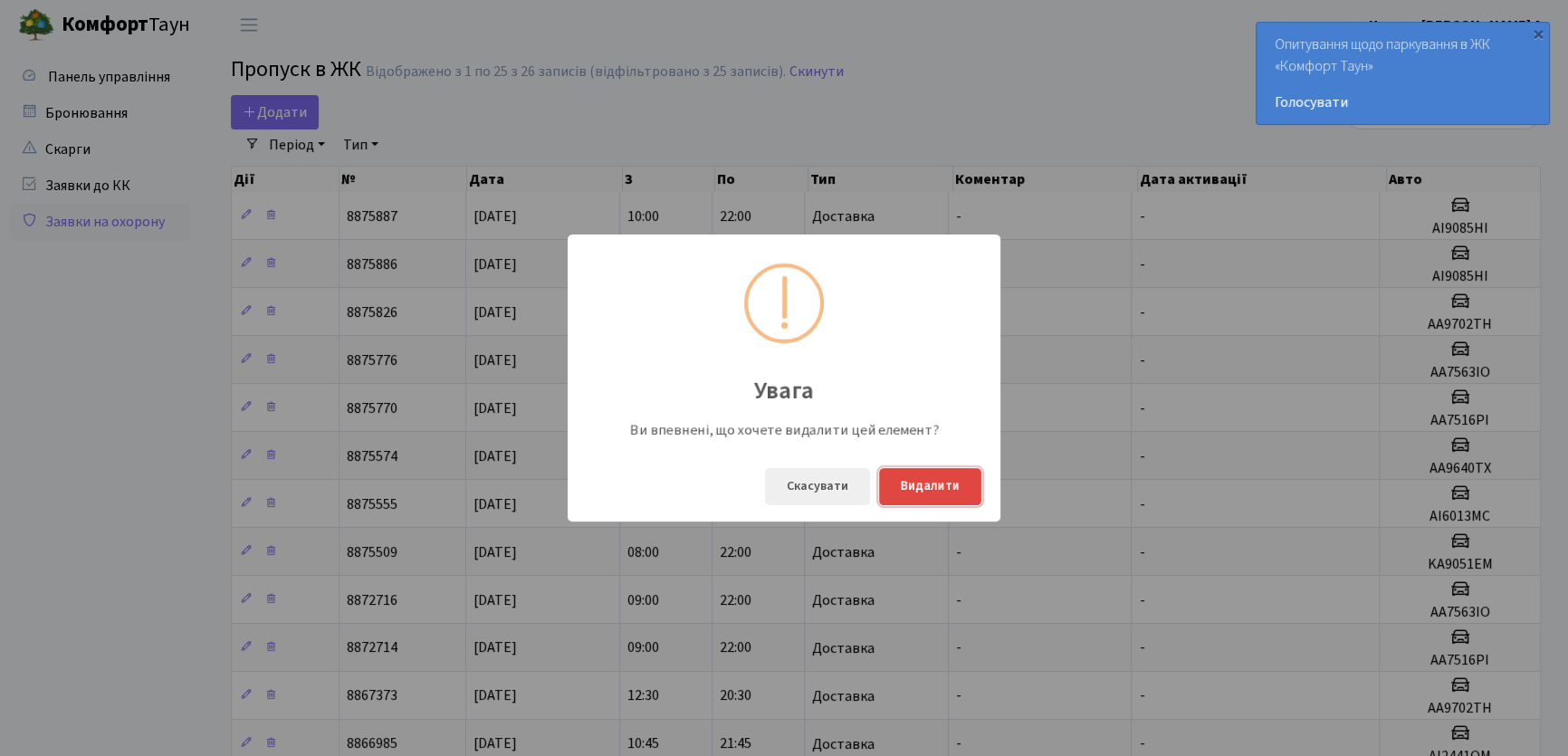
click at [962, 495] on button "Видалити" at bounding box center [930, 486] width 103 height 37
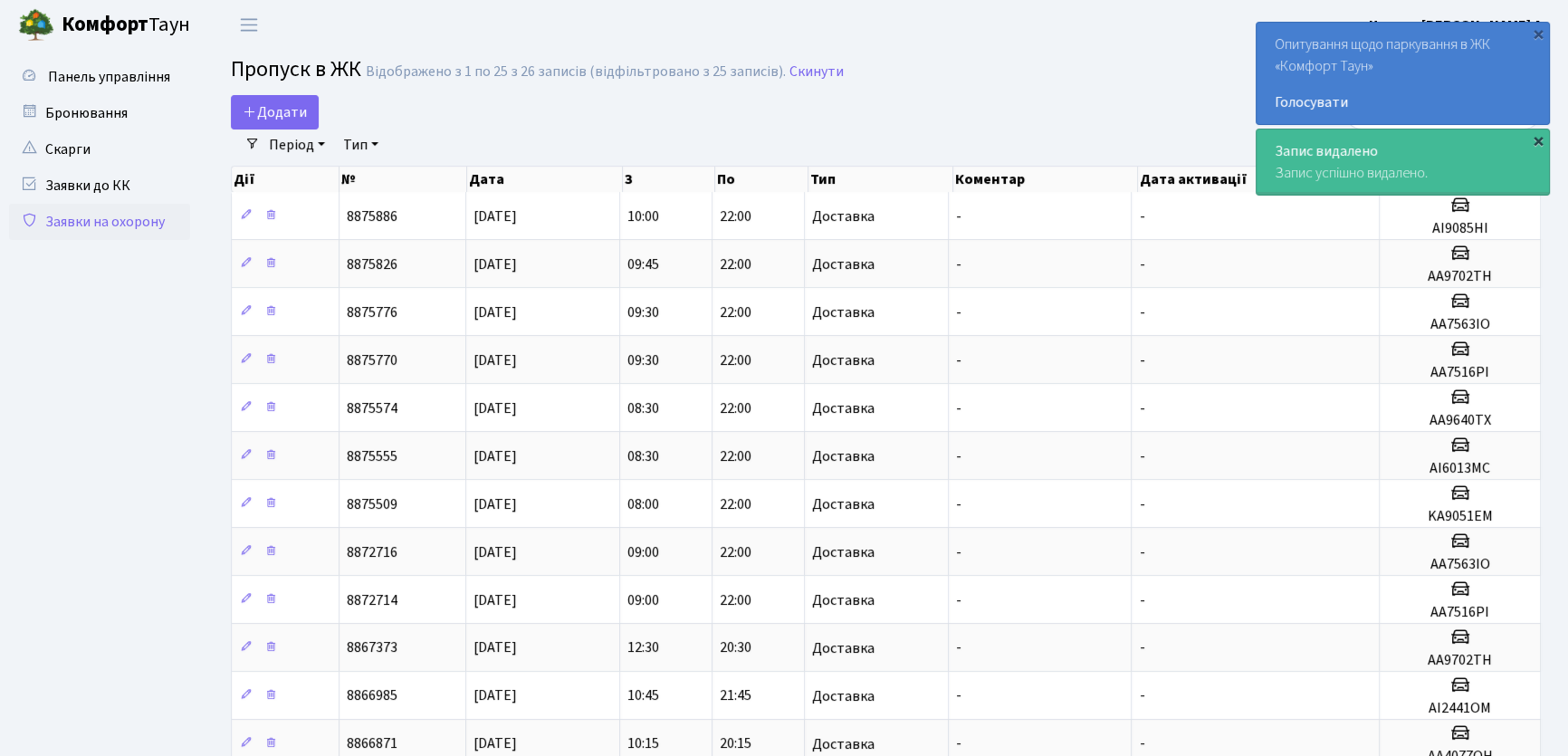
click at [1539, 135] on div "×" at bounding box center [1538, 140] width 18 height 18
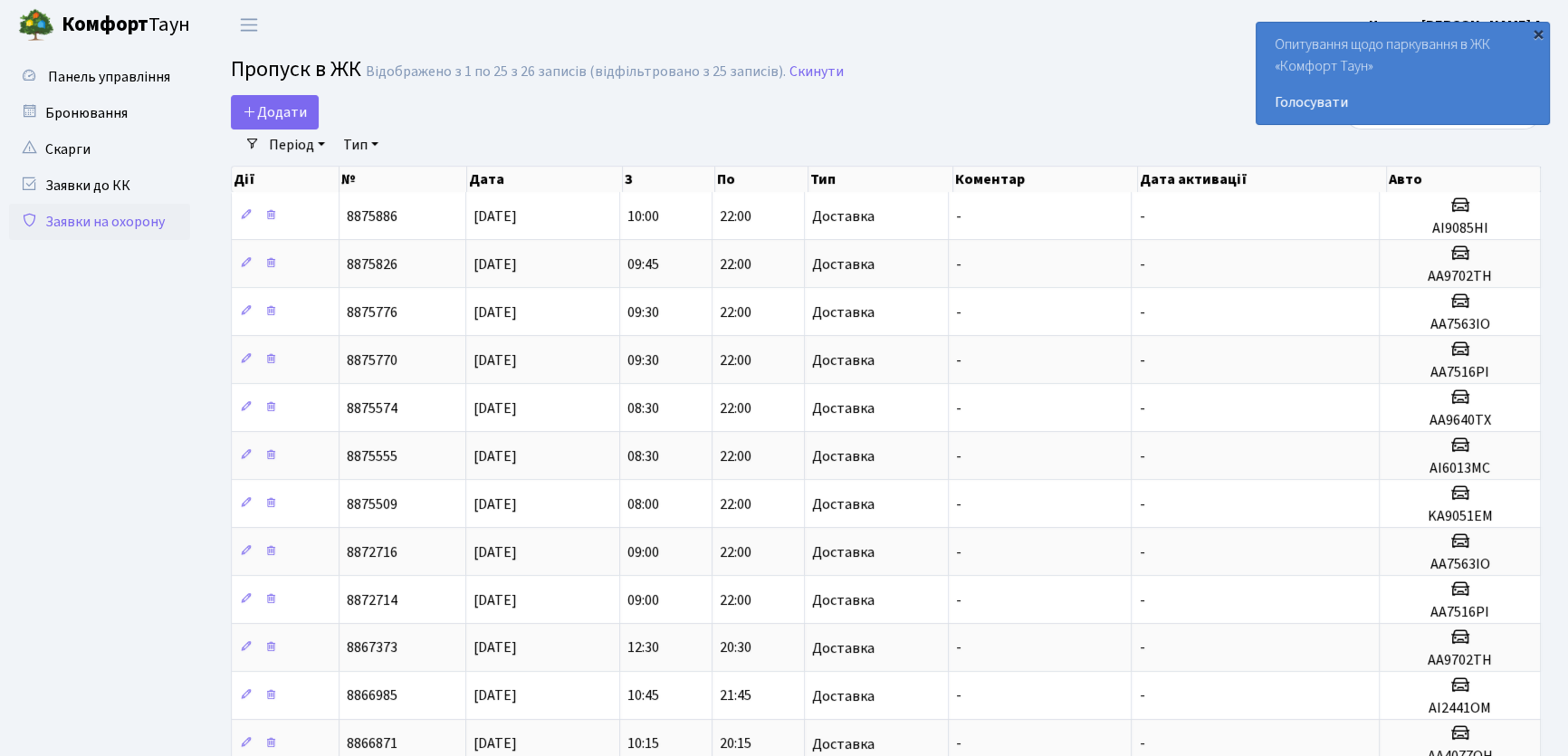
click at [1535, 32] on div "×" at bounding box center [1538, 34] width 18 height 18
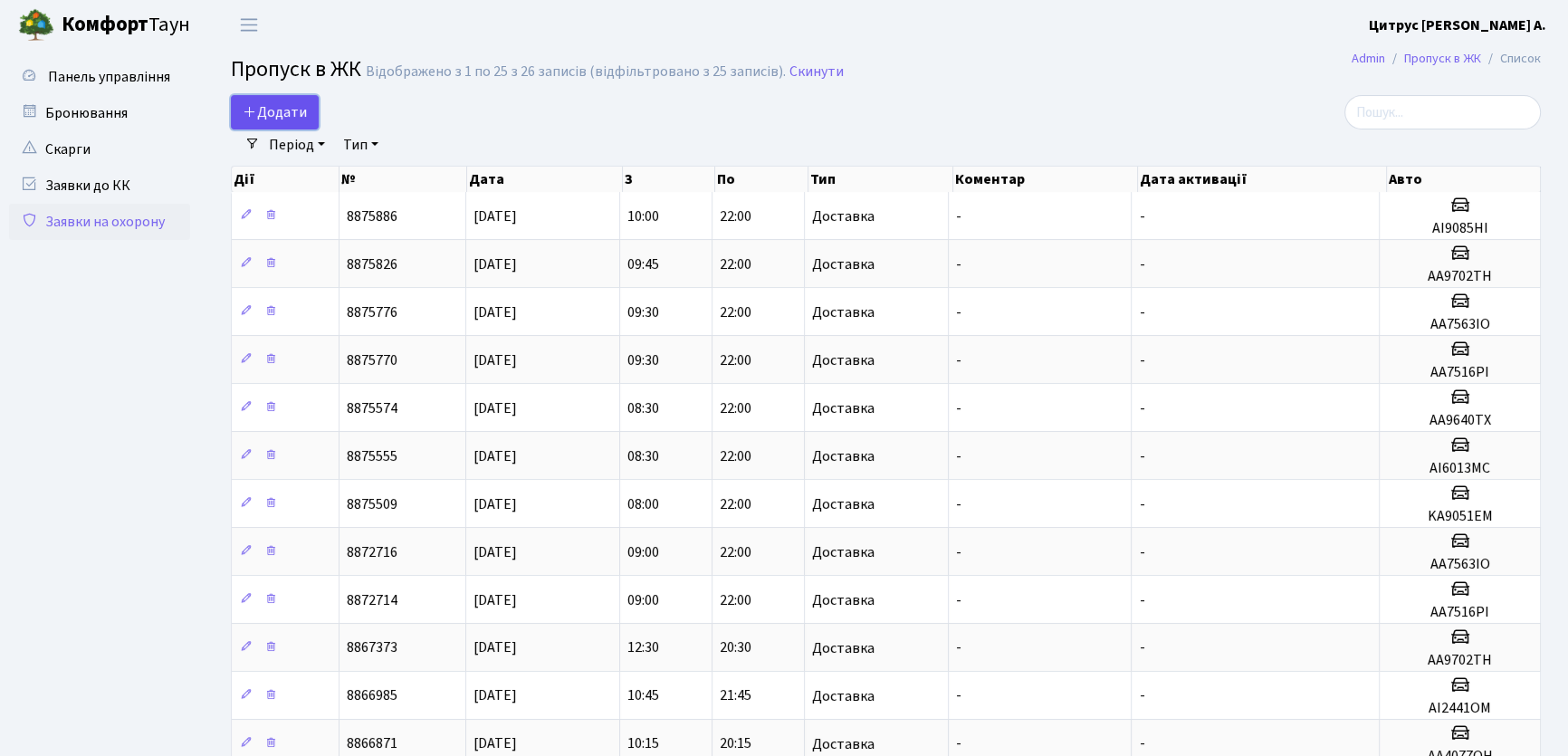
click at [284, 124] on link "Додати" at bounding box center [275, 112] width 88 height 35
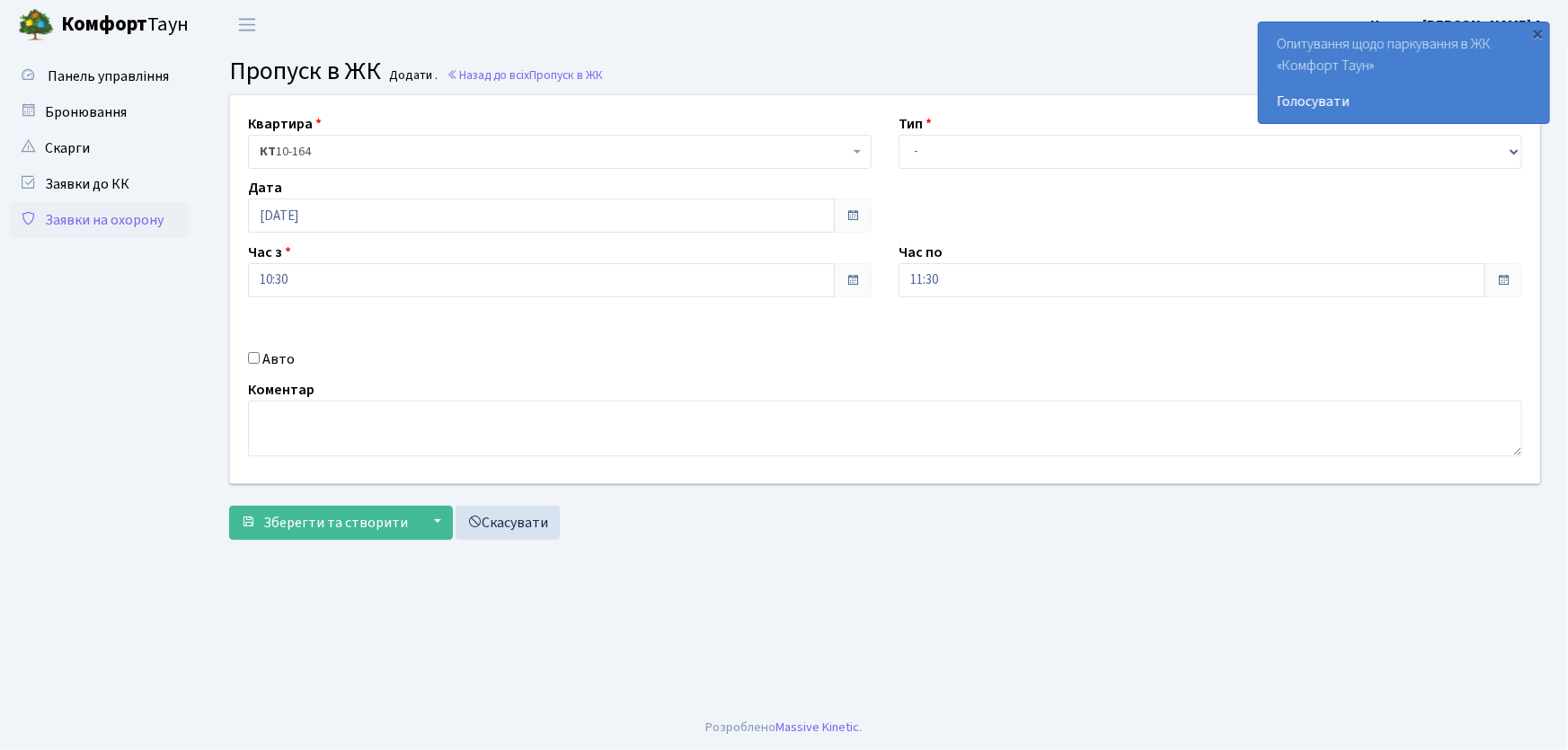
select select "1"
click at [898, 134] on select "- Доставка Таксі Гості Сервіс" at bounding box center [1209, 151] width 623 height 35
drag, startPoint x: 901, startPoint y: 279, endPoint x: 848, endPoint y: 278, distance: 53.0
click at [856, 279] on div "Квартира <b>КТ</b>&nbsp;&nbsp;&nbsp;&nbsp;10-164 КТ 10-164 Тип - Доставка Таксі…" at bounding box center [884, 289] width 1337 height 388
click at [229, 506] on button "Зберегти та створити" at bounding box center [324, 523] width 191 height 35
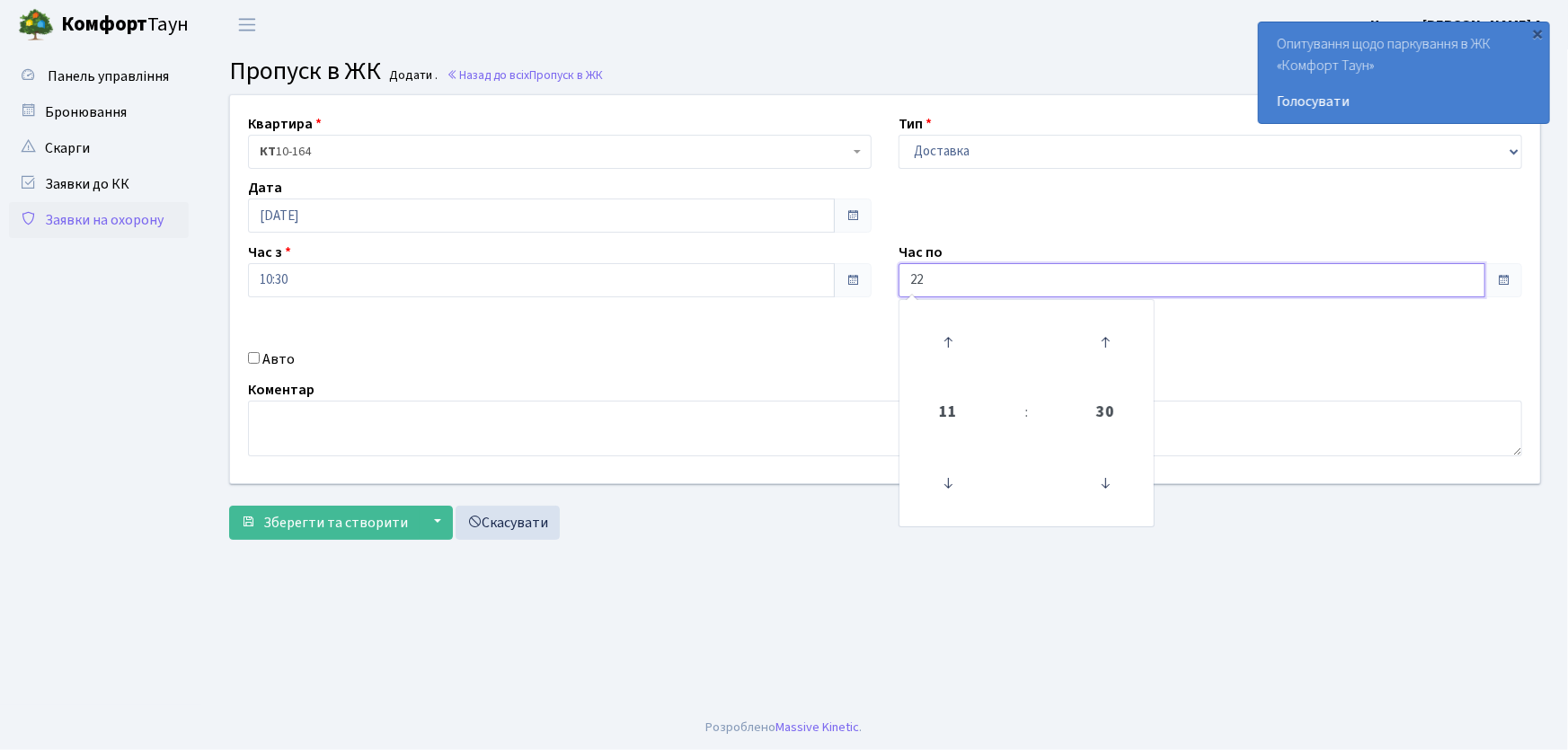
type input "22:00"
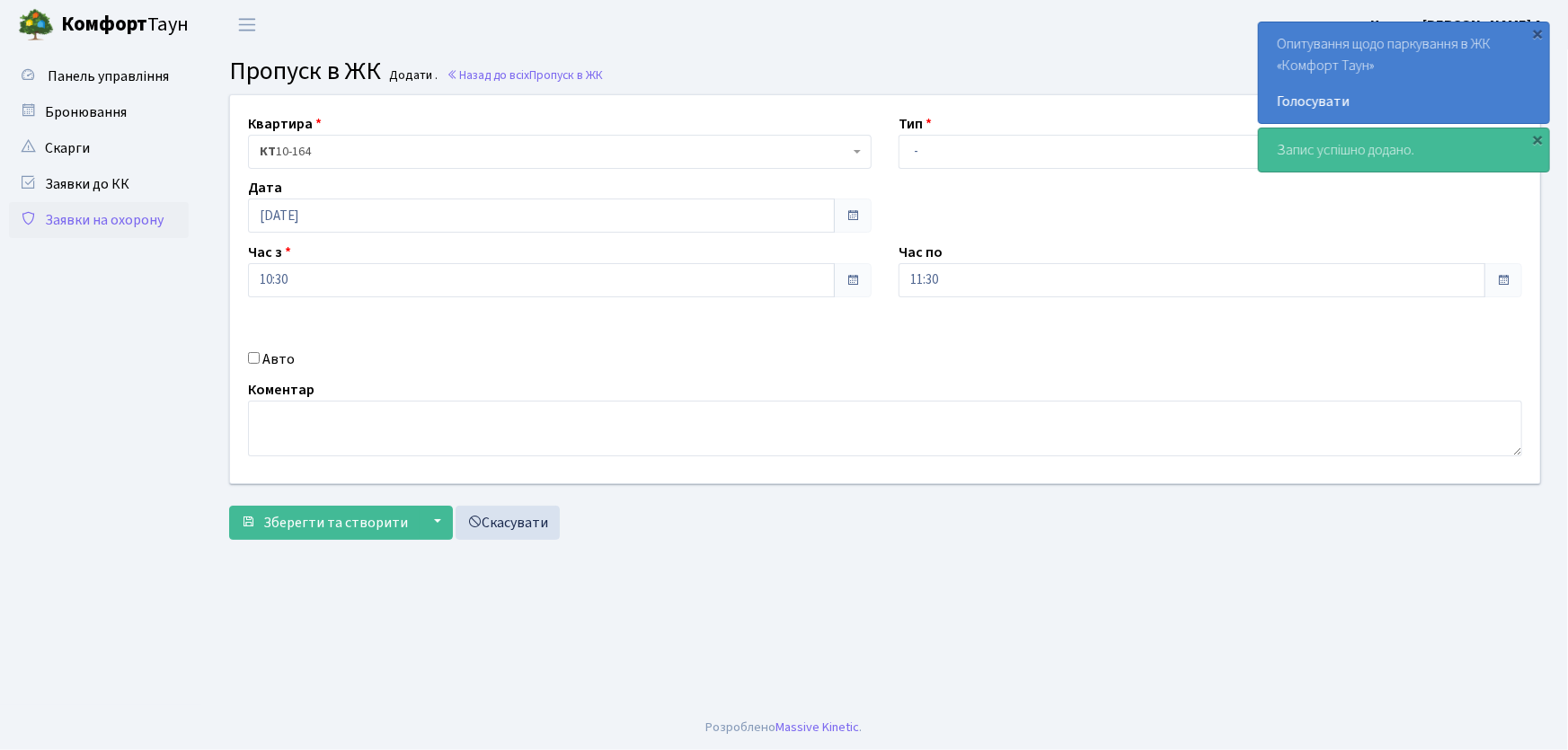
click at [255, 360] on input "Авто" at bounding box center [254, 358] width 12 height 12
checkbox input "true"
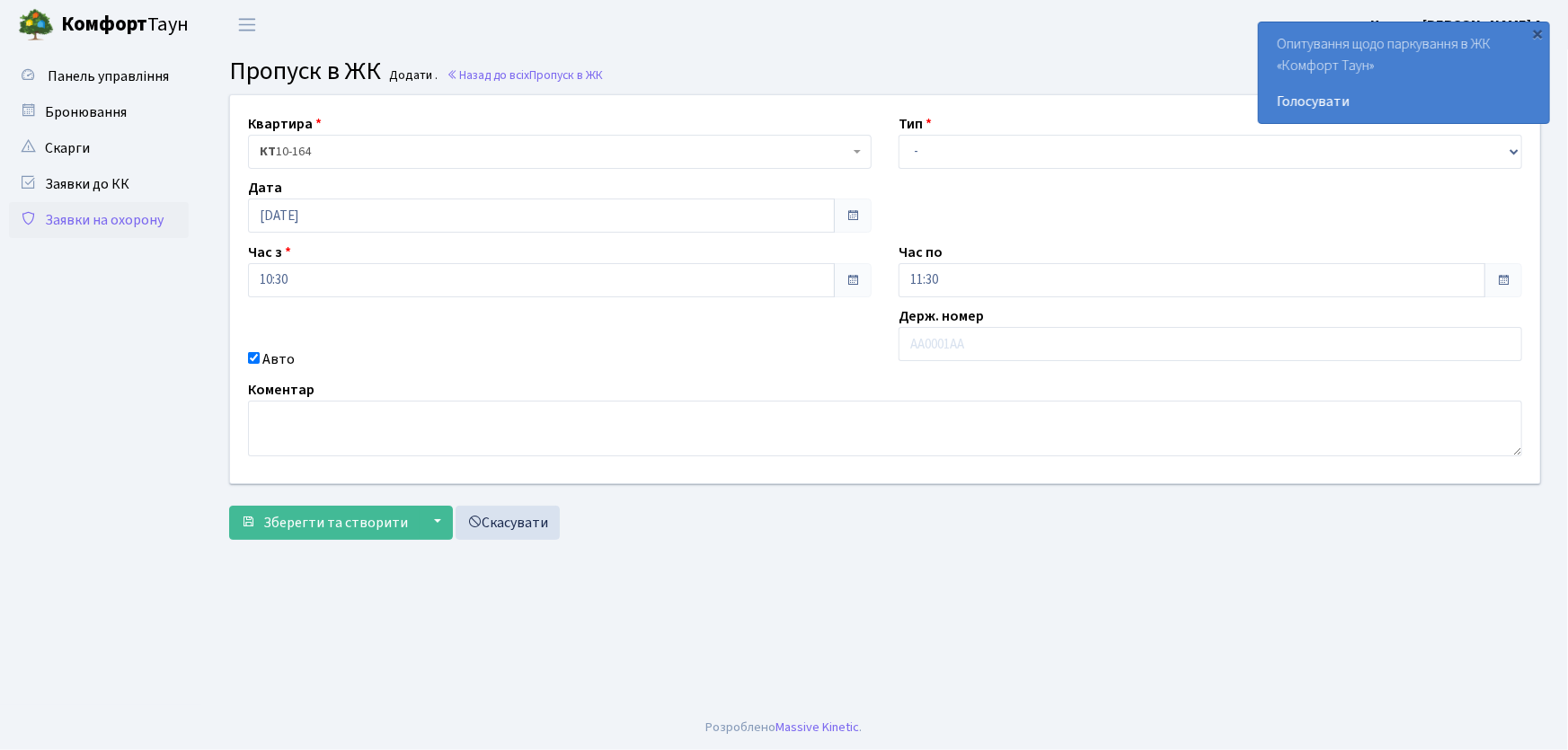
click at [127, 213] on link "Заявки на охорону" at bounding box center [99, 220] width 180 height 36
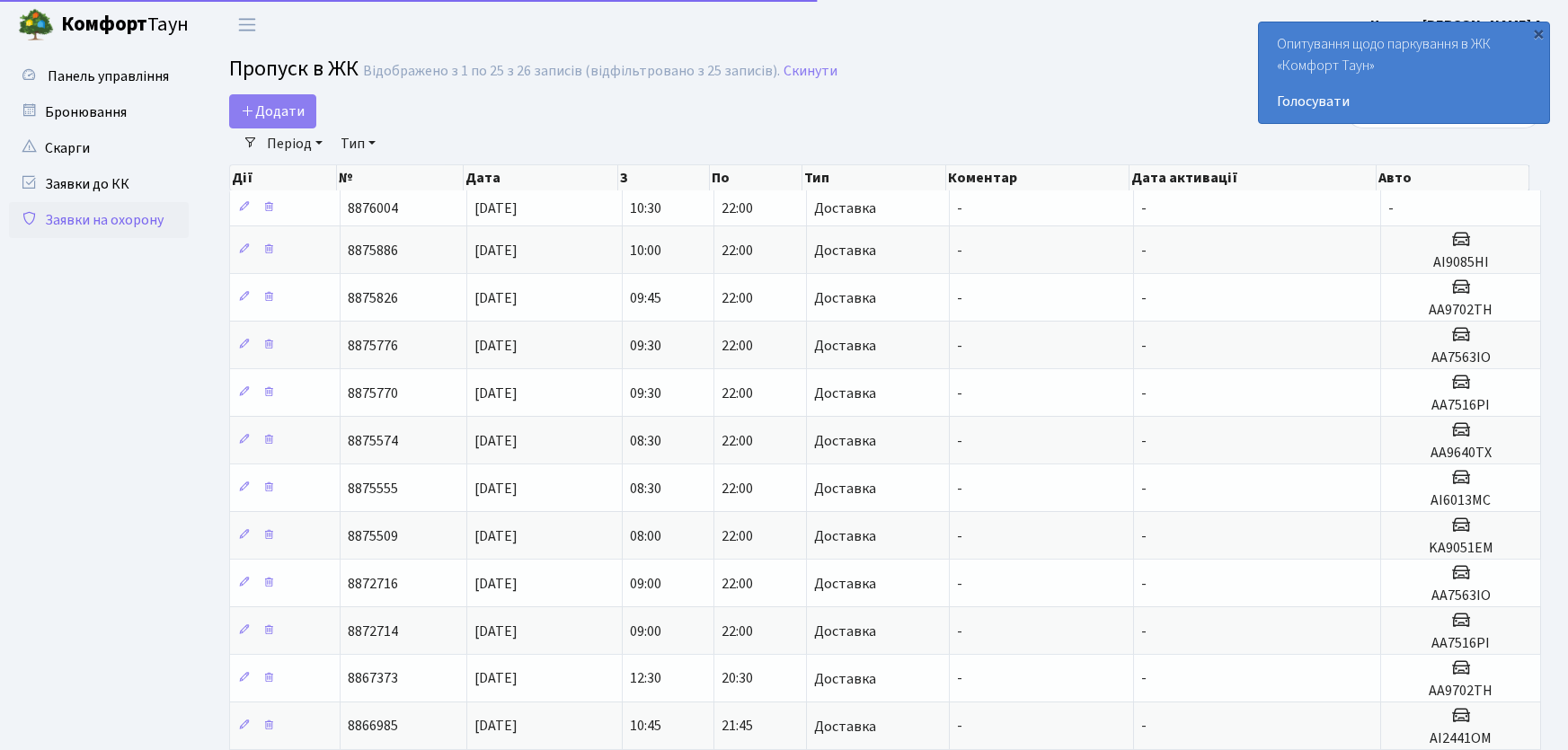
select select "25"
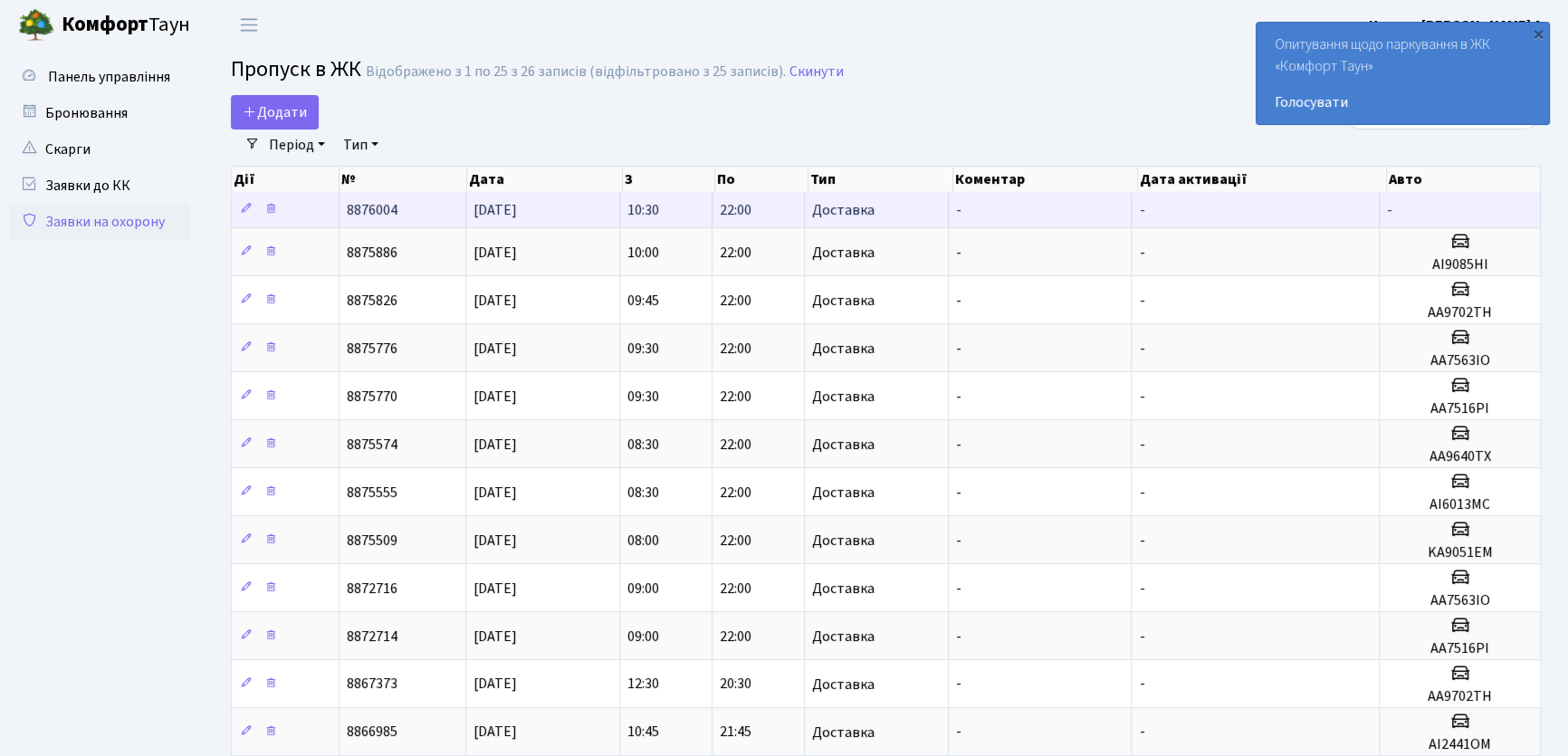
click at [677, 208] on td "10:30" at bounding box center [666, 209] width 93 height 35
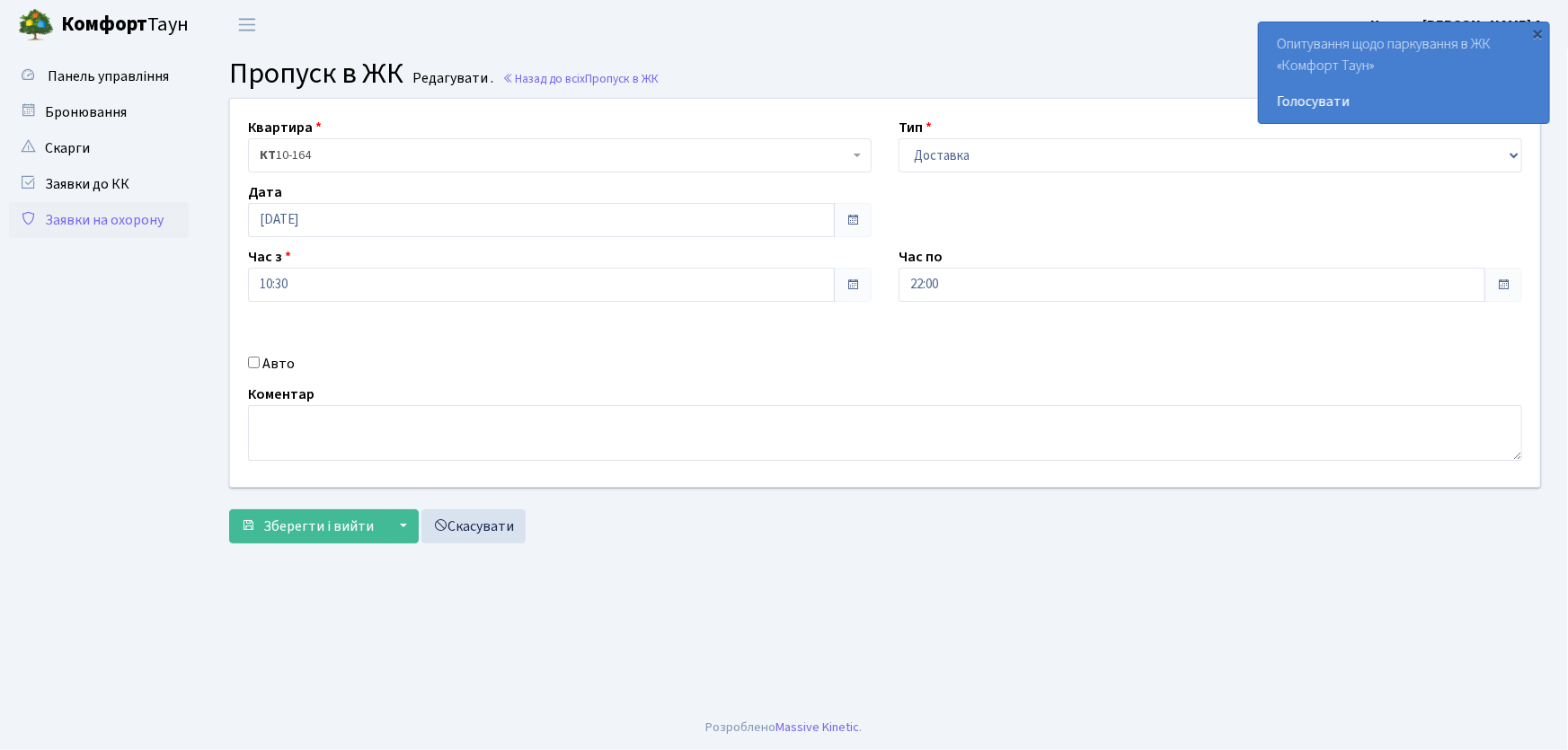
click at [253, 363] on input "Авто" at bounding box center [254, 363] width 12 height 12
checkbox input "true"
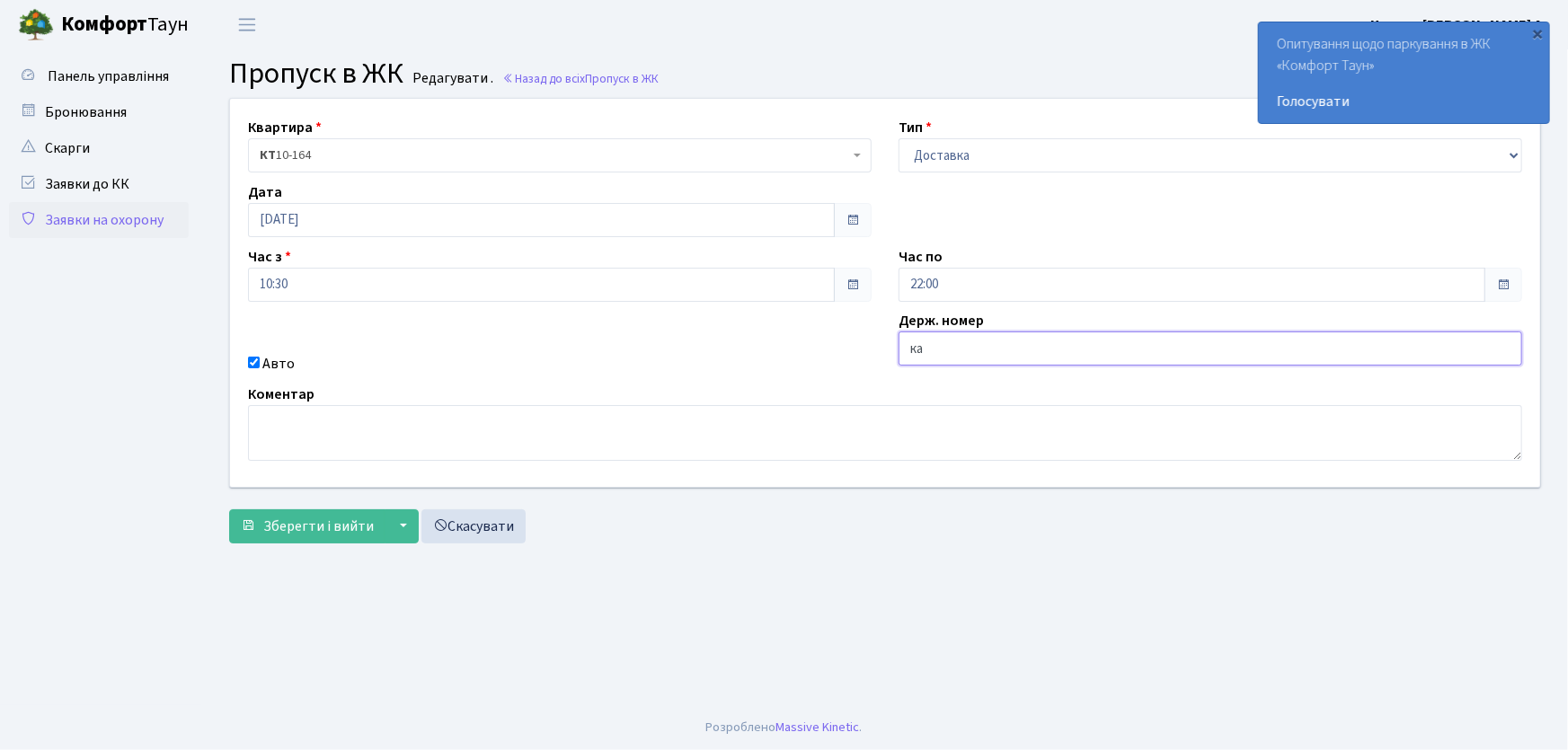
type input "КА1053НМ"
click at [229, 510] on button "Зберегти і вийти" at bounding box center [307, 527] width 156 height 35
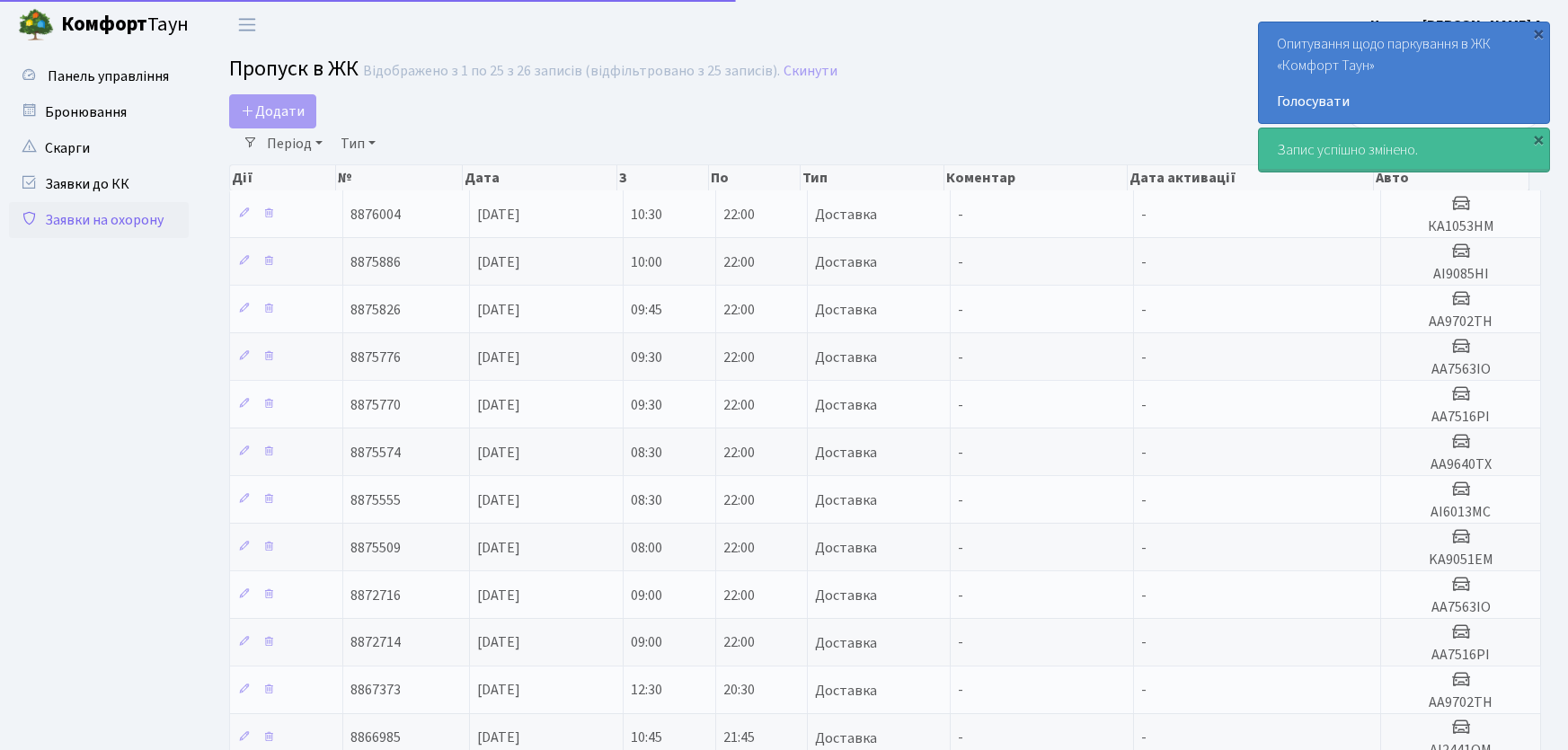
select select "25"
